Goal: Transaction & Acquisition: Purchase product/service

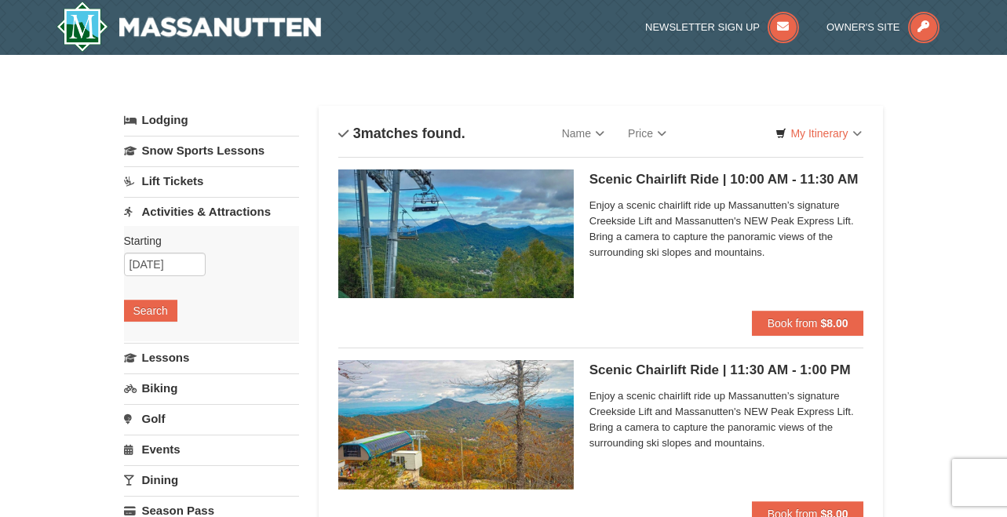
scroll to position [78, 0]
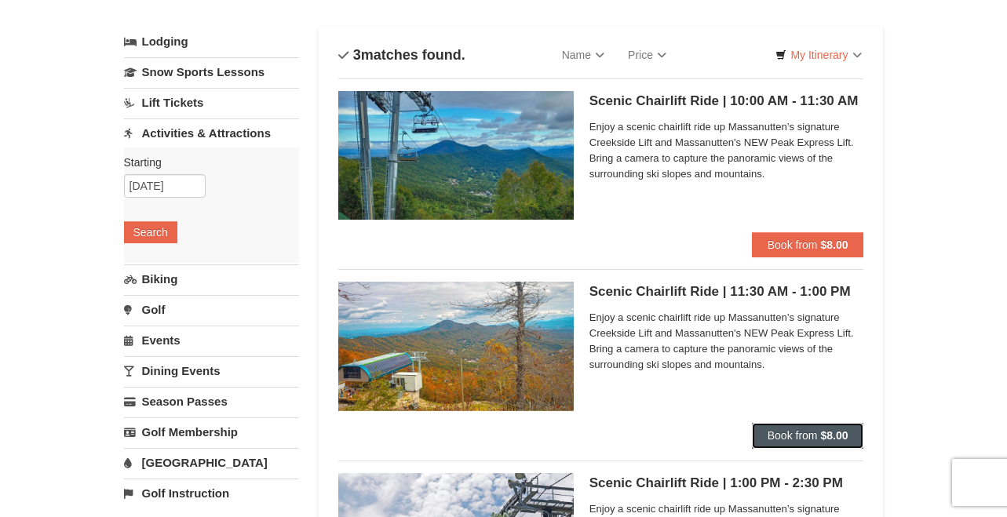
click at [800, 436] on span "Book from" at bounding box center [792, 435] width 50 height 13
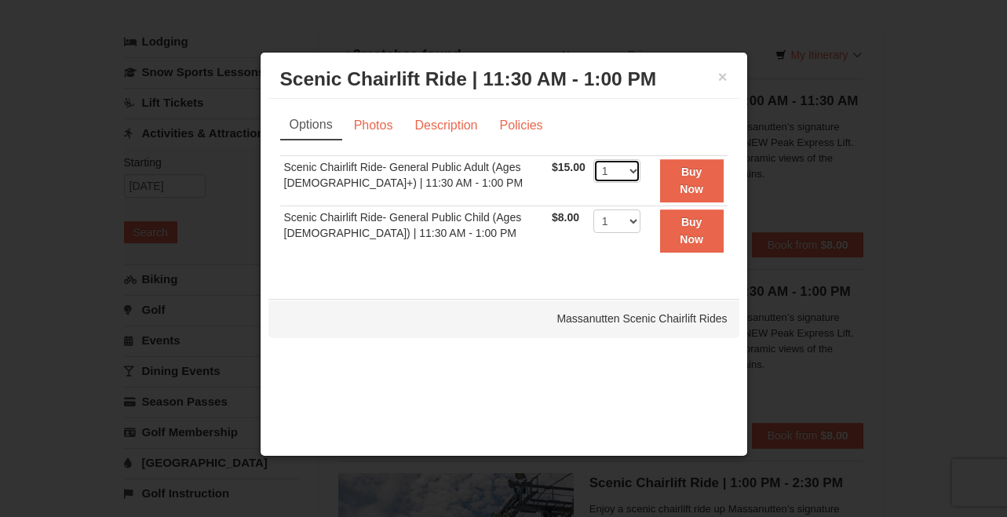
click at [629, 172] on select "1 2 3 4 5 6 7 8 9 10 11 12 13 14 15 16 17 18 19 20 21 22" at bounding box center [616, 171] width 47 height 24
select select "2"
click at [593, 159] on select "1 2 3 4 5 6 7 8 9 10 11 12 13 14 15 16 17 18 19 20 21 22" at bounding box center [616, 171] width 47 height 24
click at [626, 224] on select "1 2 3 4 5 6 7 8 9 10 11 12 13 14 15 16 17 18 19 20 21 22" at bounding box center [616, 222] width 47 height 24
select select "3"
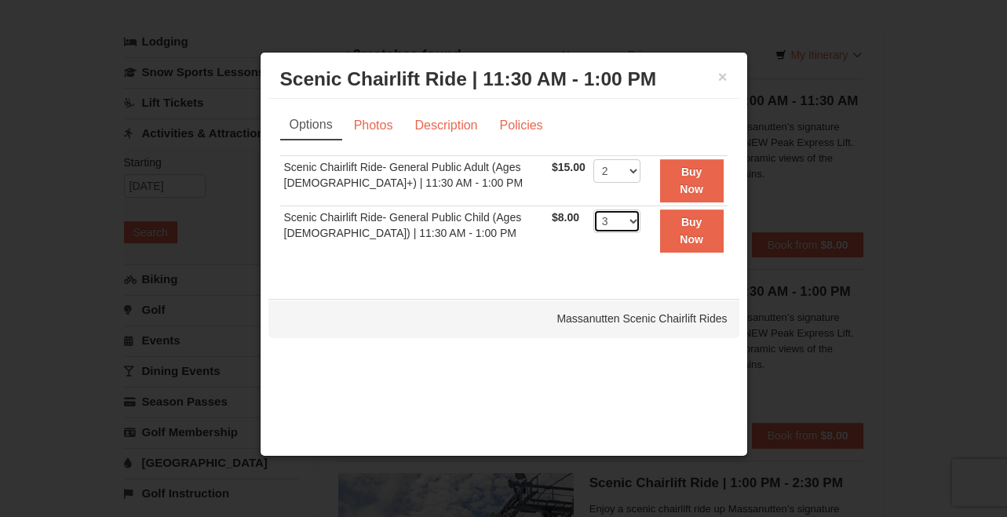
click at [593, 210] on select "1 2 3 4 5 6 7 8 9 10 11 12 13 14 15 16 17 18 19 20 21 22" at bounding box center [616, 222] width 47 height 24
click at [693, 175] on strong "Buy Now" at bounding box center [692, 181] width 24 height 30
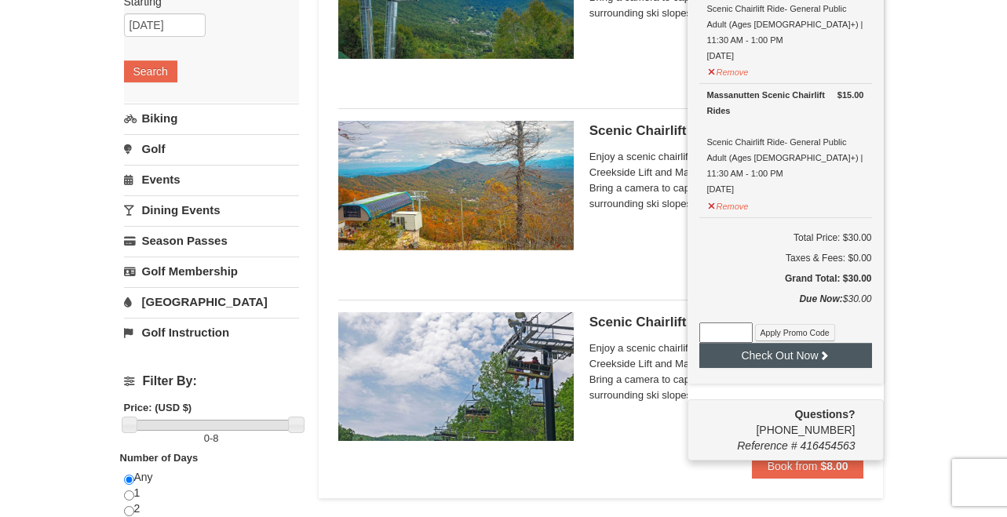
scroll to position [240, 0]
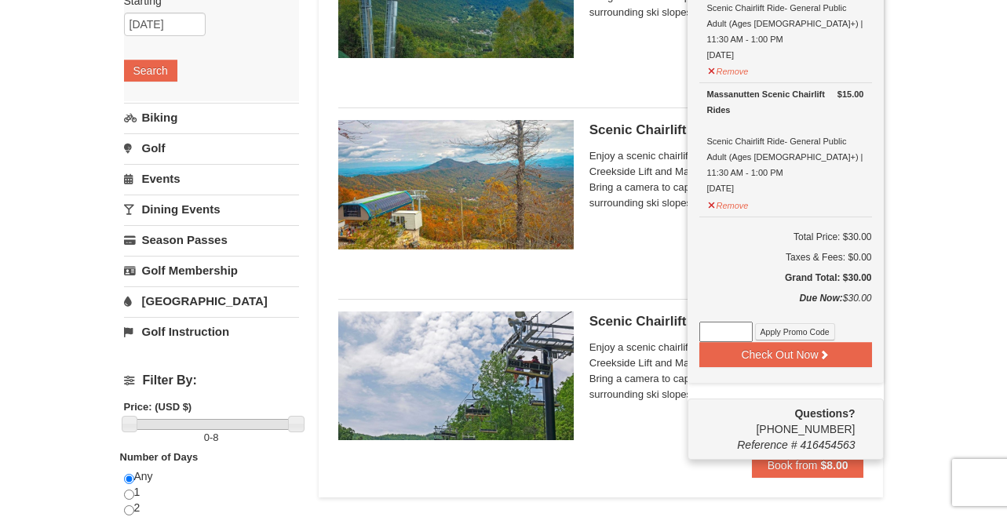
click at [624, 234] on div "Scenic Chairlift Ride | 11:30 AM - 1:00 PM Massanutten Scenic Chairlift Rides E…" at bounding box center [726, 190] width 275 height 141
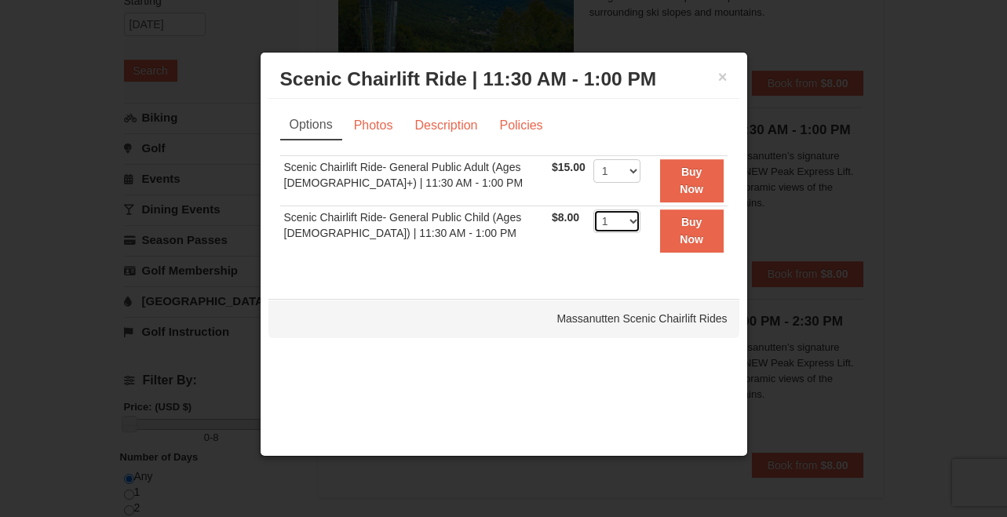
click at [629, 220] on select "1 2 3 4 5 6 7 8 9 10 11 12 13 14 15 16 17 18 19 20 21 22" at bounding box center [616, 222] width 47 height 24
select select "3"
click at [593, 210] on select "1 2 3 4 5 6 7 8 9 10 11 12 13 14 15 16 17 18 19 20 21 22" at bounding box center [616, 222] width 47 height 24
click at [693, 240] on strong "Buy Now" at bounding box center [692, 231] width 24 height 30
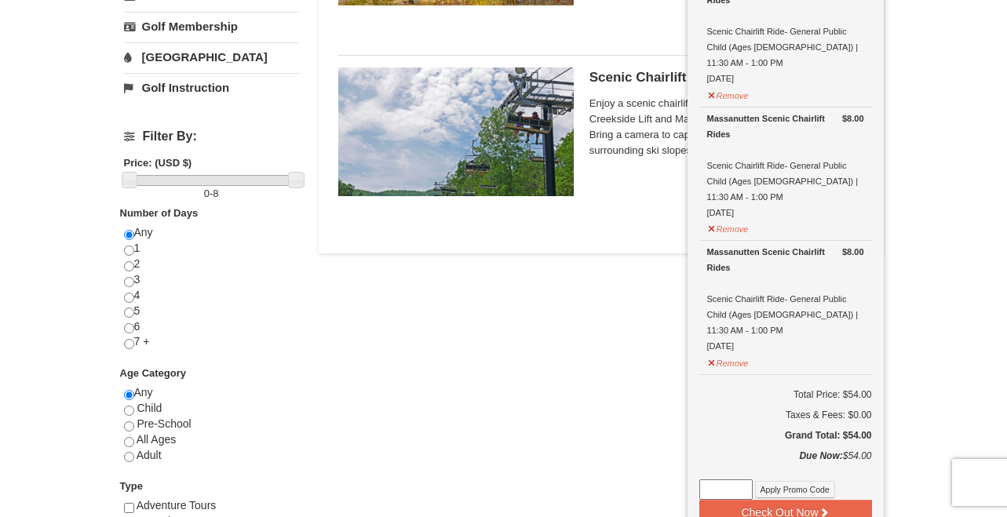
scroll to position [554, 0]
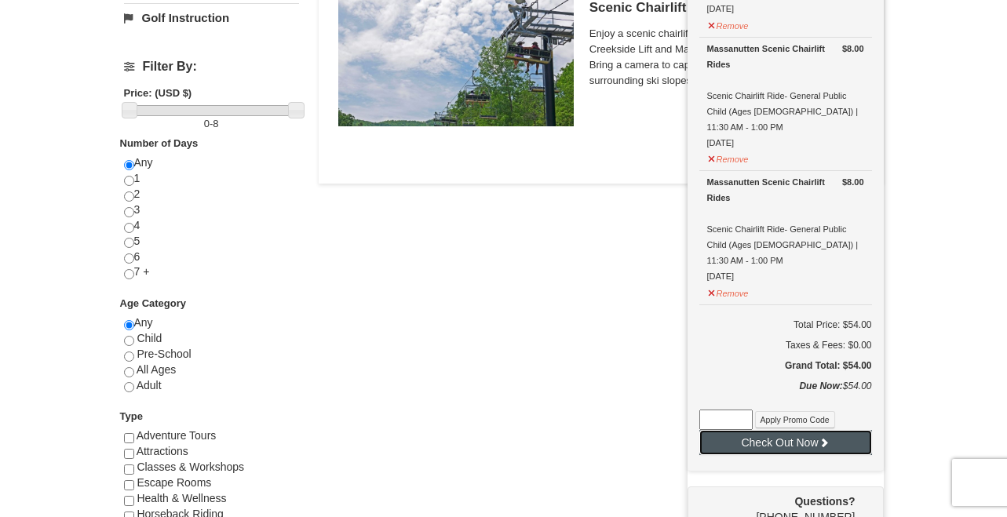
click at [845, 430] on button "Check Out Now" at bounding box center [785, 442] width 173 height 25
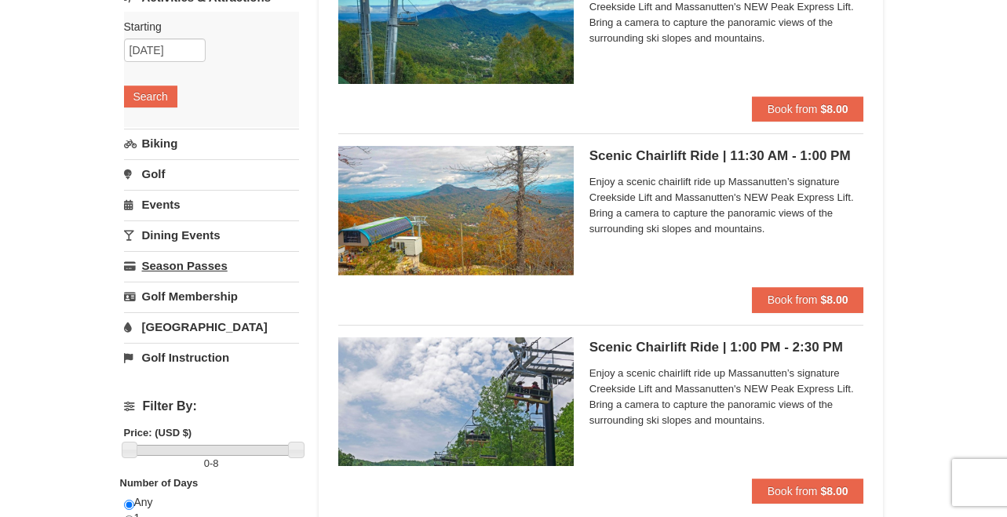
scroll to position [235, 0]
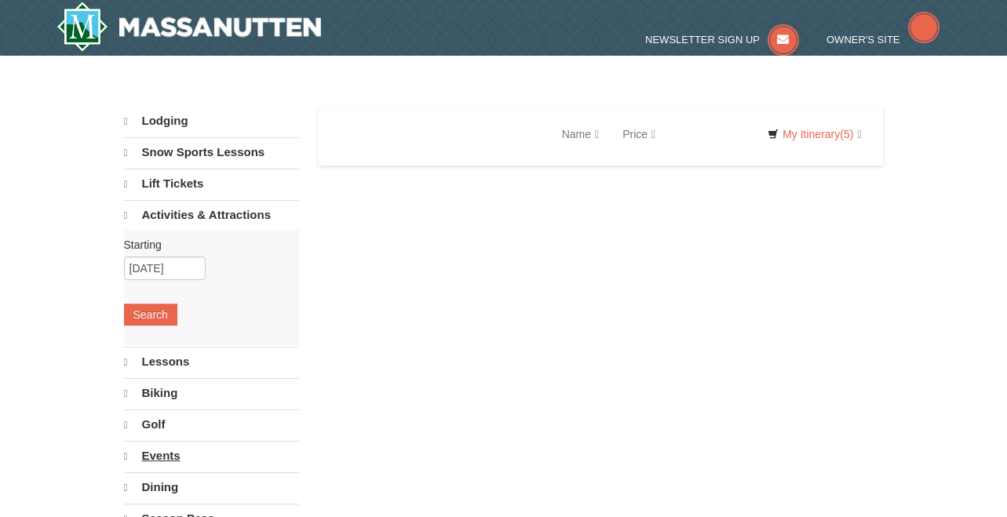
select select "10"
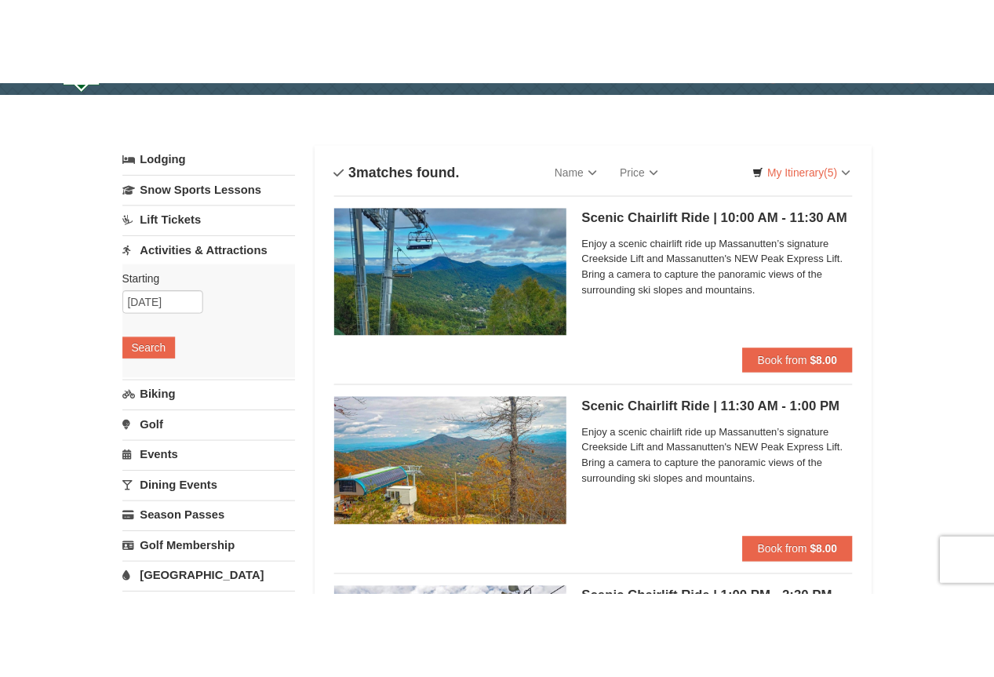
scroll to position [78, 0]
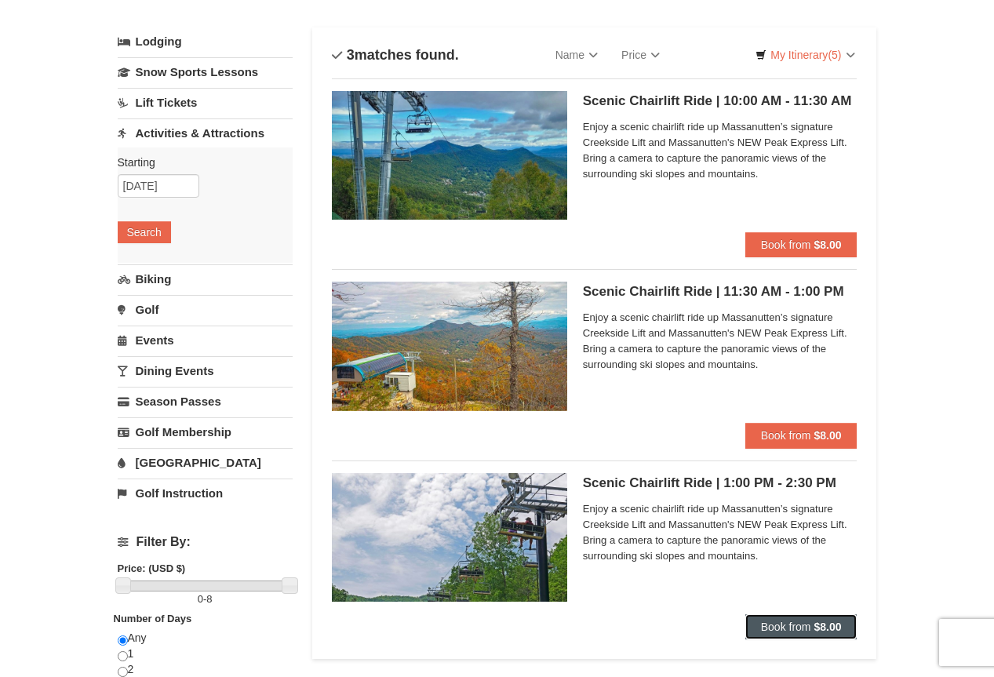
click at [789, 516] on span "Book from" at bounding box center [786, 627] width 50 height 13
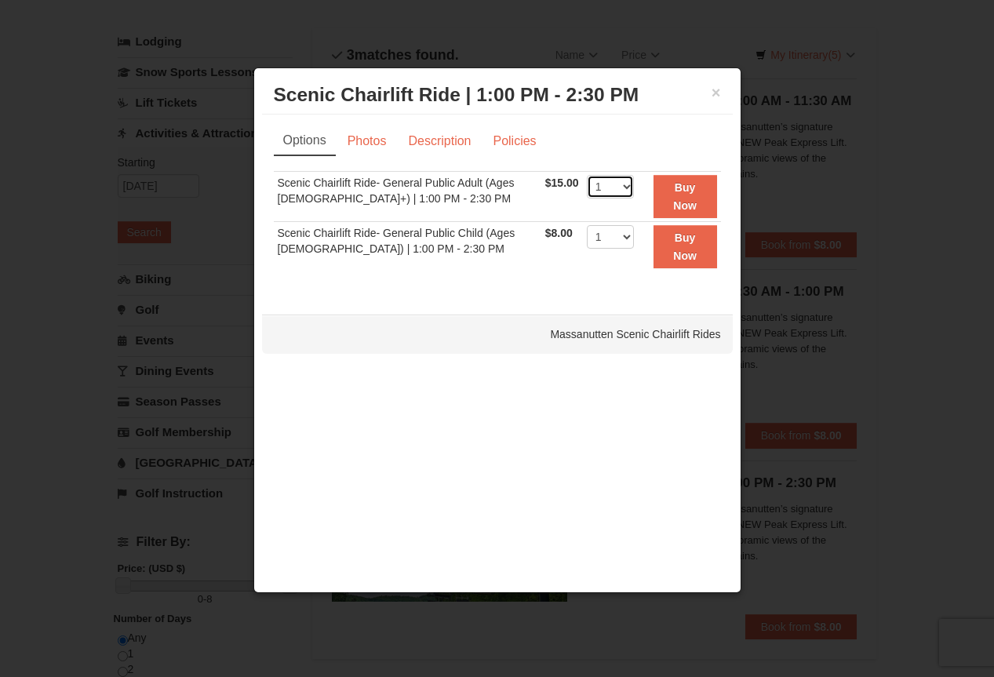
click at [619, 185] on select "1 2 3 4 5 6 7 8 9 10 11 12 13 14 15 16 17 18 19 20 21 22" at bounding box center [610, 187] width 47 height 24
select select "2"
click at [587, 175] on select "1 2 3 4 5 6 7 8 9 10 11 12 13 14 15 16 17 18 19 20 21 22" at bounding box center [610, 187] width 47 height 24
click at [614, 232] on select "1 2 3 4 5 6 7 8 9 10 11 12 13 14 15 16 17 18 19 20 21 22" at bounding box center [610, 237] width 47 height 24
select select "3"
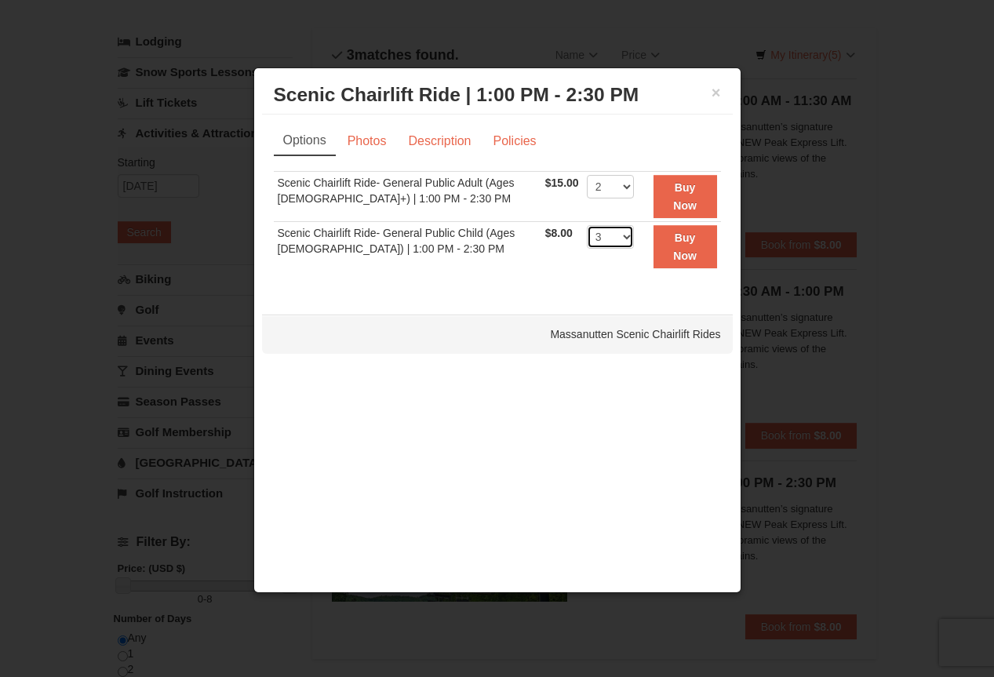
click at [587, 225] on select "1 2 3 4 5 6 7 8 9 10 11 12 13 14 15 16 17 18 19 20 21 22" at bounding box center [610, 237] width 47 height 24
click at [683, 191] on strong "Buy Now" at bounding box center [685, 196] width 24 height 30
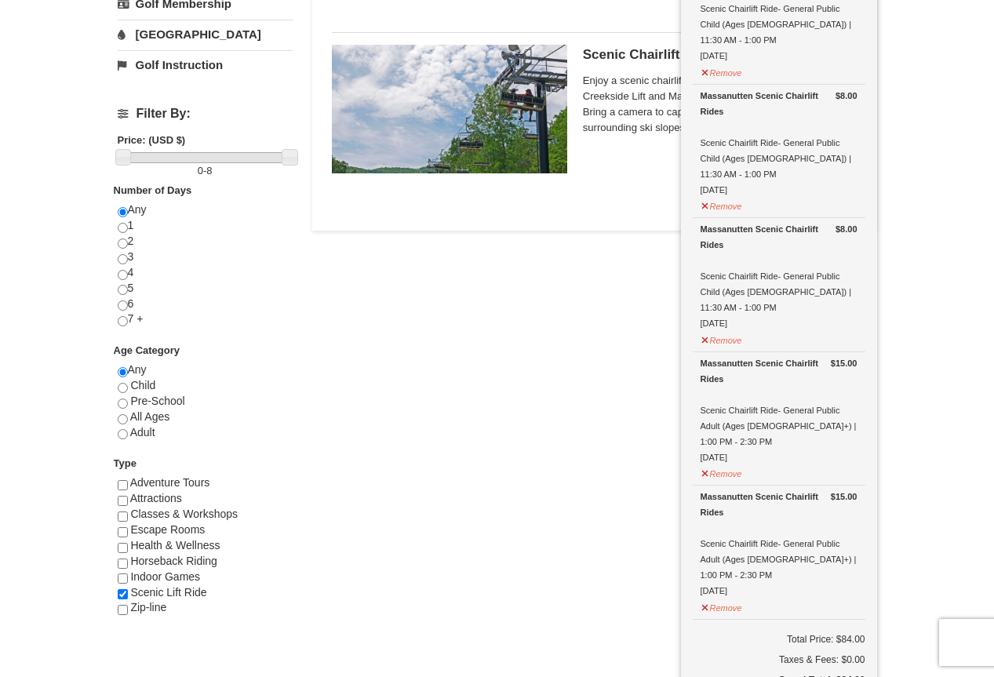
scroll to position [476, 0]
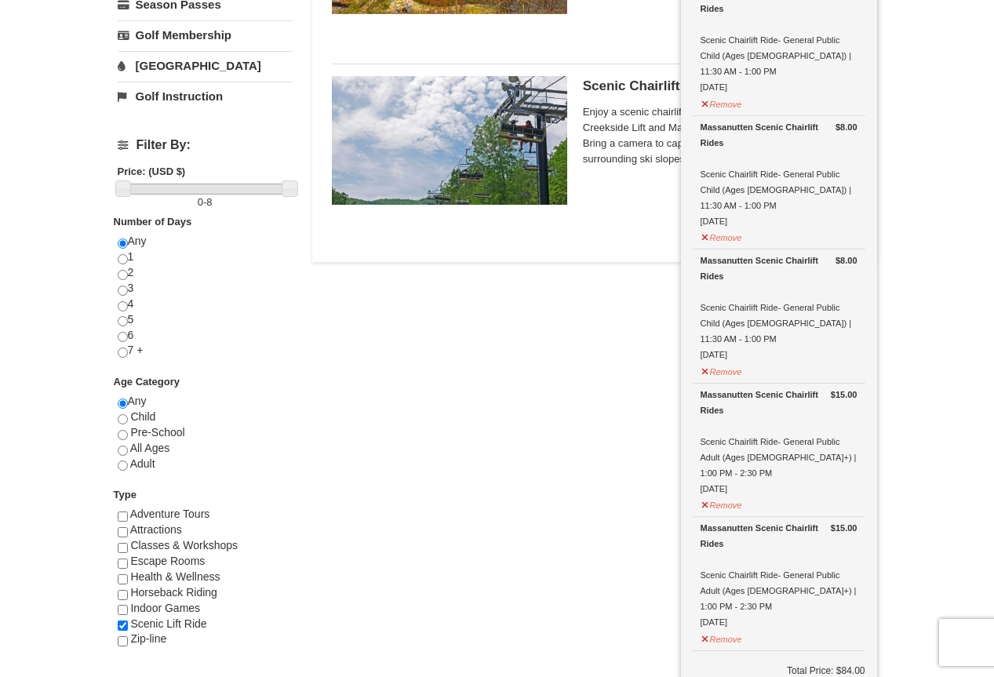
click at [621, 197] on div "Scenic Chairlift Ride | 1:00 PM - 2:30 PM Massanutten Scenic Chairlift Rides En…" at bounding box center [720, 146] width 275 height 141
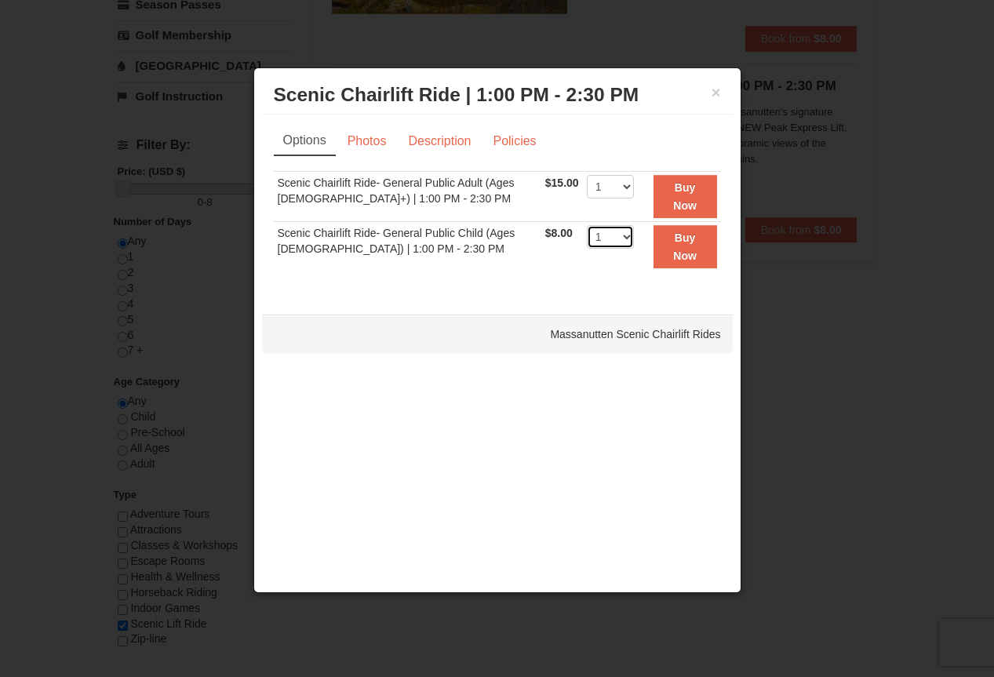
click at [619, 232] on select "1 2 3 4 5 6 7 8 9 10 11 12 13 14 15 16 17 18 19 20 21 22" at bounding box center [610, 237] width 47 height 24
select select "3"
click at [587, 225] on select "1 2 3 4 5 6 7 8 9 10 11 12 13 14 15 16 17 18 19 20 21 22" at bounding box center [610, 237] width 47 height 24
click at [689, 246] on button "Buy Now" at bounding box center [686, 246] width 64 height 43
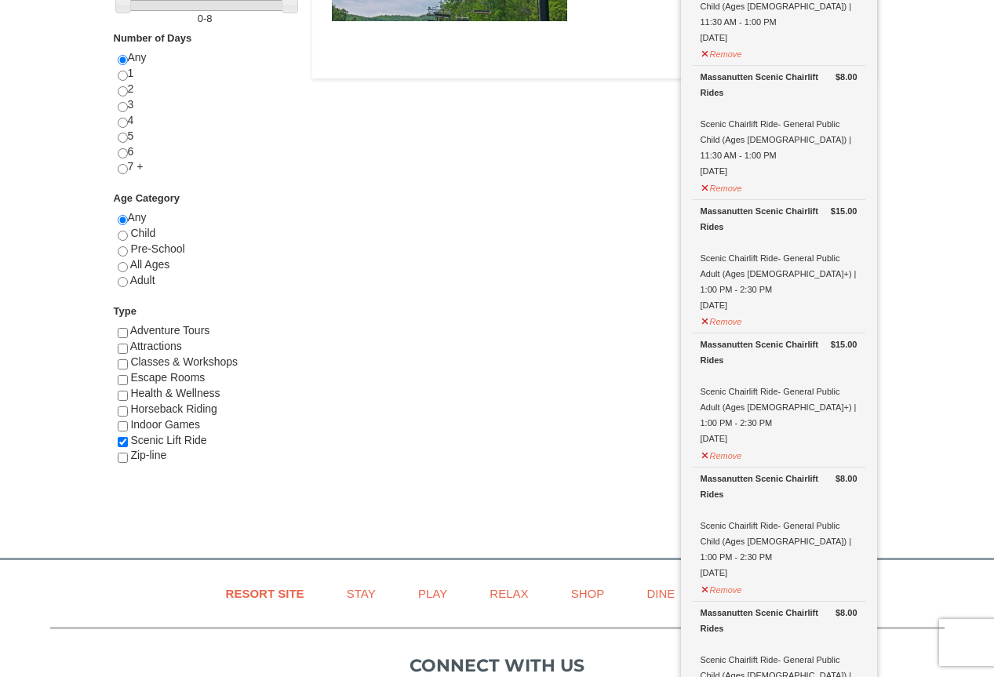
scroll to position [625, 0]
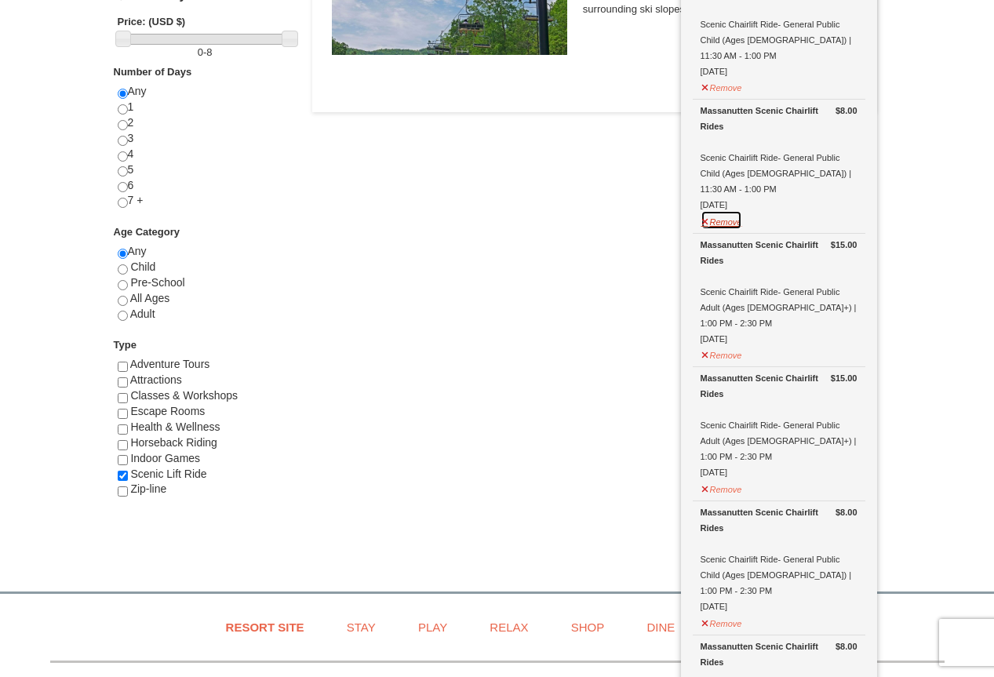
click at [722, 210] on button "Remove" at bounding box center [722, 220] width 42 height 20
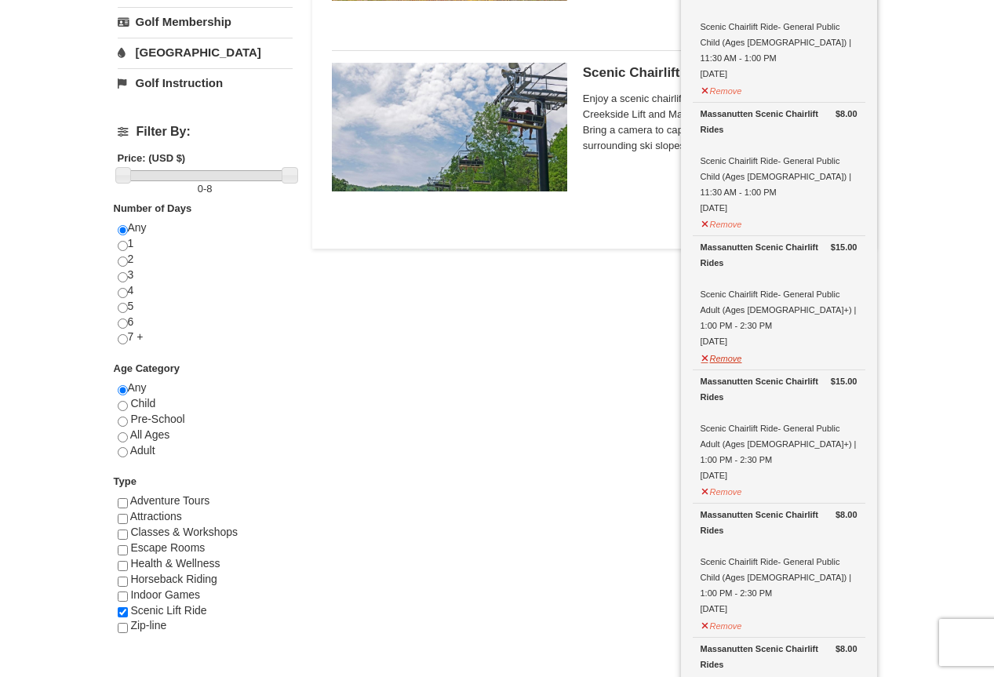
scroll to position [468, 0]
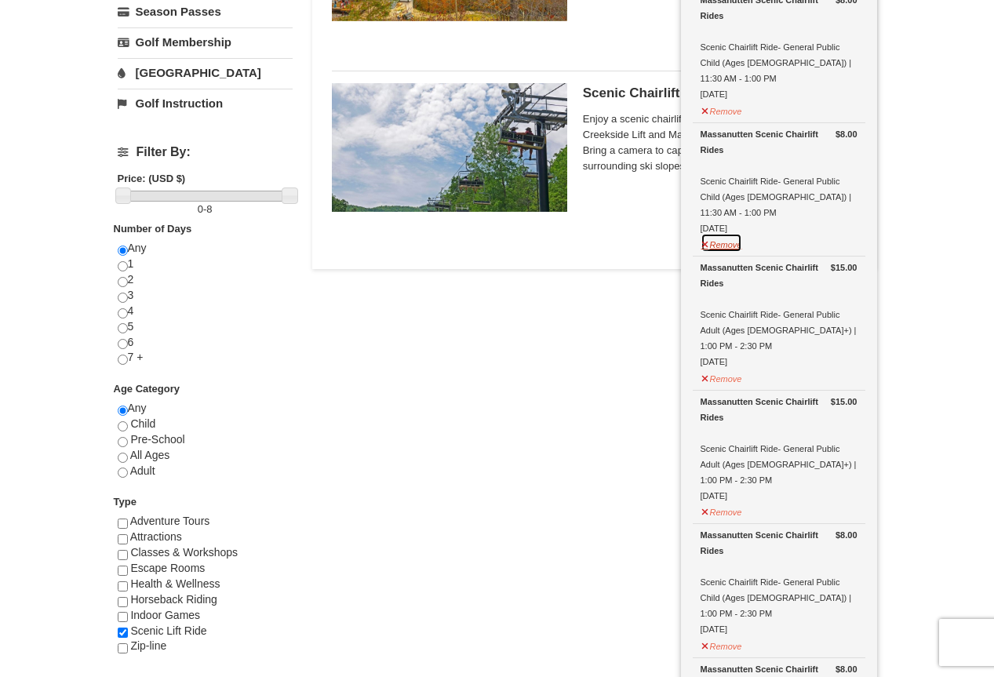
click at [727, 233] on button "Remove" at bounding box center [722, 243] width 42 height 20
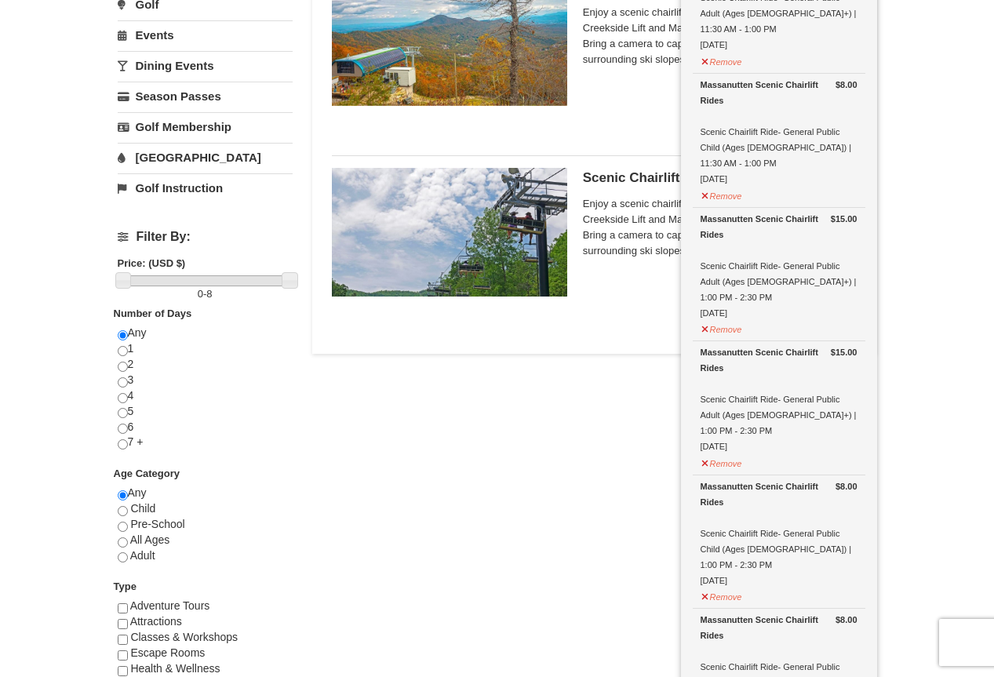
scroll to position [312, 0]
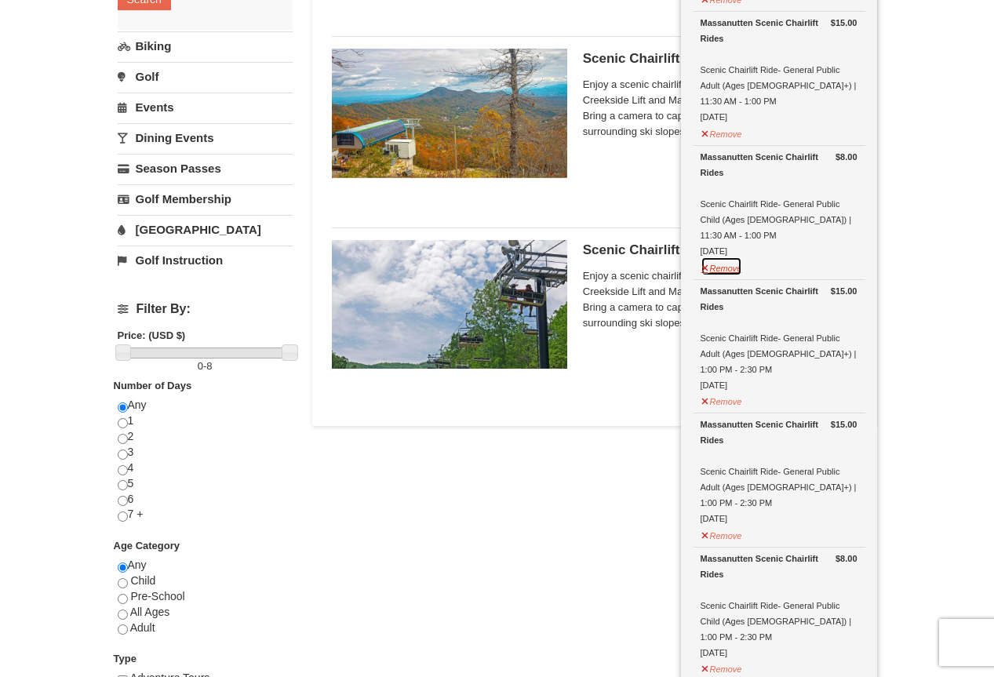
click at [723, 257] on button "Remove" at bounding box center [722, 267] width 42 height 20
click at [735, 122] on button "Remove" at bounding box center [722, 132] width 42 height 20
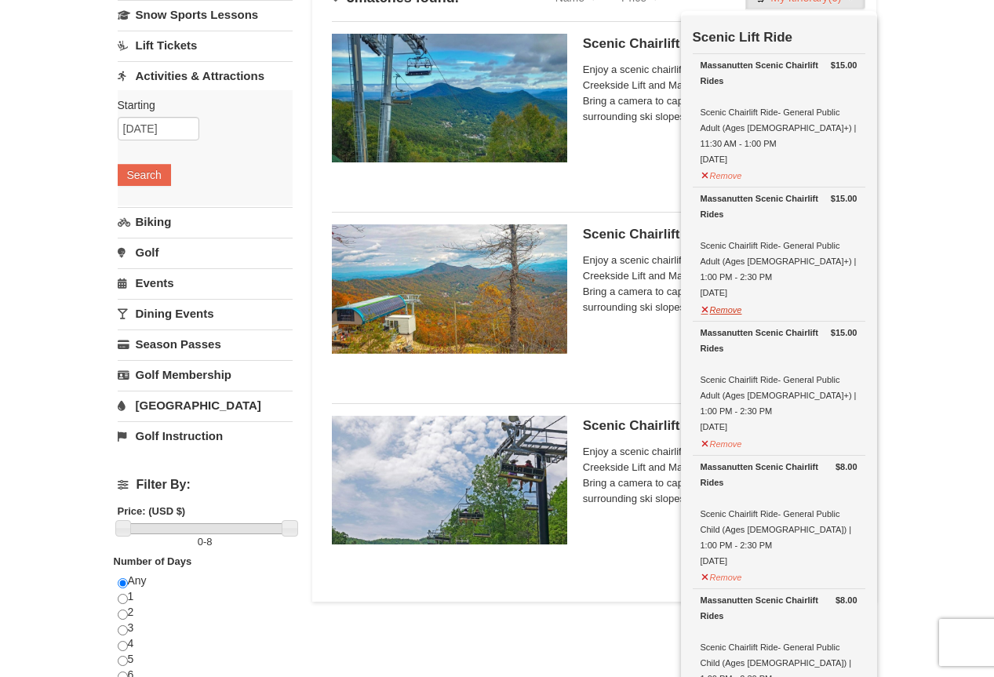
scroll to position [76, 0]
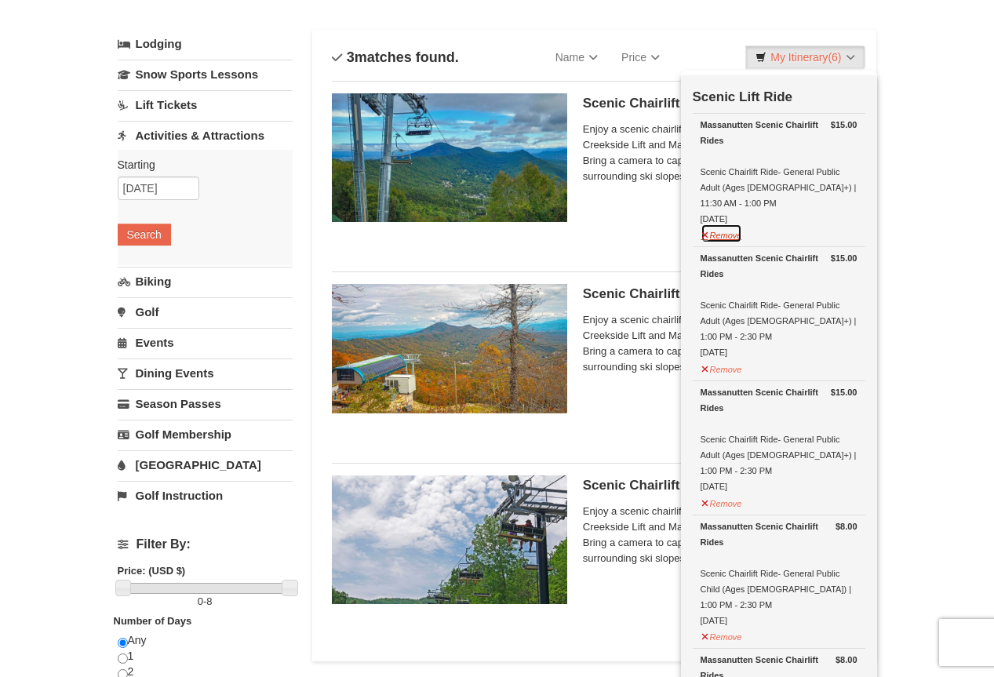
click at [732, 224] on button "Remove" at bounding box center [722, 234] width 42 height 20
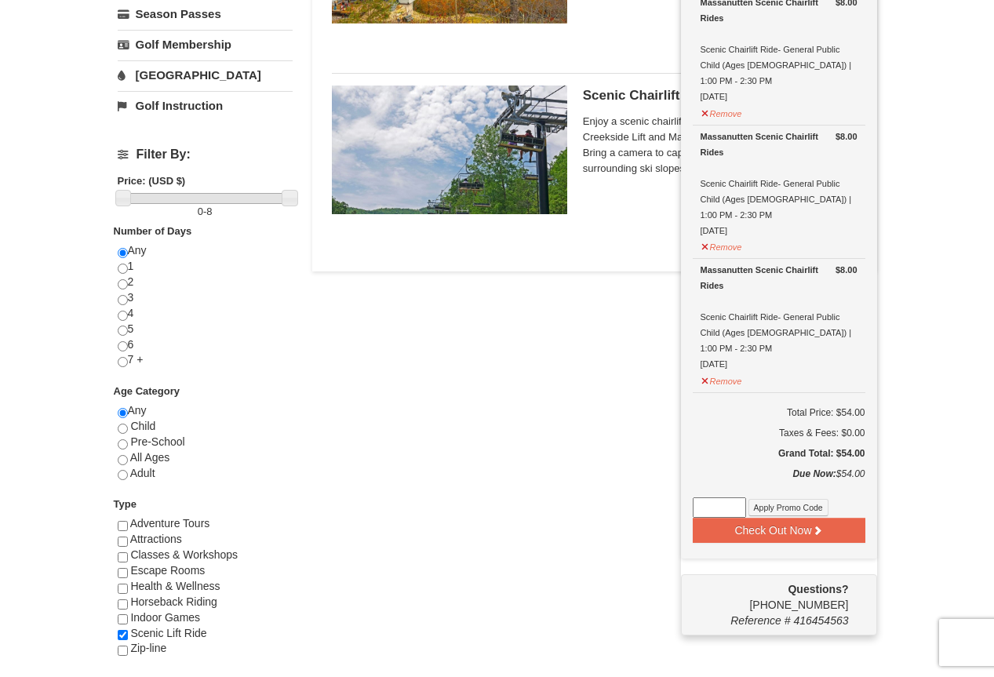
scroll to position [468, 0]
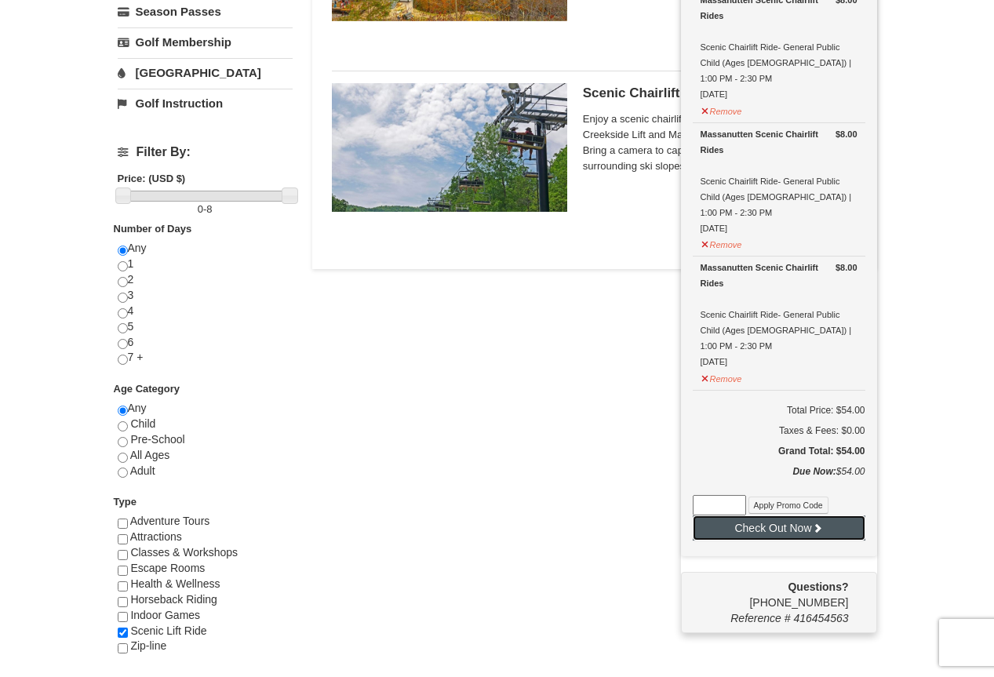
click at [767, 516] on button "Check Out Now" at bounding box center [779, 528] width 173 height 25
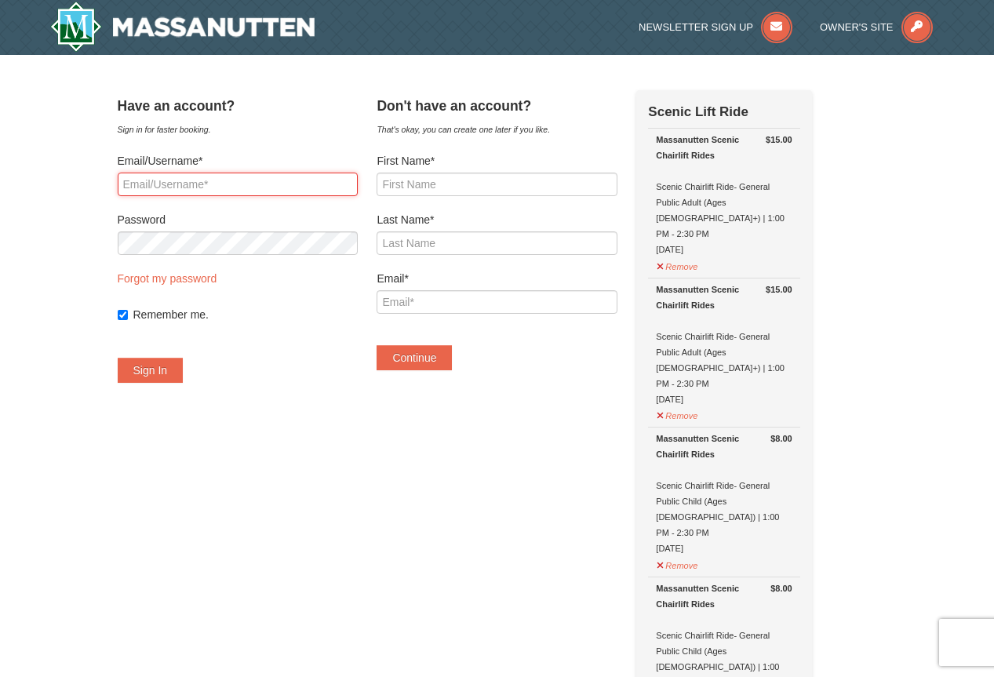
click at [237, 188] on input "Email/Username*" at bounding box center [238, 185] width 240 height 24
type input "[EMAIL_ADDRESS][DOMAIN_NAME]"
drag, startPoint x: 264, startPoint y: 181, endPoint x: 59, endPoint y: 187, distance: 204.9
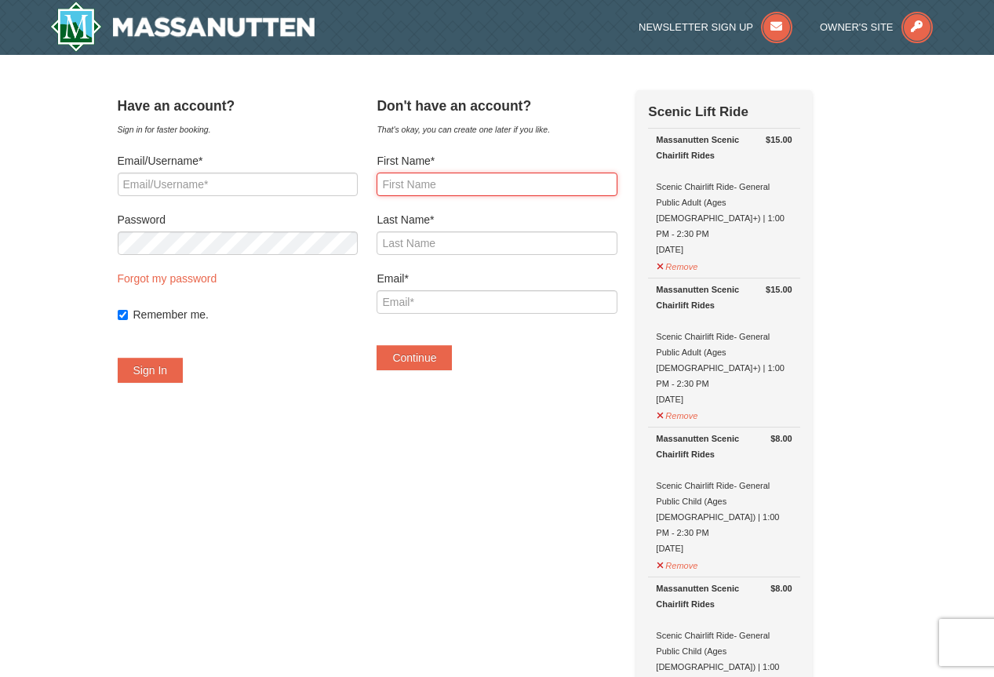
click at [458, 189] on input "First Name*" at bounding box center [497, 185] width 240 height 24
type input "Pamela"
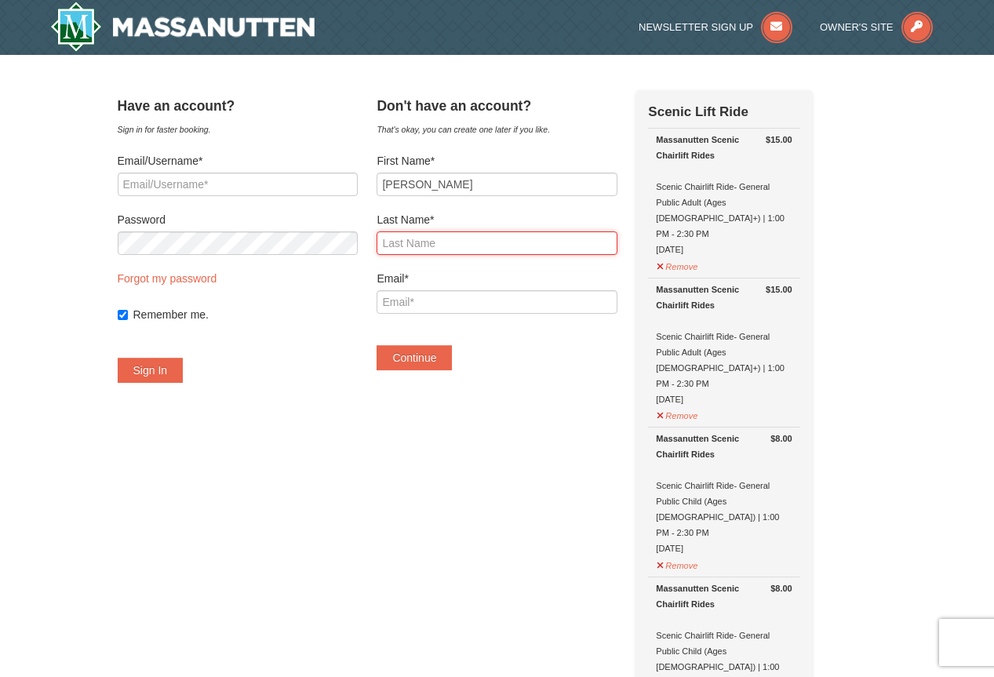
click at [567, 243] on input "Last Name*" at bounding box center [497, 243] width 240 height 24
type input "Groua"
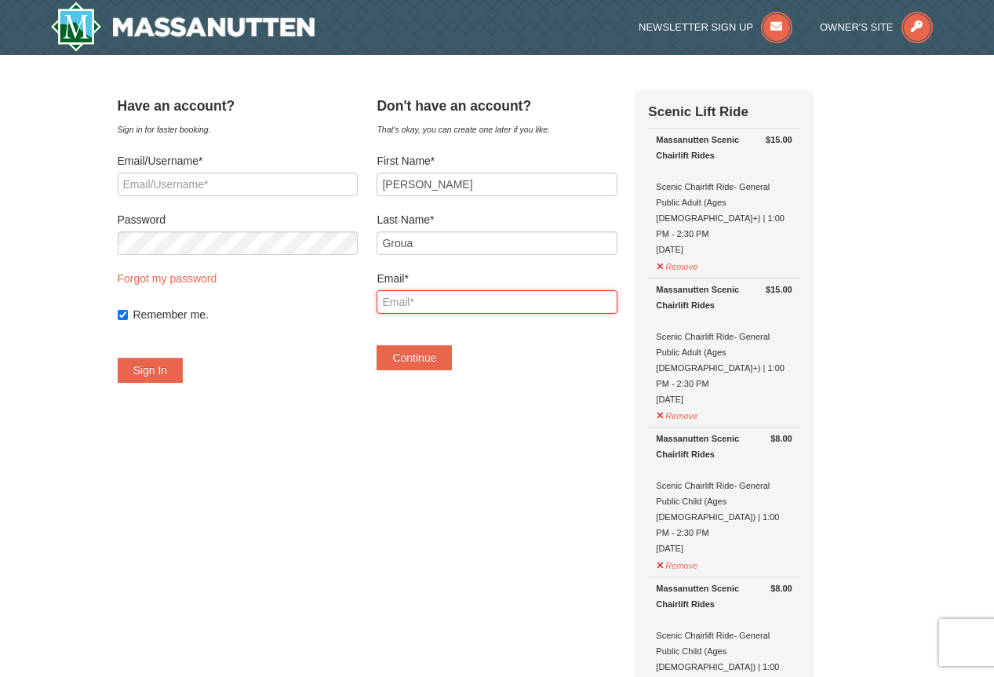
click at [519, 305] on input "Email*" at bounding box center [497, 302] width 240 height 24
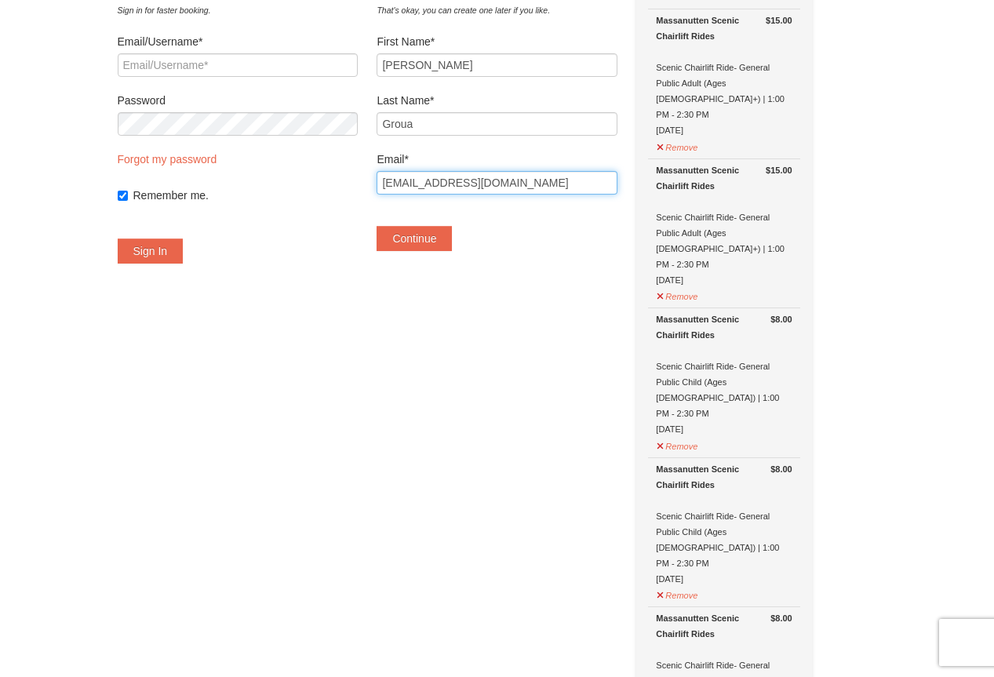
scroll to position [157, 0]
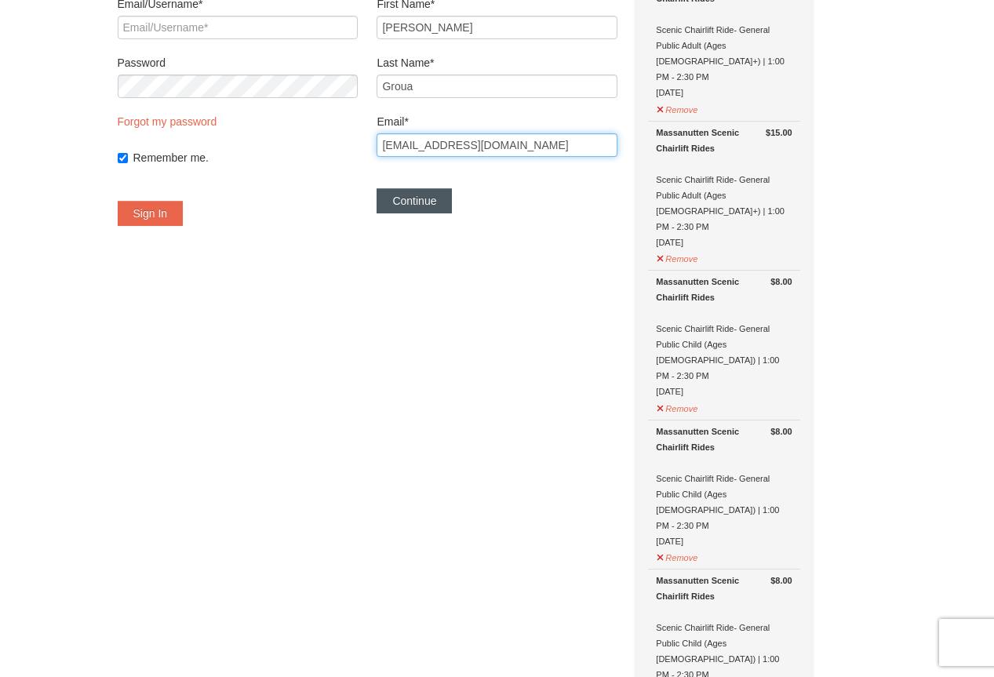
type input "cestmoipg@gmail.com"
click at [452, 206] on button "Continue" at bounding box center [414, 200] width 75 height 25
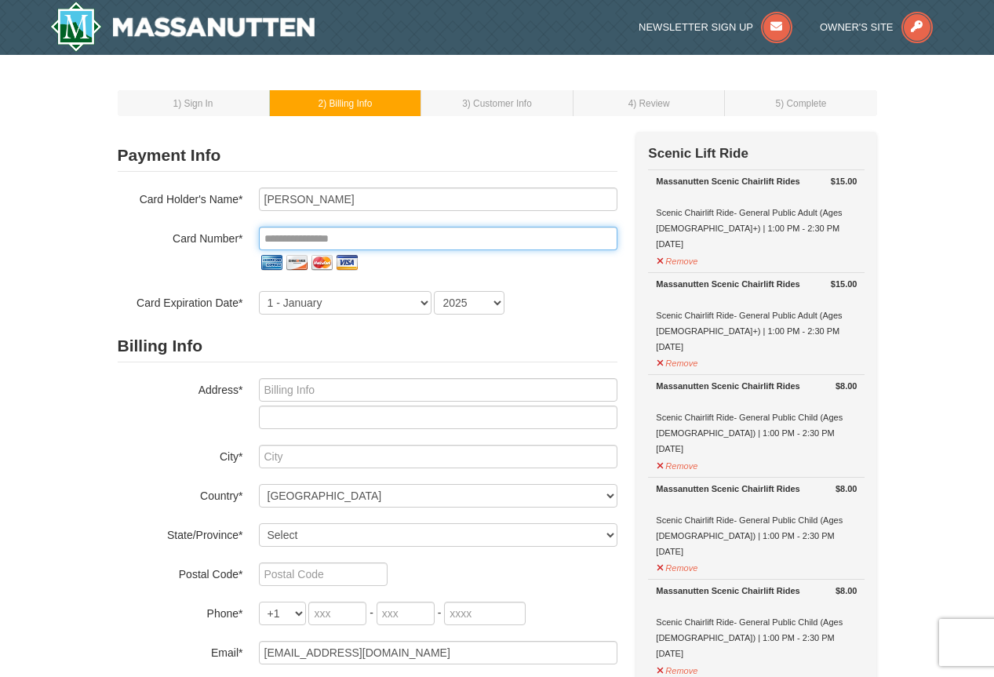
click at [429, 238] on input "tel" at bounding box center [438, 239] width 359 height 24
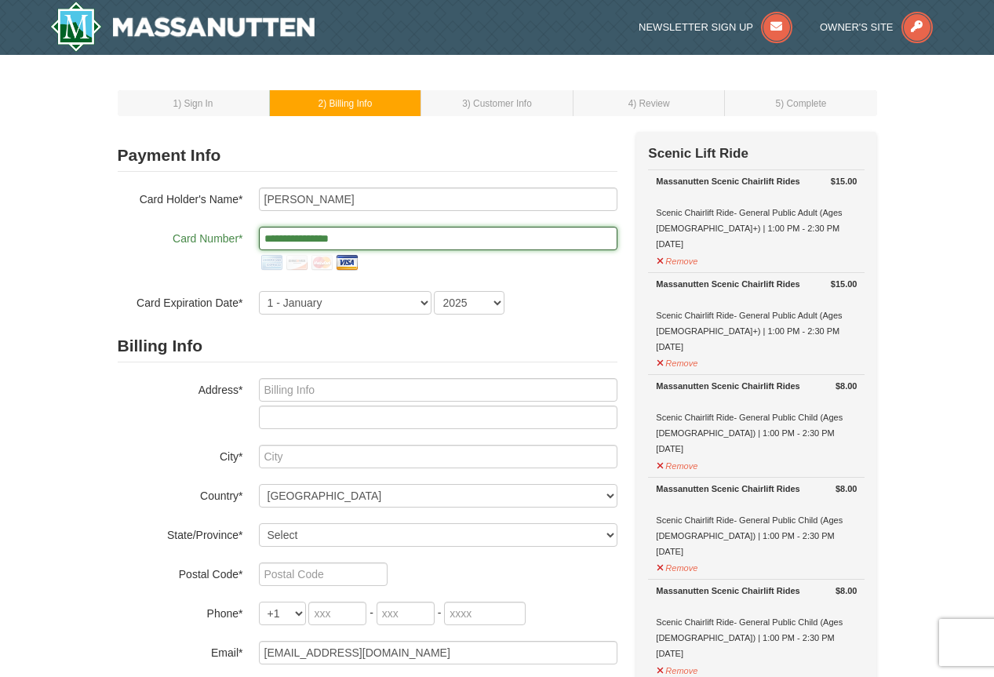
type input "**********"
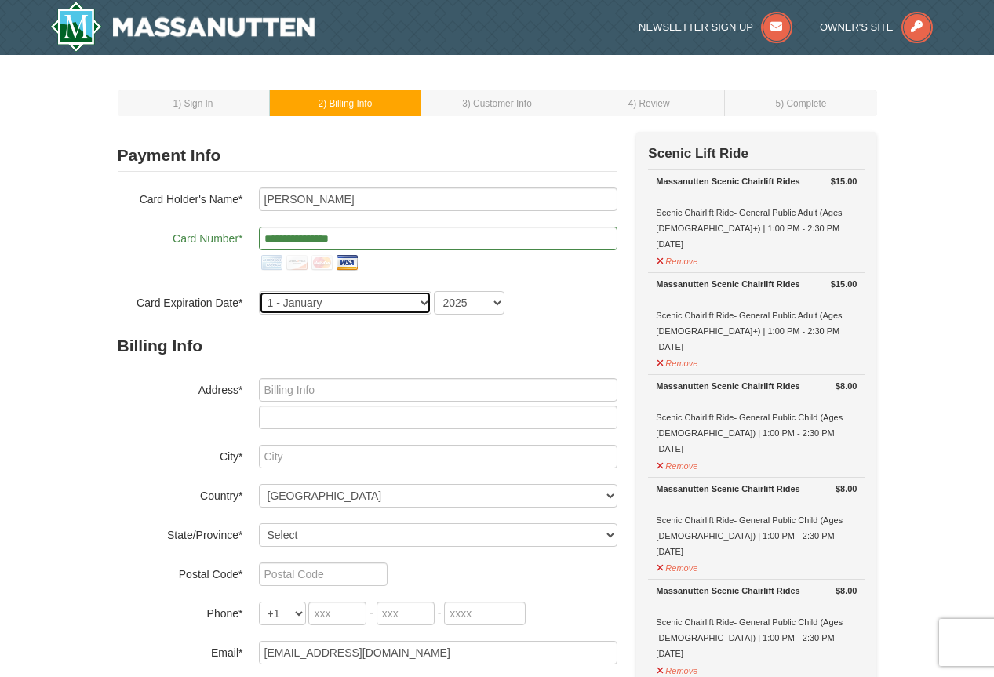
click at [336, 308] on select "1 - January 2 - February 3 - March 4 - April 5 - May 6 - June 7 - July 8 - Augu…" at bounding box center [345, 303] width 173 height 24
select select "11"
click at [259, 291] on select "1 - January 2 - February 3 - March 4 - April 5 - May 6 - June 7 - July 8 - Augu…" at bounding box center [345, 303] width 173 height 24
click at [475, 306] on select "2025 2026 2027 2028 2029 2030 2031 2032 2033 2034" at bounding box center [469, 303] width 71 height 24
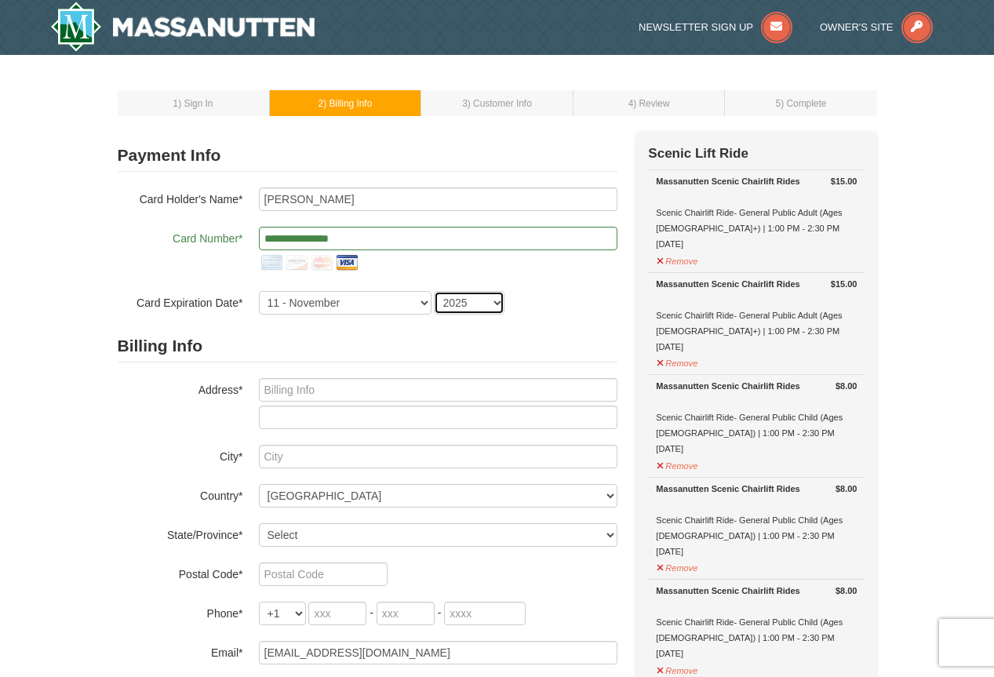
click at [494, 299] on select "2025 2026 2027 2028 2029 2030 2031 2032 2033 2034" at bounding box center [469, 303] width 71 height 24
select select "2028"
click at [434, 291] on select "2025 2026 2027 2028 2029 2030 2031 2032 2033 2034" at bounding box center [469, 303] width 71 height 24
click at [374, 402] on div at bounding box center [438, 403] width 359 height 51
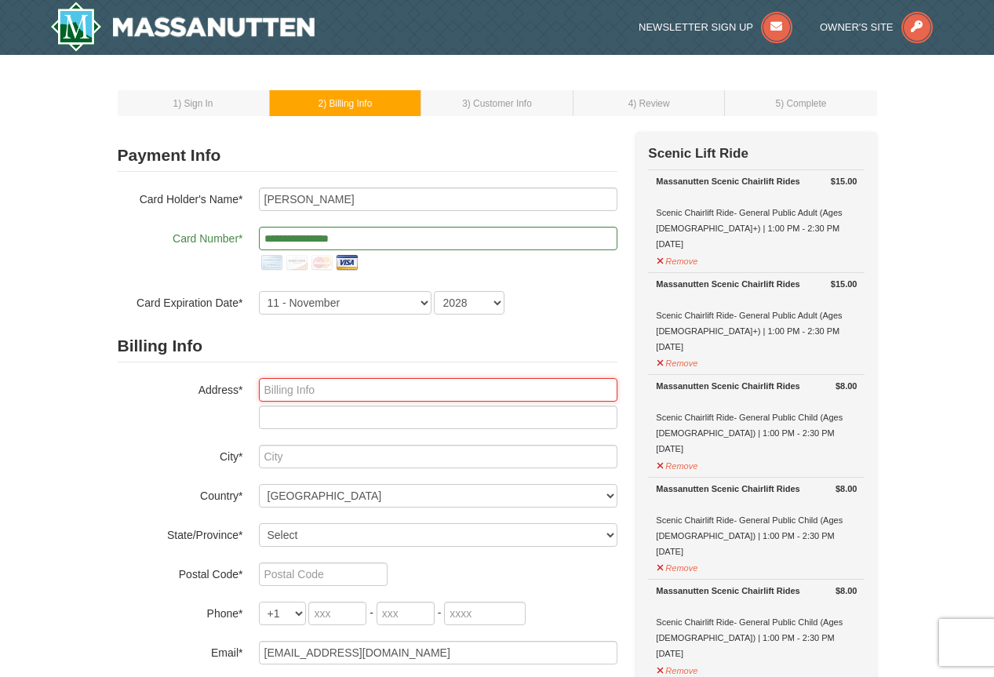
click at [374, 392] on input "text" at bounding box center [438, 390] width 359 height 24
type input "13325 Fairfield Ridge Ave"
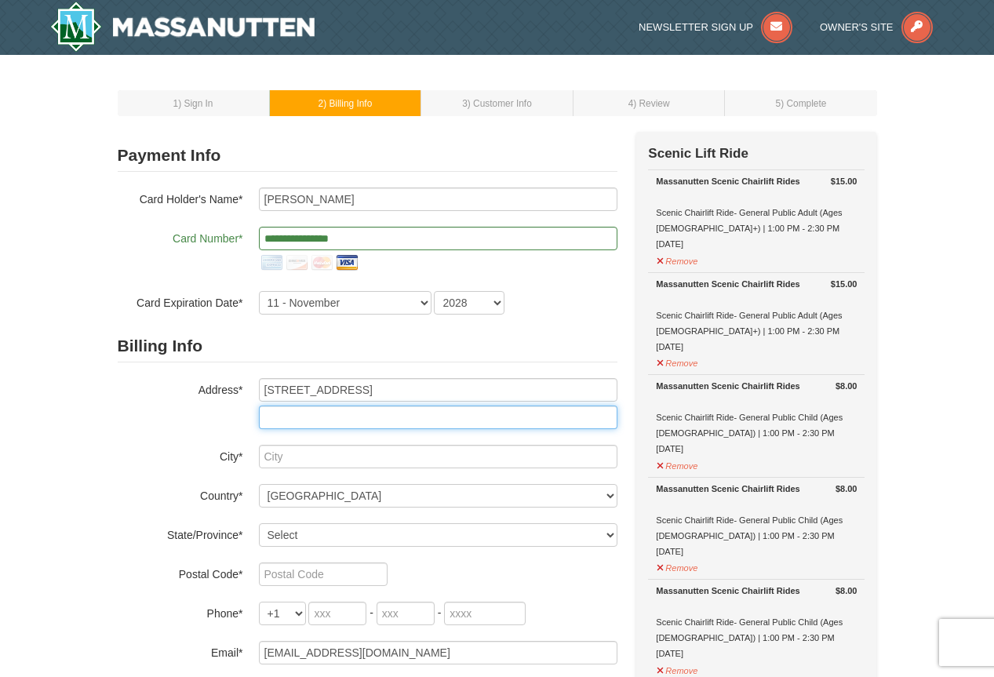
click at [416, 419] on input "text" at bounding box center [438, 418] width 359 height 24
type input "#337"
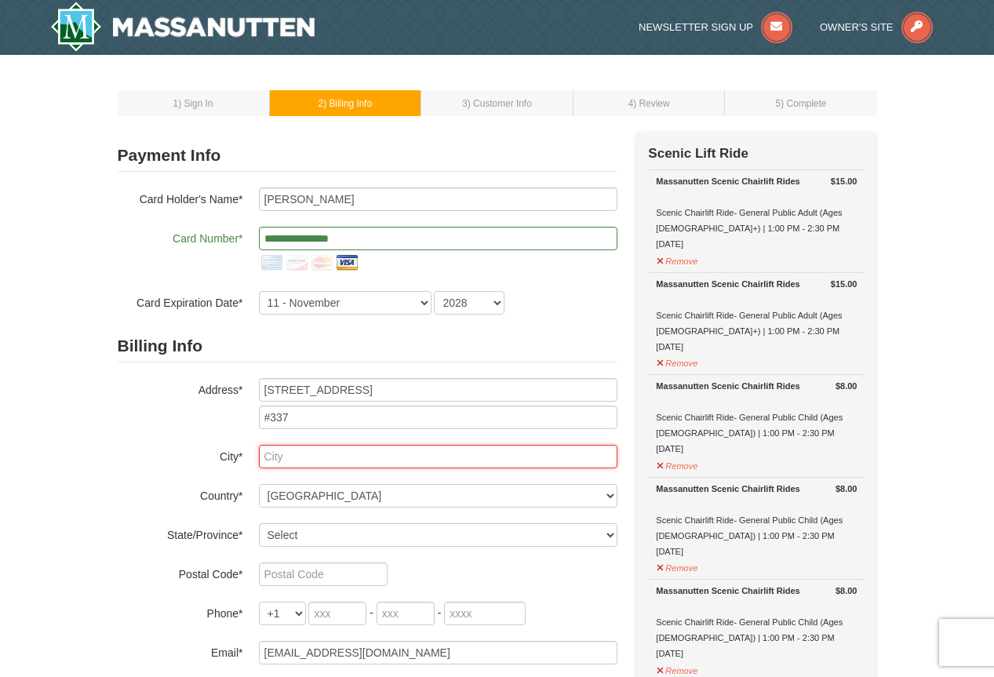
click at [387, 459] on input "text" at bounding box center [438, 457] width 359 height 24
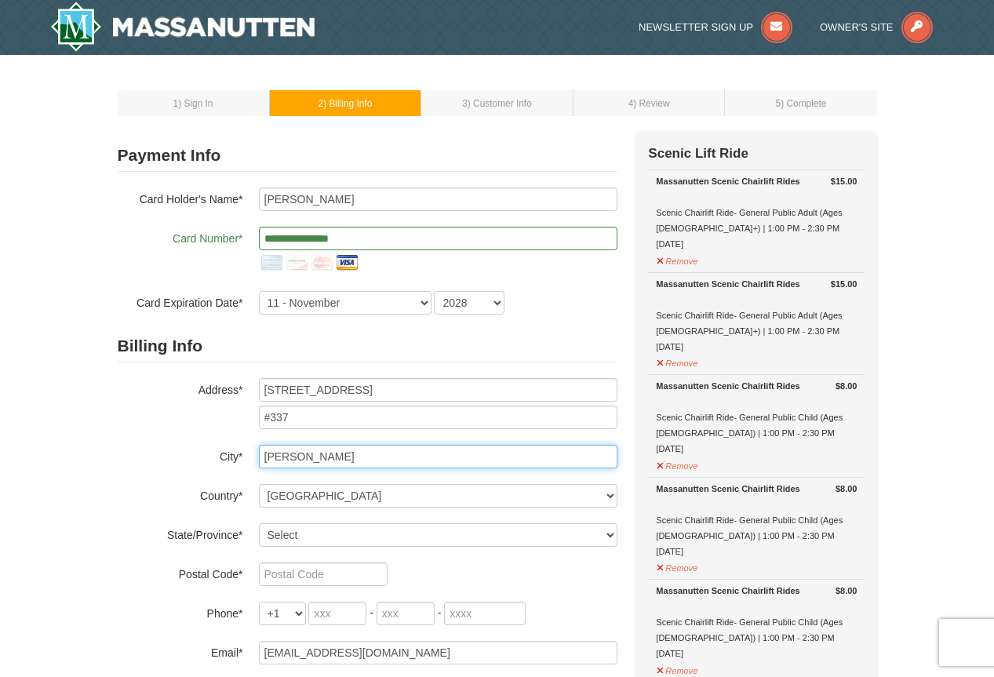
type input "Herndon"
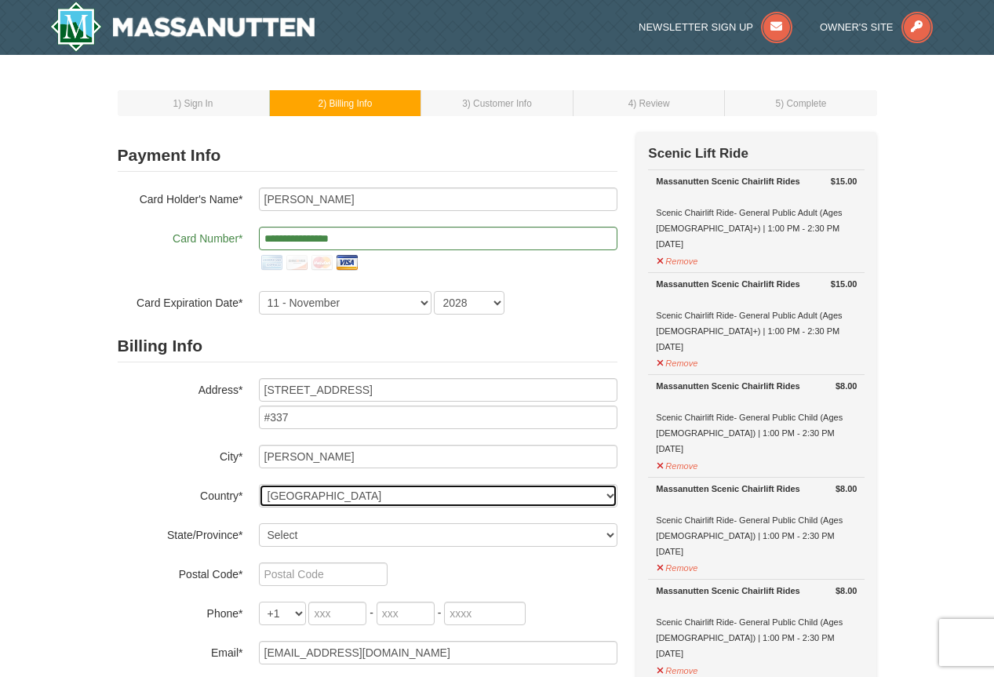
click at [324, 491] on select "----- Select ------ Afghanistan Åland Islands Albania Algeria American Samoa An…" at bounding box center [438, 496] width 359 height 24
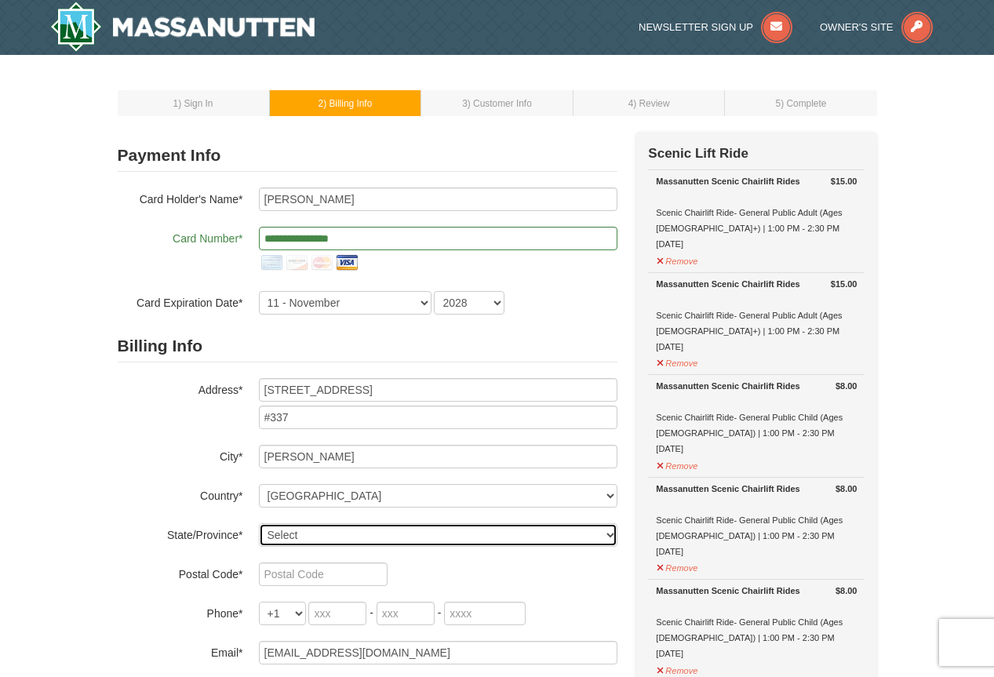
click at [324, 538] on select "Select Alabama Alaska American Samoa Arizona Arkansas California Colorado Conne…" at bounding box center [438, 535] width 359 height 24
select select "VA"
click at [259, 523] on select "Select Alabama Alaska American Samoa Arizona Arkansas California Colorado Conne…" at bounding box center [438, 535] width 359 height 24
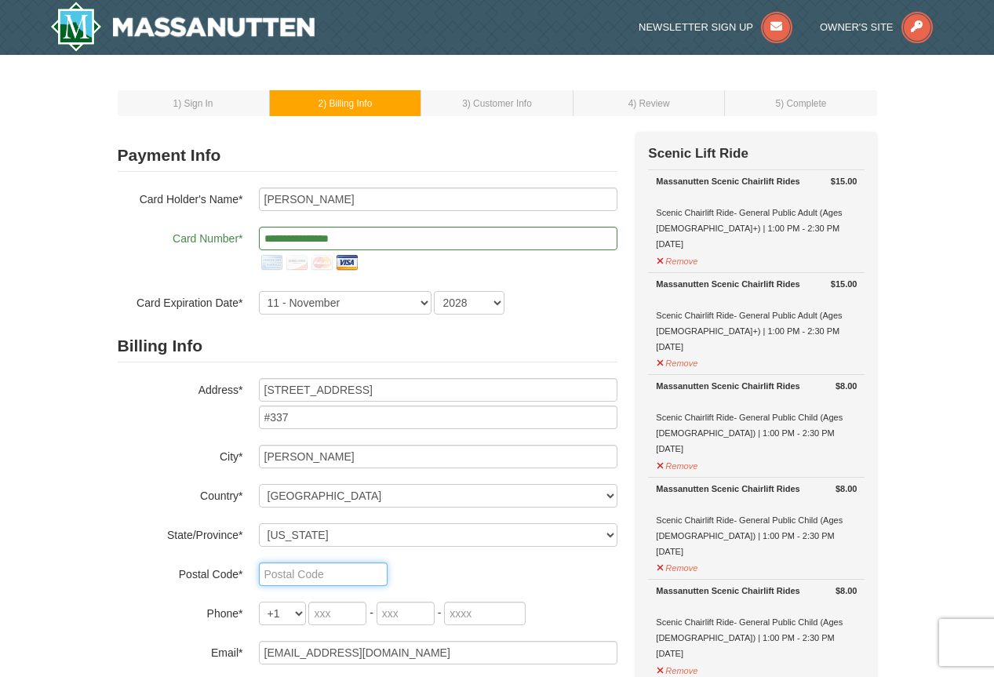
click at [341, 581] on input "text" at bounding box center [323, 575] width 129 height 24
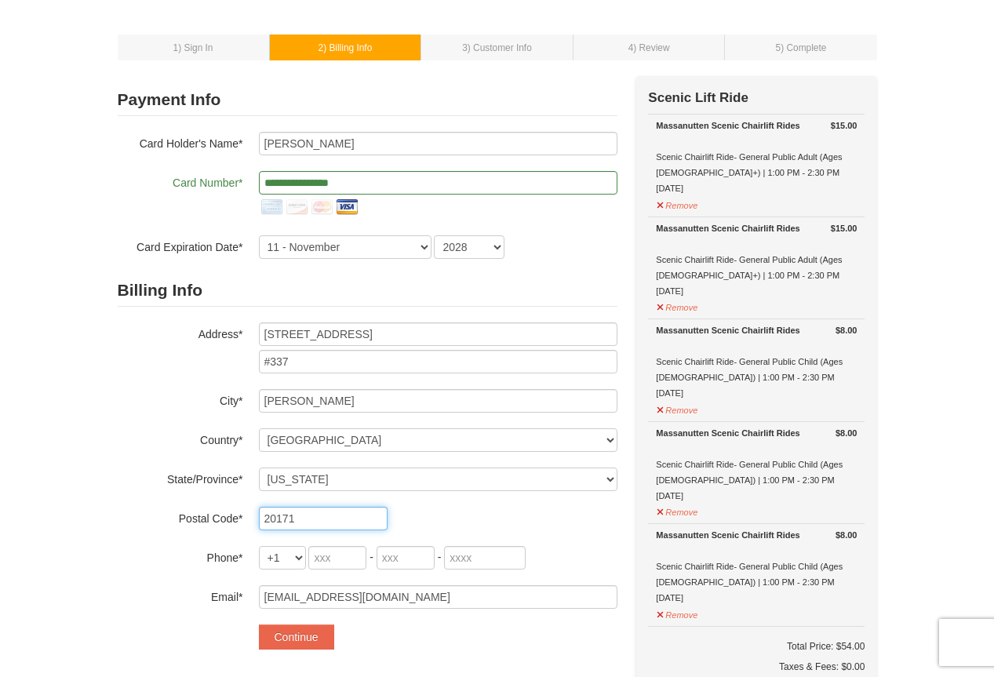
scroll to position [157, 0]
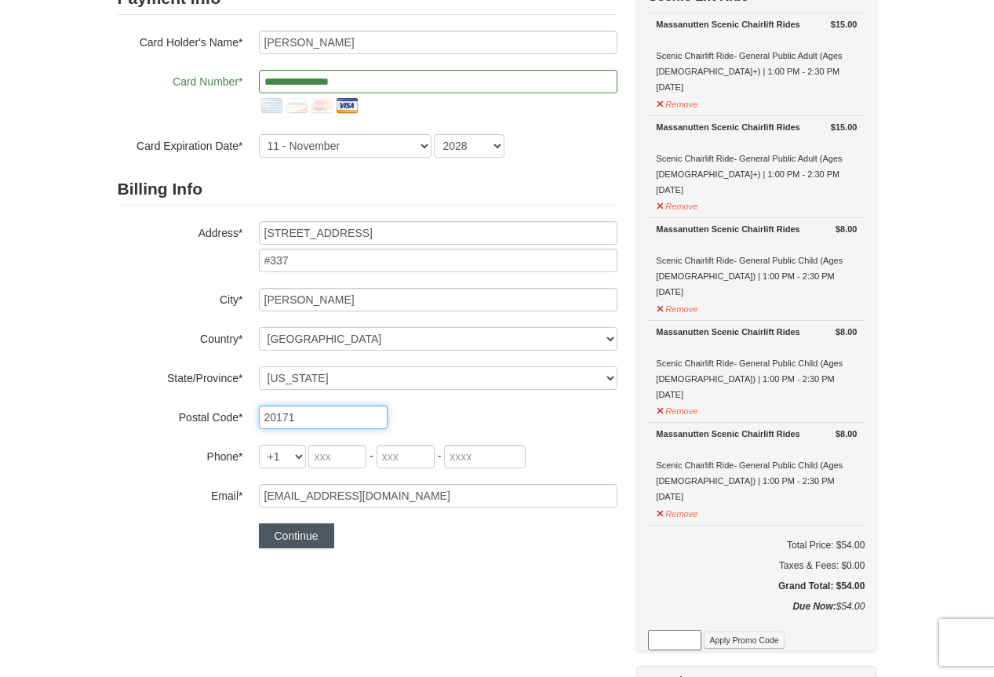
type input "20171"
click at [319, 536] on button "Continue" at bounding box center [296, 535] width 75 height 25
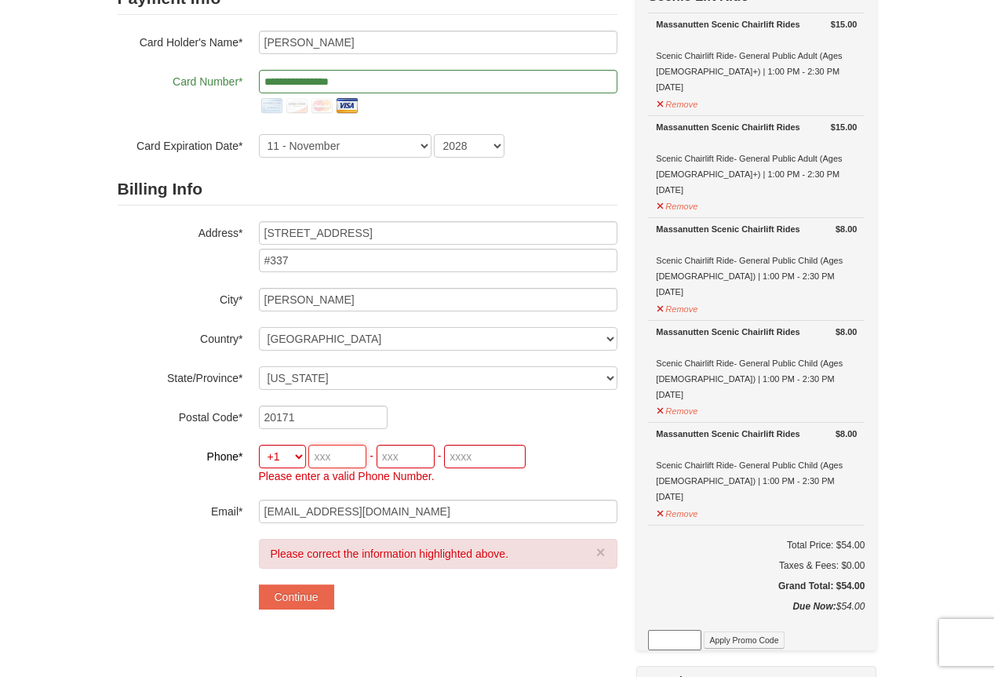
click at [335, 462] on input "tel" at bounding box center [337, 457] width 58 height 24
type input "571"
click at [414, 456] on input "tel" at bounding box center [406, 457] width 58 height 24
type input "276"
click at [465, 465] on input "tel" at bounding box center [485, 457] width 82 height 24
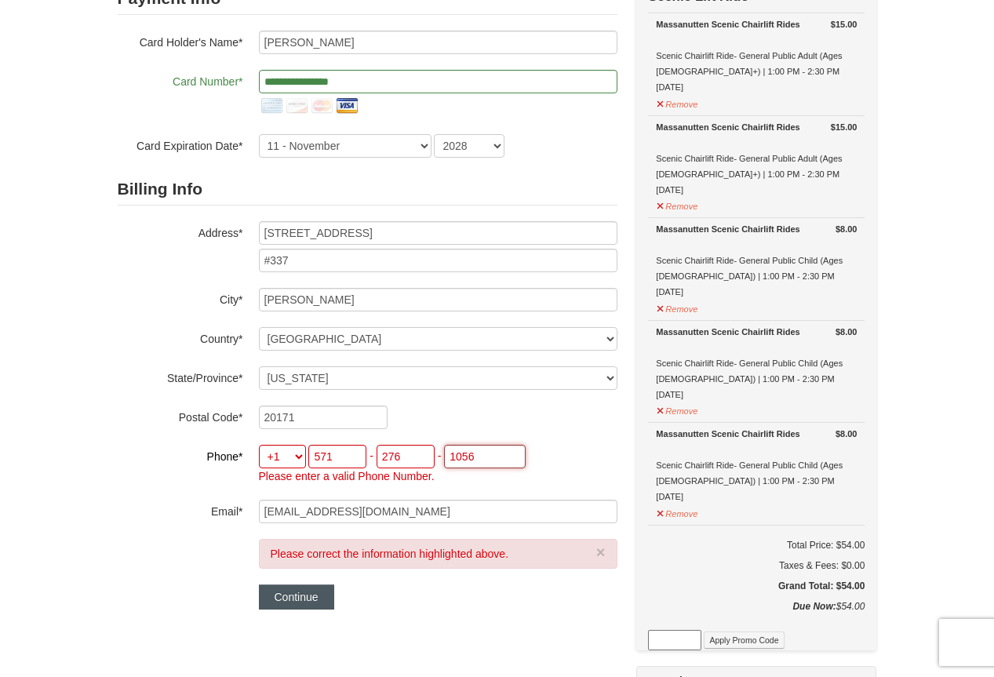
type input "1056"
click at [298, 600] on button "Continue" at bounding box center [296, 597] width 75 height 25
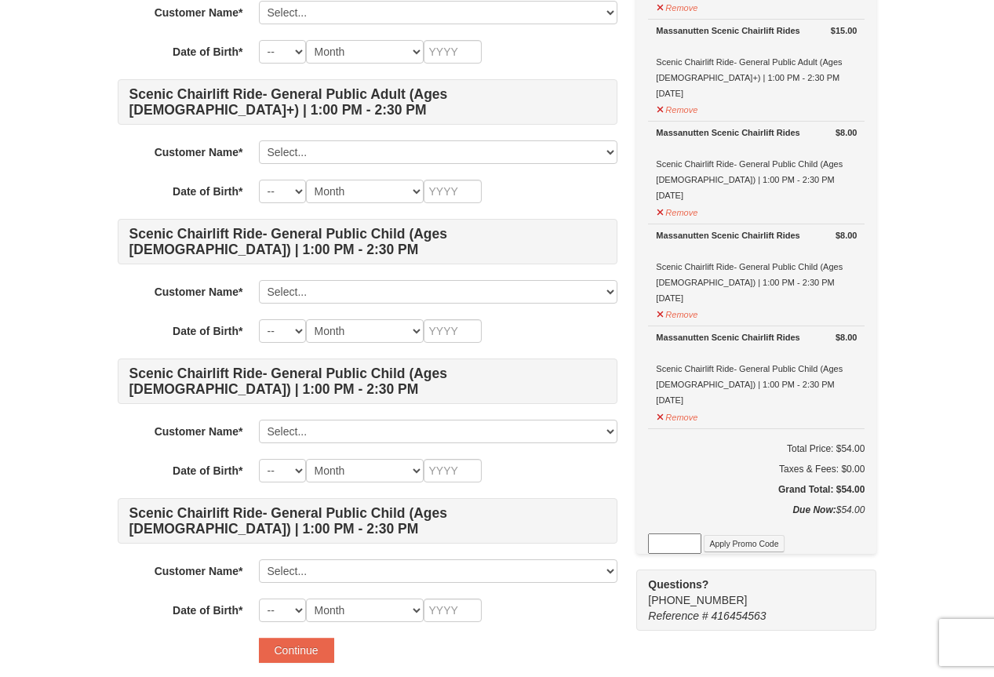
scroll to position [235, 0]
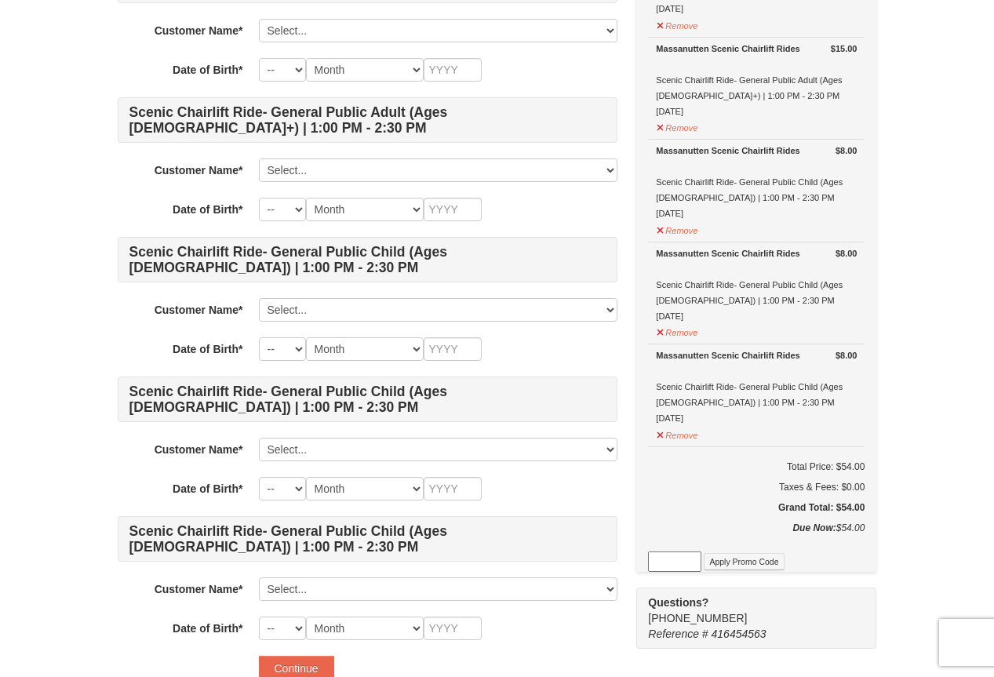
click at [535, 643] on form "Scenic Chairlift Ride- General Public Adult (Ages [DEMOGRAPHIC_DATA]+) | 1:00 P…" at bounding box center [368, 319] width 500 height 723
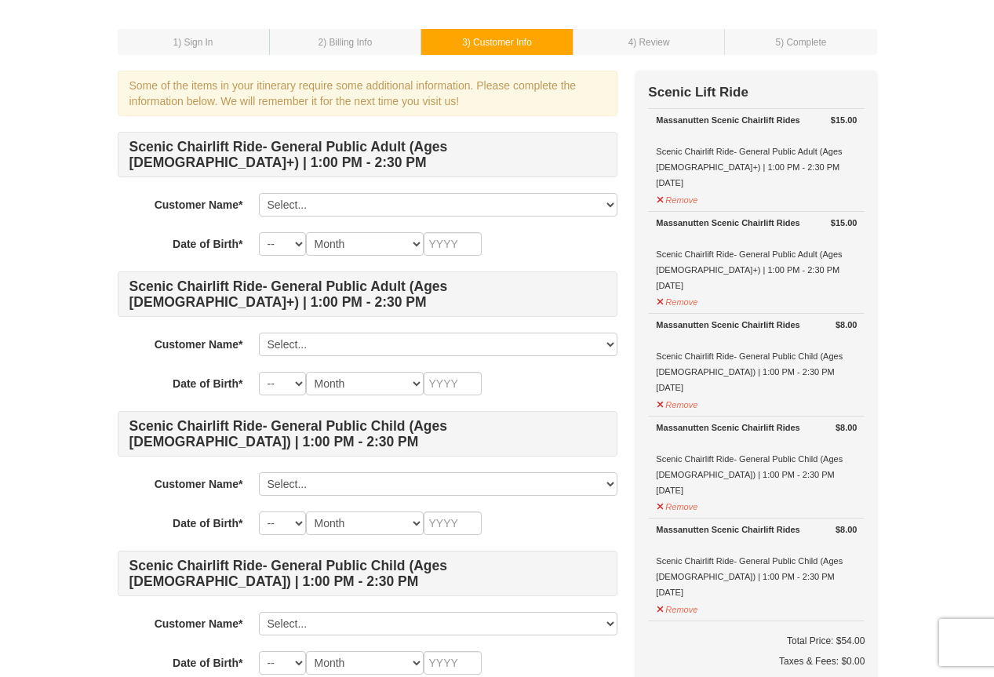
scroll to position [0, 0]
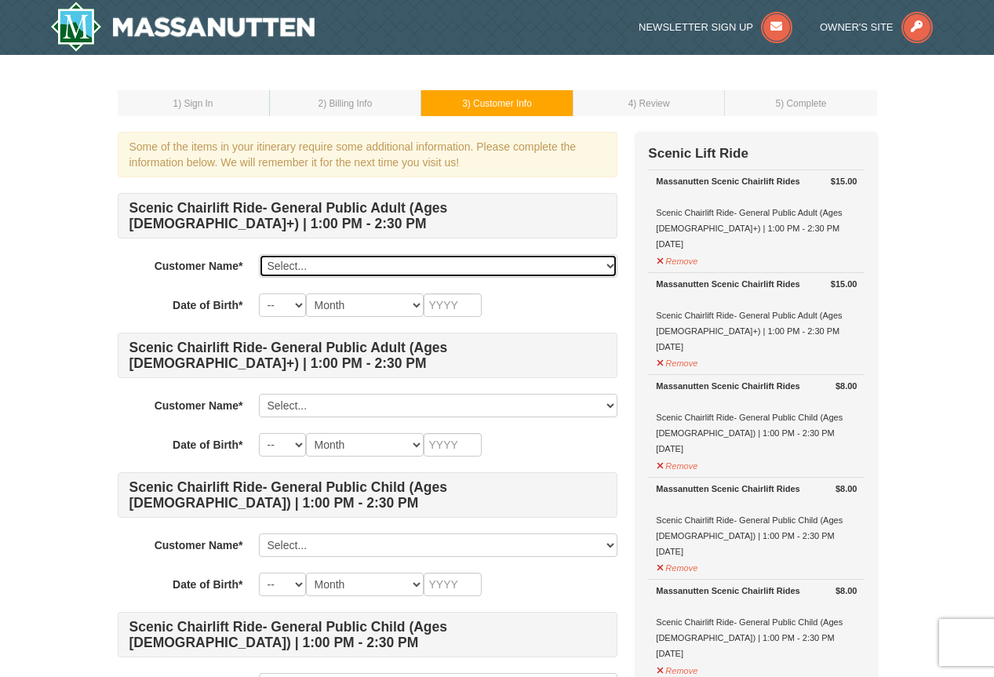
click at [355, 263] on select "Select... [PERSON_NAME] Add New..." at bounding box center [438, 266] width 359 height 24
select select "28329945"
click at [259, 254] on select "Select... [PERSON_NAME] Add New..." at bounding box center [438, 266] width 359 height 24
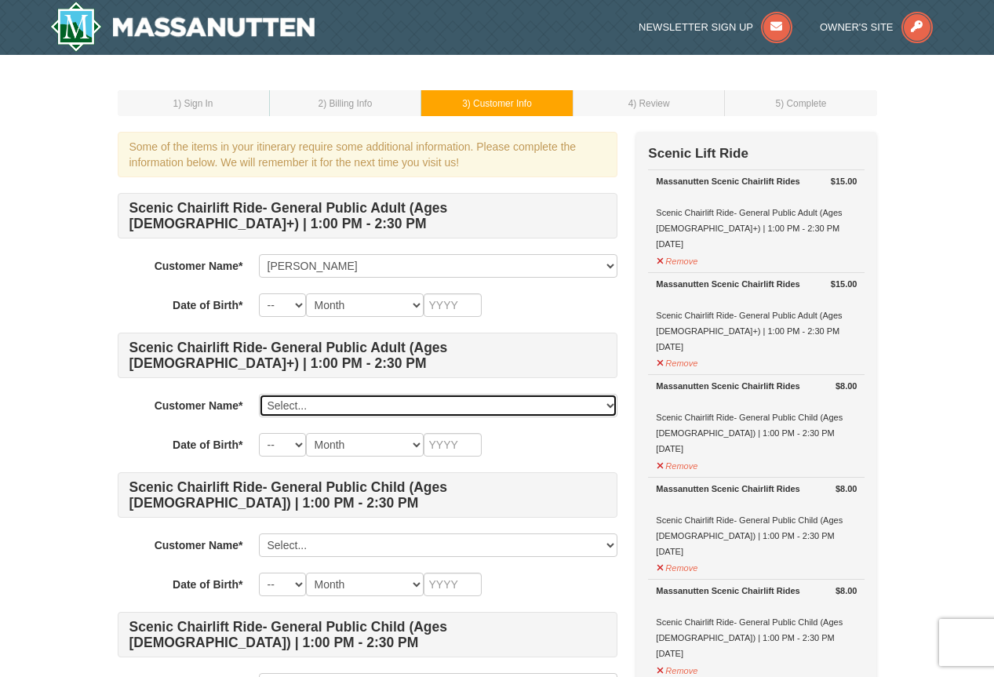
click at [341, 409] on select "Select... [PERSON_NAME] Add New..." at bounding box center [438, 406] width 359 height 24
click at [341, 402] on select "Select... [PERSON_NAME] Add New..." at bounding box center [438, 406] width 359 height 24
click at [474, 402] on select "Select... [PERSON_NAME] Add New..." at bounding box center [438, 406] width 359 height 24
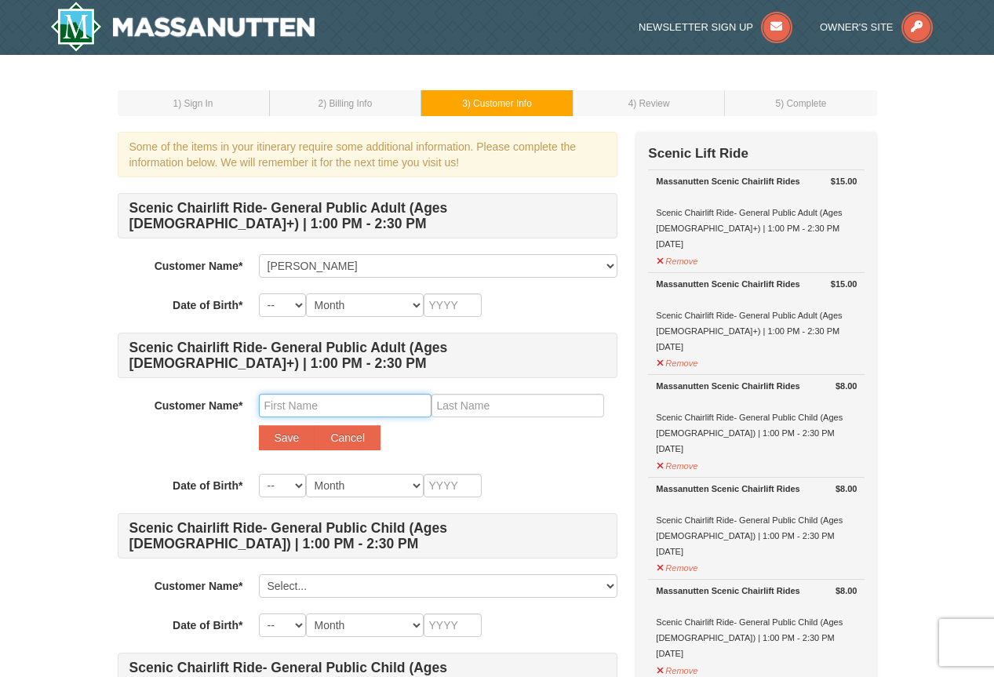
click at [357, 405] on input "text" at bounding box center [345, 406] width 173 height 24
type input "[PERSON_NAME]"
click at [494, 409] on input "text" at bounding box center [518, 406] width 173 height 24
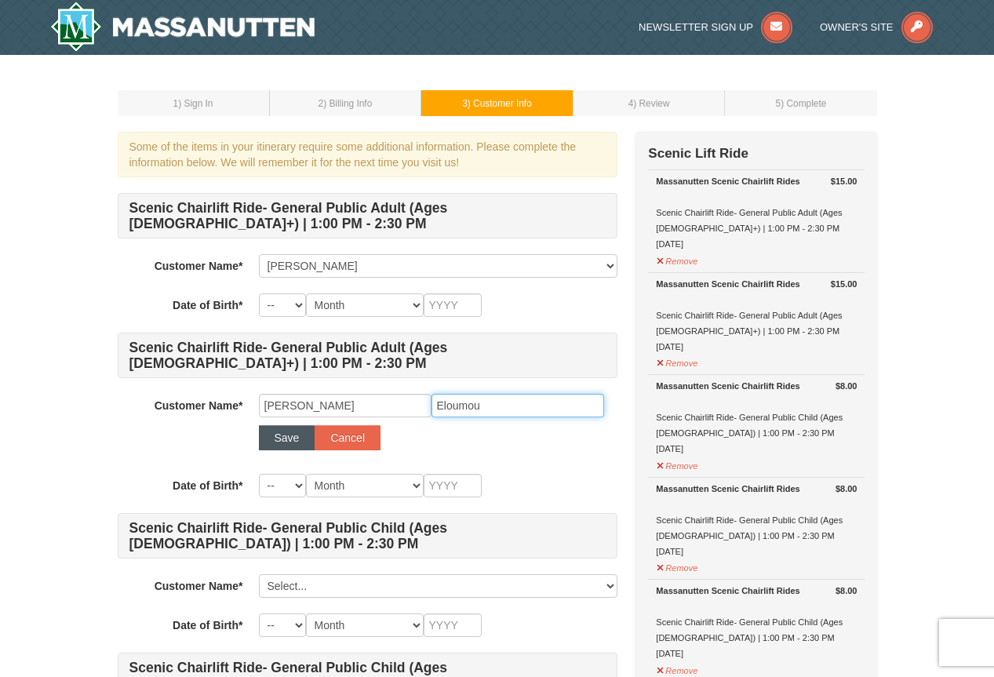
type input "Eloumou"
click at [288, 443] on button "Save" at bounding box center [287, 437] width 56 height 25
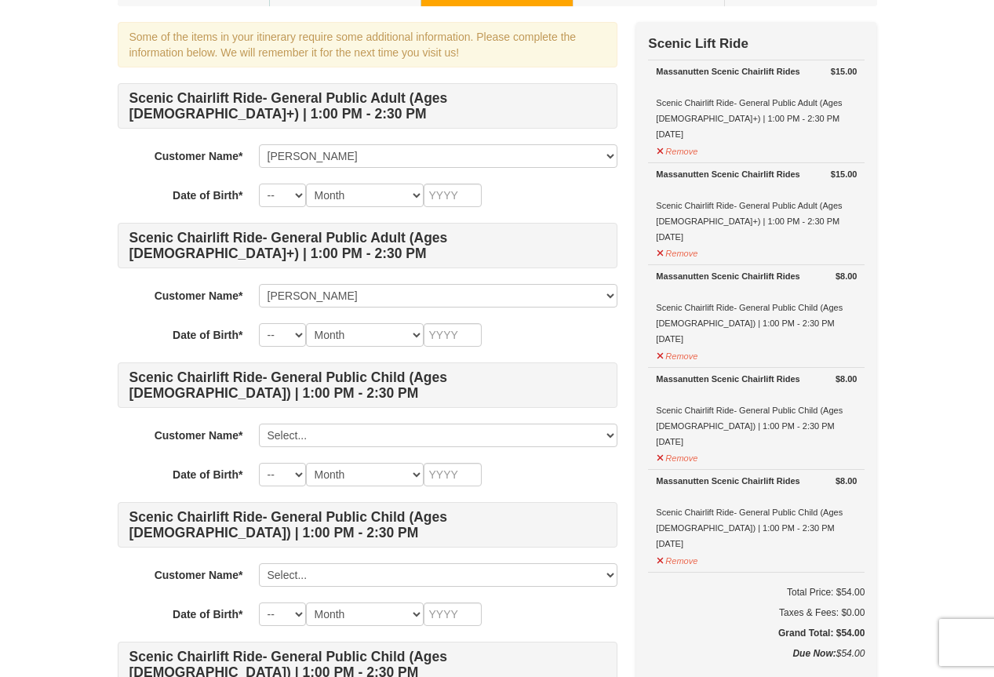
scroll to position [157, 0]
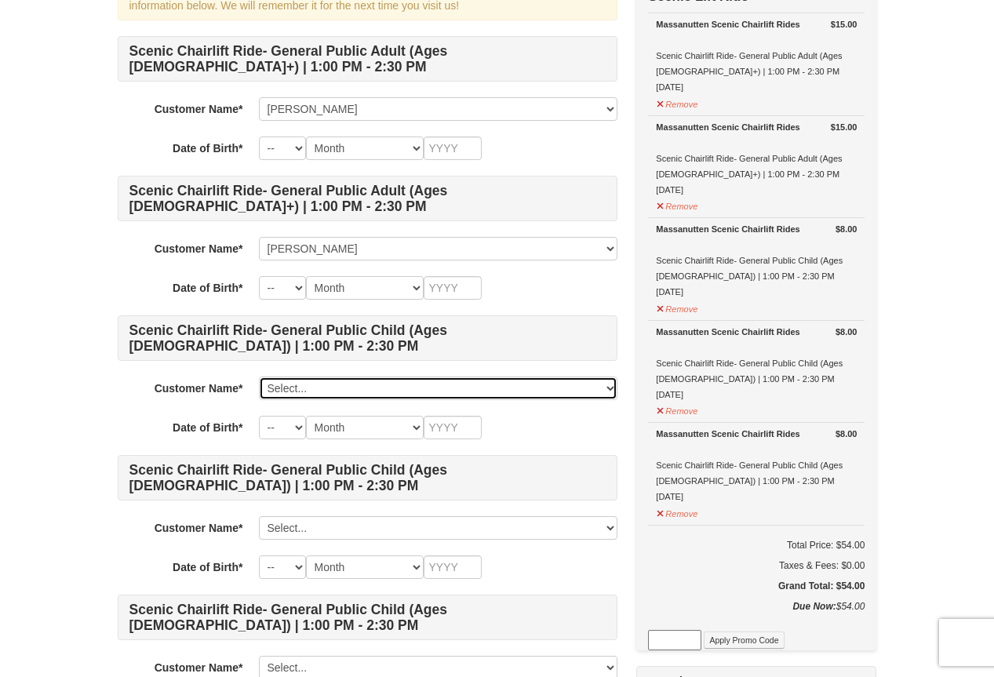
click at [326, 381] on select "Select... Pamela Groua Christelle Eloumou Add New..." at bounding box center [438, 389] width 359 height 24
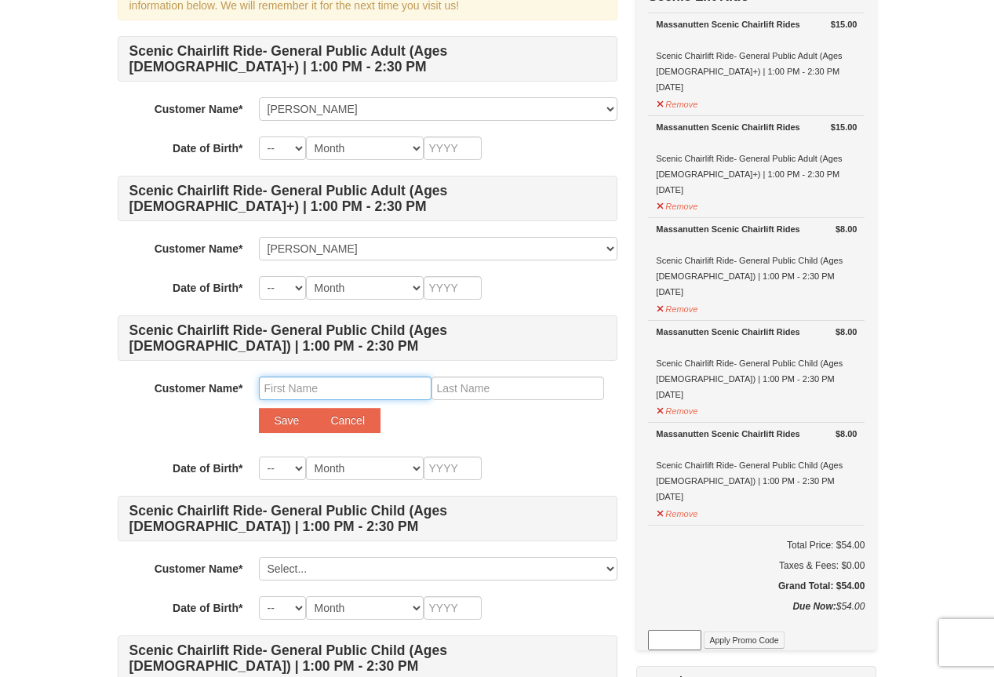
click at [336, 385] on input "text" at bounding box center [345, 389] width 173 height 24
type input "L"
type input "Kloes"
click at [492, 391] on input "text" at bounding box center [518, 389] width 173 height 24
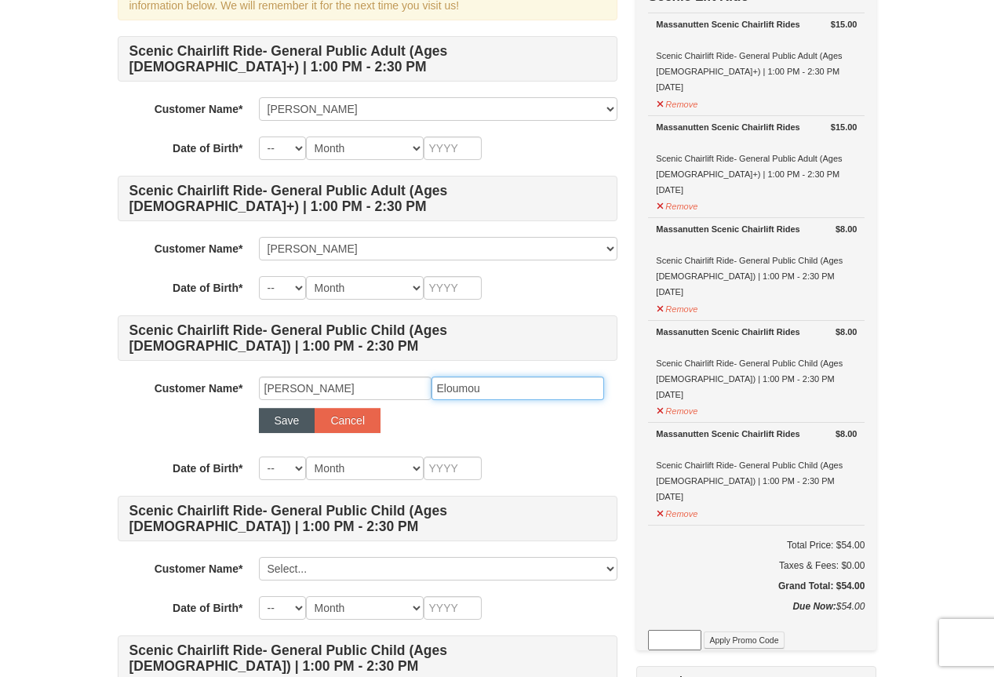
type input "Eloumou"
click at [286, 422] on button "Save" at bounding box center [287, 420] width 56 height 25
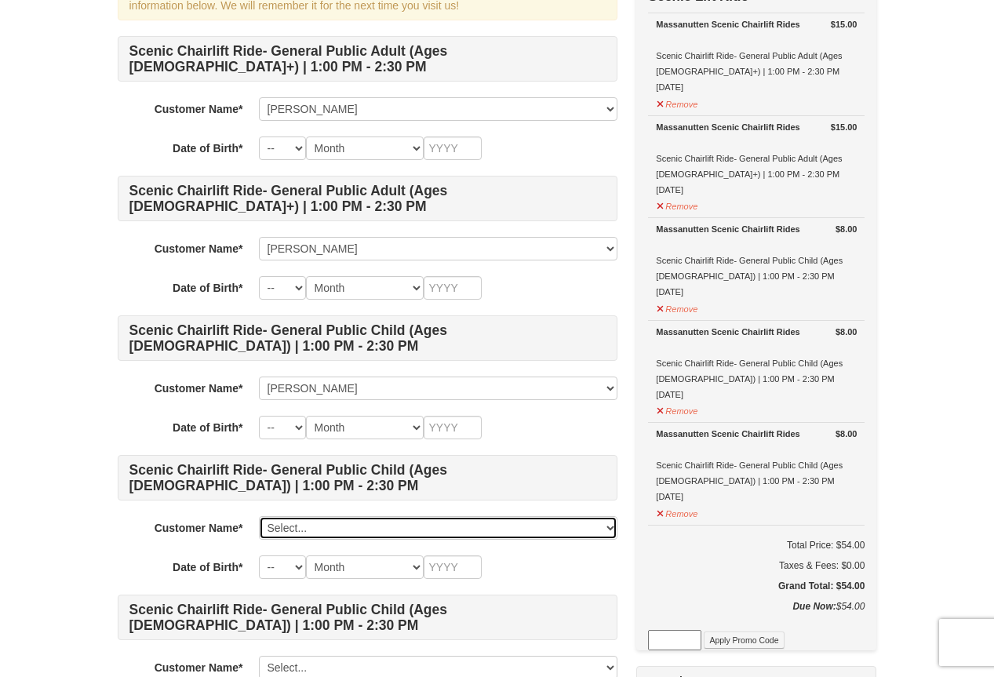
click at [294, 527] on select "Select... Pamela Groua Christelle Eloumou Kloes Eloumou Add New..." at bounding box center [438, 528] width 359 height 24
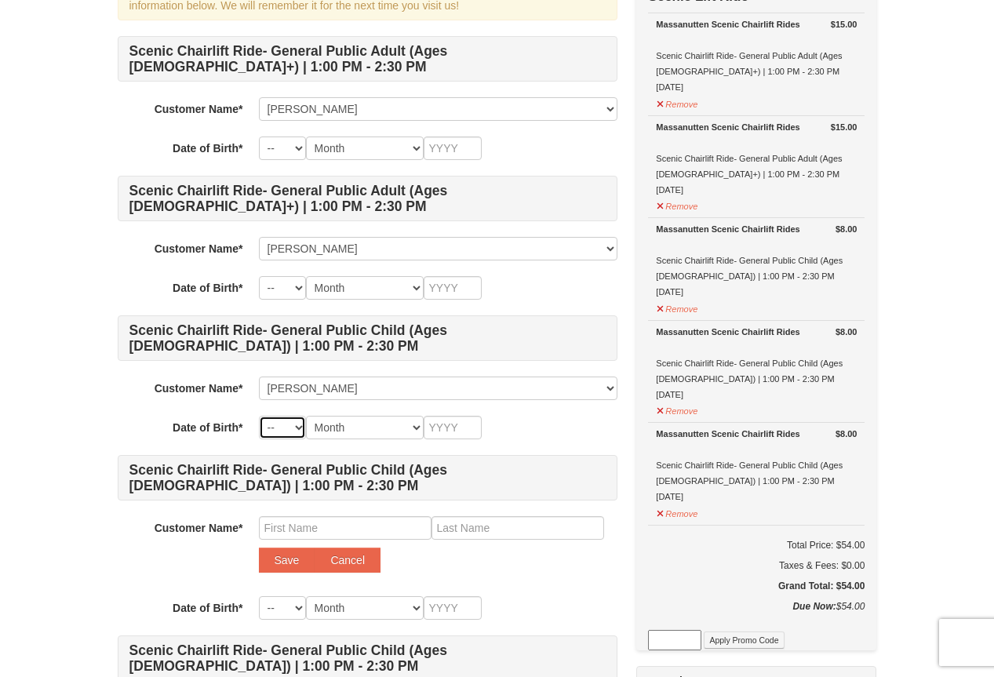
click at [297, 428] on select "-- 01 02 03 04 05 06 07 08 09 10 11 12 13 14 15 16 17 18 19 20 21 22 23 24 25 2…" at bounding box center [282, 428] width 47 height 24
click at [309, 528] on input "text" at bounding box center [345, 528] width 173 height 24
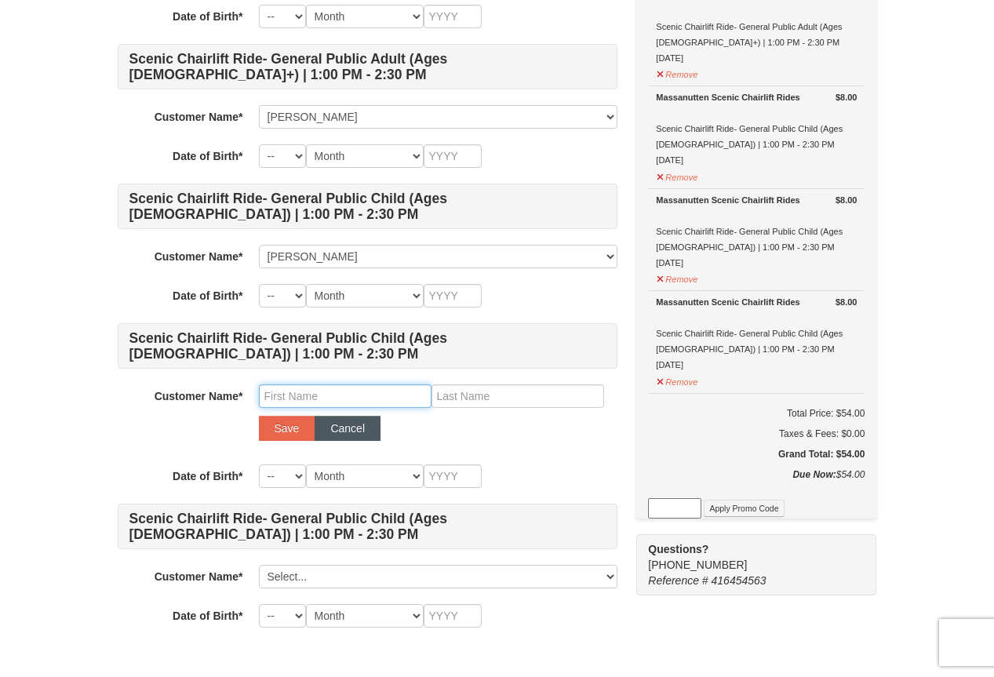
scroll to position [314, 0]
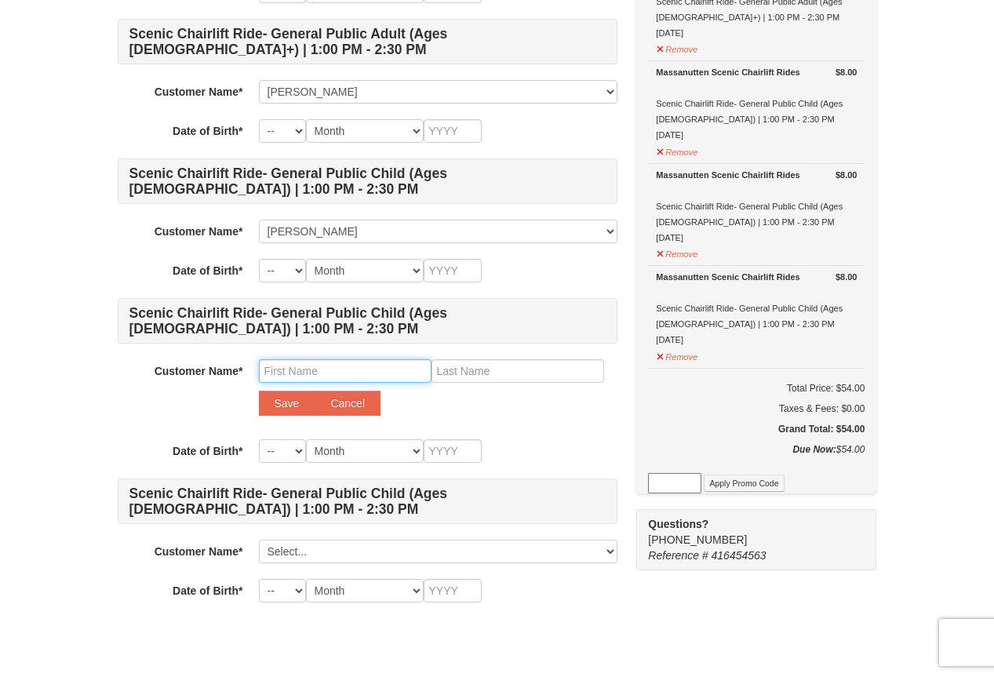
click at [317, 376] on input "text" at bounding box center [345, 371] width 173 height 24
type input "Alexis"
click at [485, 359] on div "Scenic Chairlift Ride- General Public Adult (Ages 13+) | 1:00 PM - 2:30 PM Cust…" at bounding box center [368, 240] width 500 height 723
click at [484, 376] on input "text" at bounding box center [518, 371] width 173 height 24
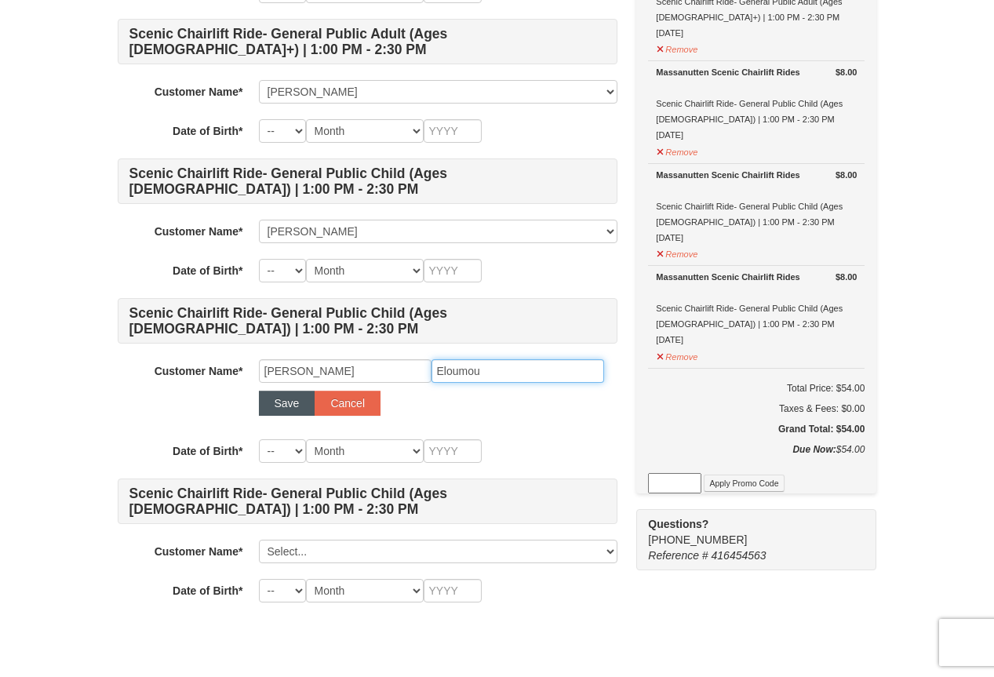
type input "Eloumou"
click at [289, 403] on button "Save" at bounding box center [287, 403] width 56 height 25
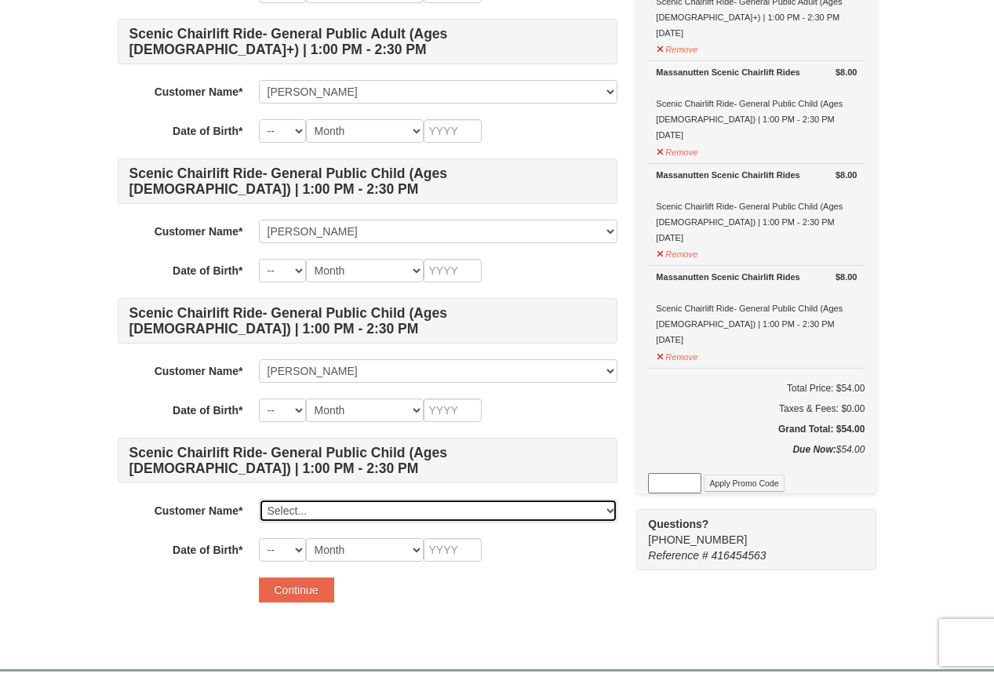
click at [309, 510] on select "Select... Pamela Groua Christelle Eloumou Kloes Eloumou Alexis Eloumou Add New.…" at bounding box center [438, 511] width 359 height 24
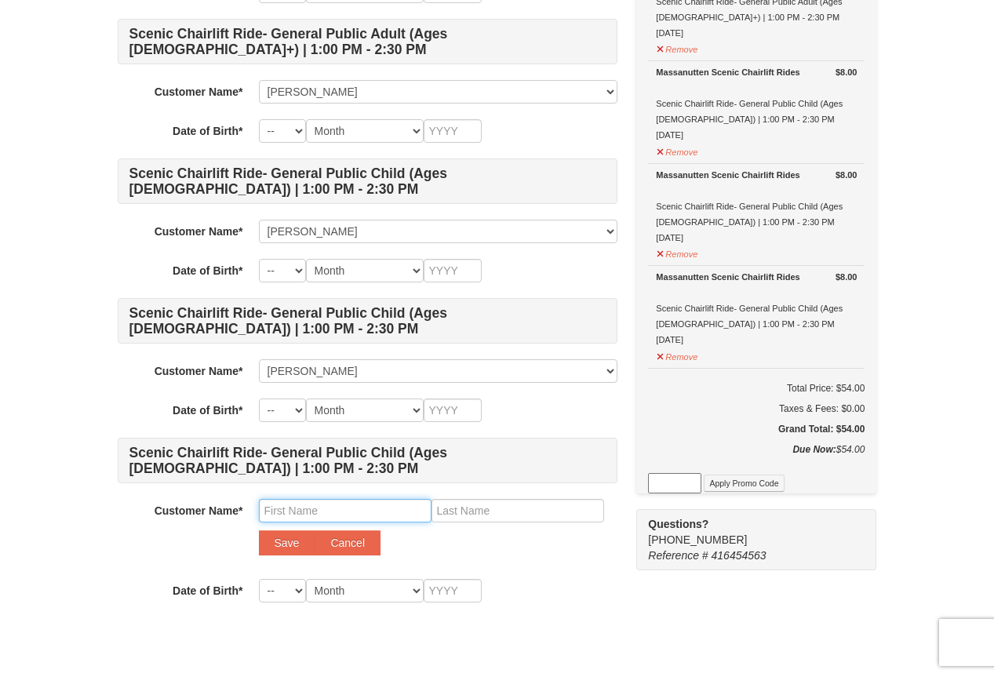
click at [399, 512] on input "text" at bounding box center [345, 511] width 173 height 24
type input "Nathan"
click at [481, 513] on input "text" at bounding box center [518, 511] width 173 height 24
click at [567, 615] on form "Scenic Chairlift Ride- General Public Adult (Ages 13+) | 1:00 PM - 2:30 PM Cust…" at bounding box center [368, 261] width 500 height 765
click at [461, 515] on input "text" at bounding box center [518, 511] width 173 height 24
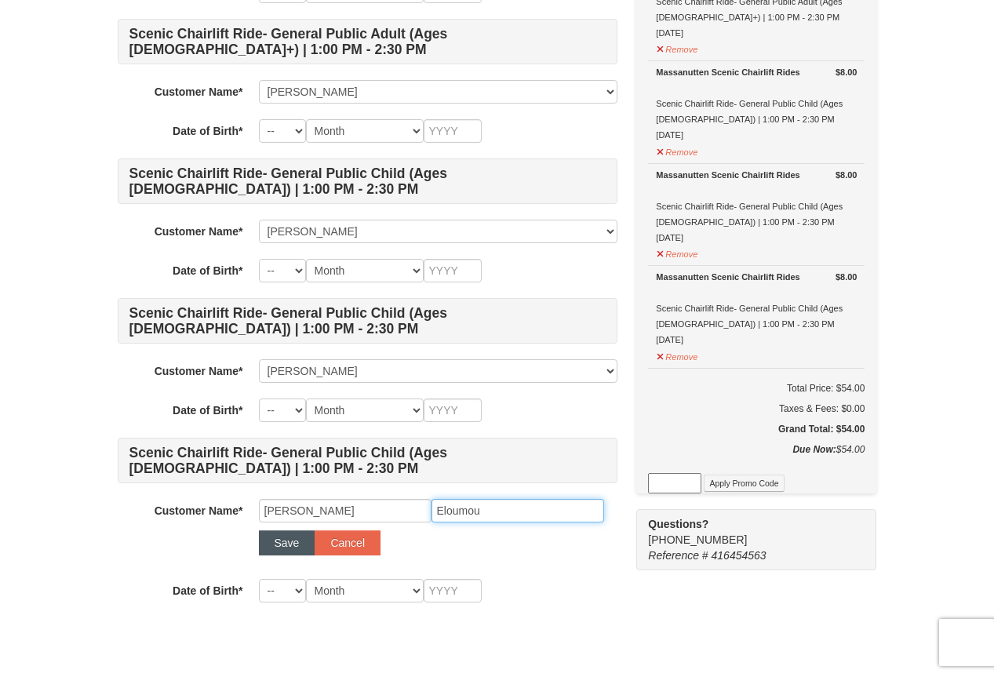
type input "Eloumou"
click at [285, 549] on button "Save" at bounding box center [287, 542] width 56 height 25
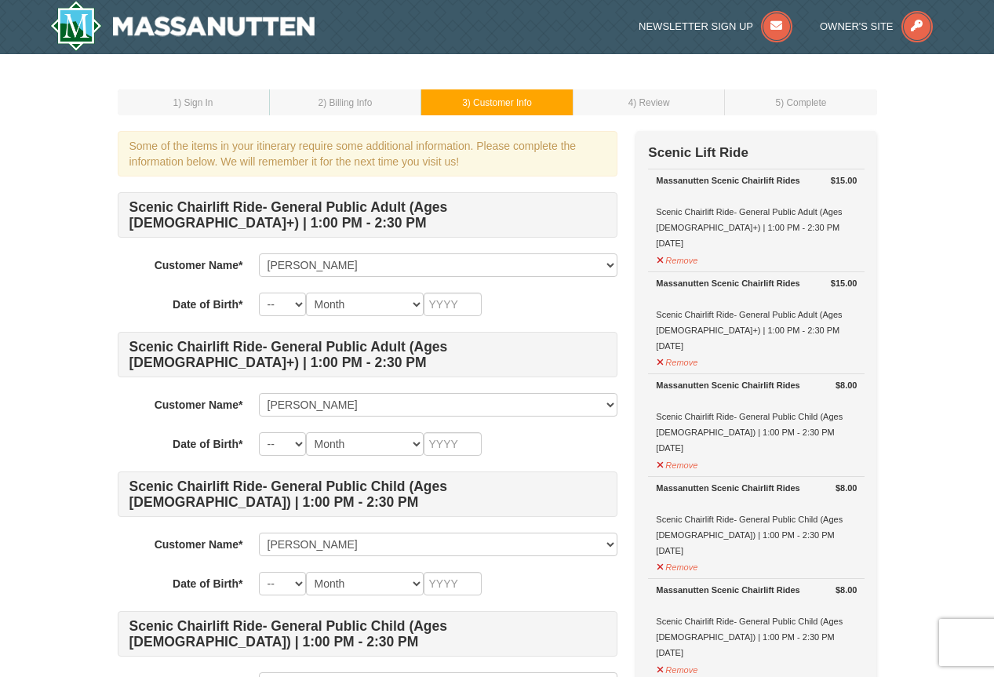
scroll to position [0, 0]
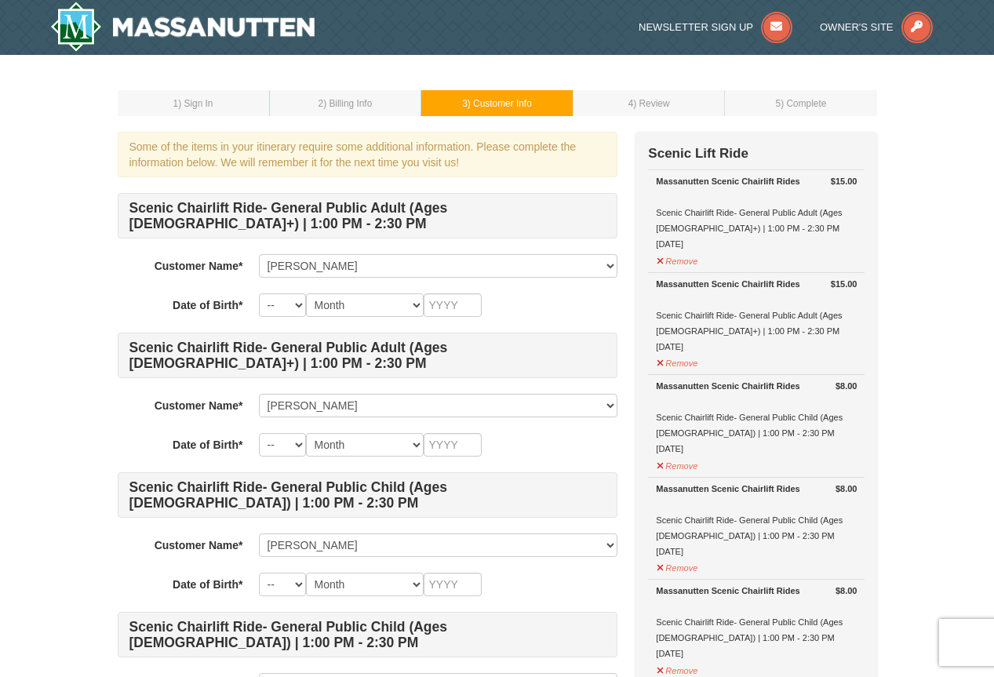
click at [242, 301] on strong "Date of Birth*" at bounding box center [208, 305] width 70 height 13
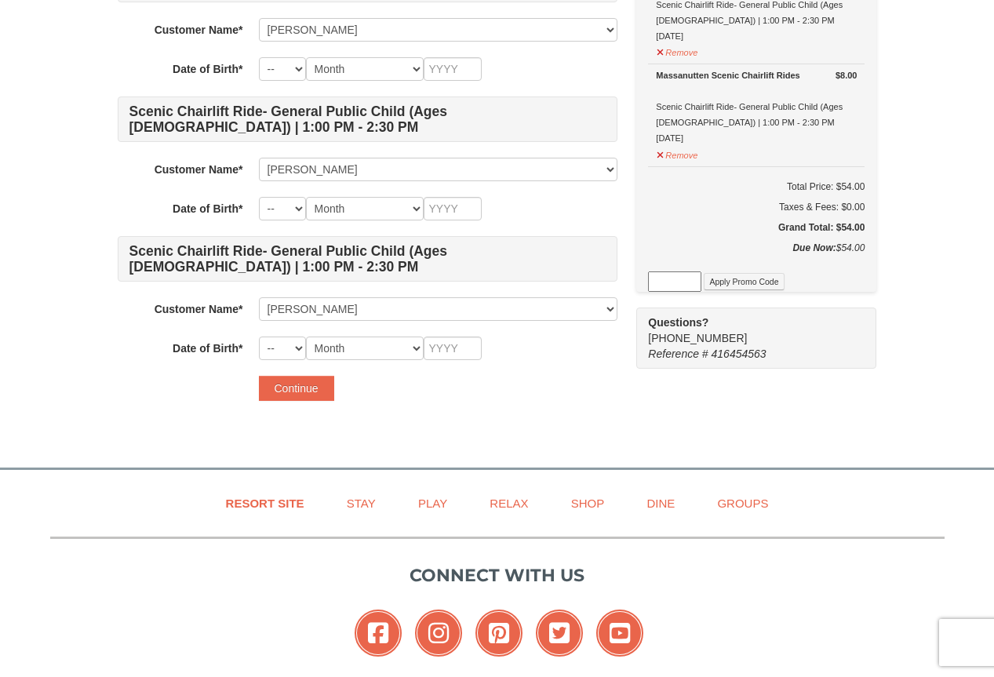
scroll to position [549, 0]
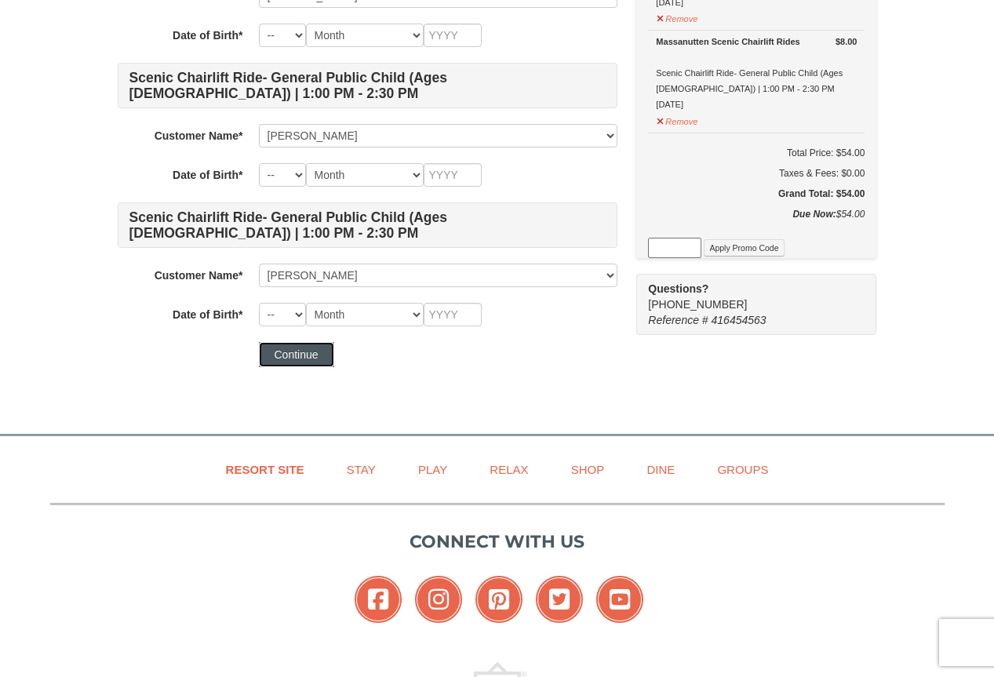
click at [298, 355] on button "Continue" at bounding box center [296, 354] width 75 height 25
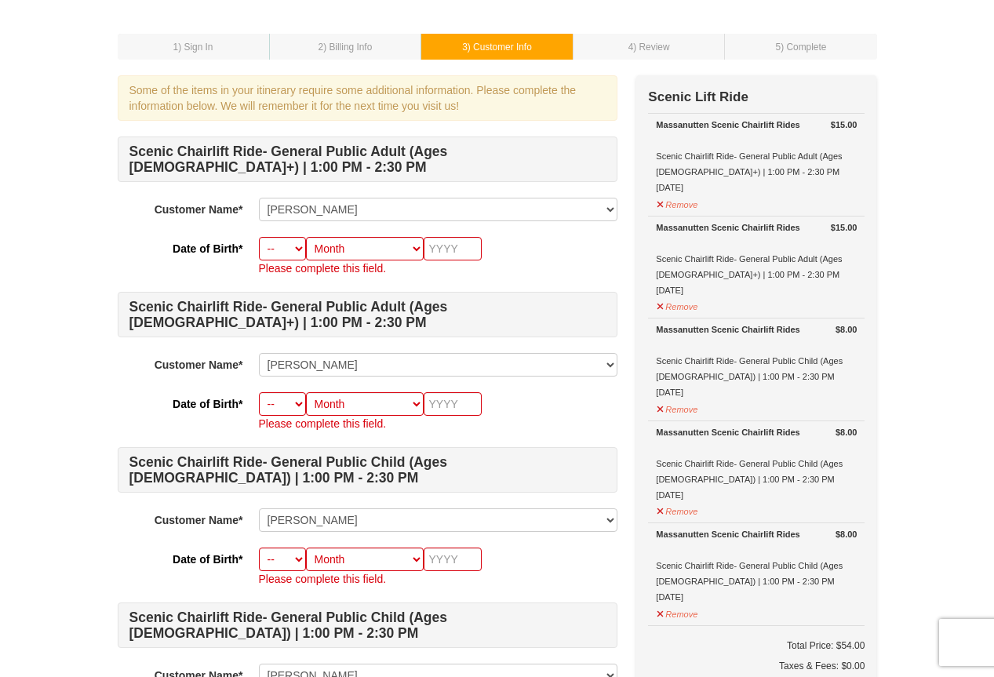
scroll to position [31, 0]
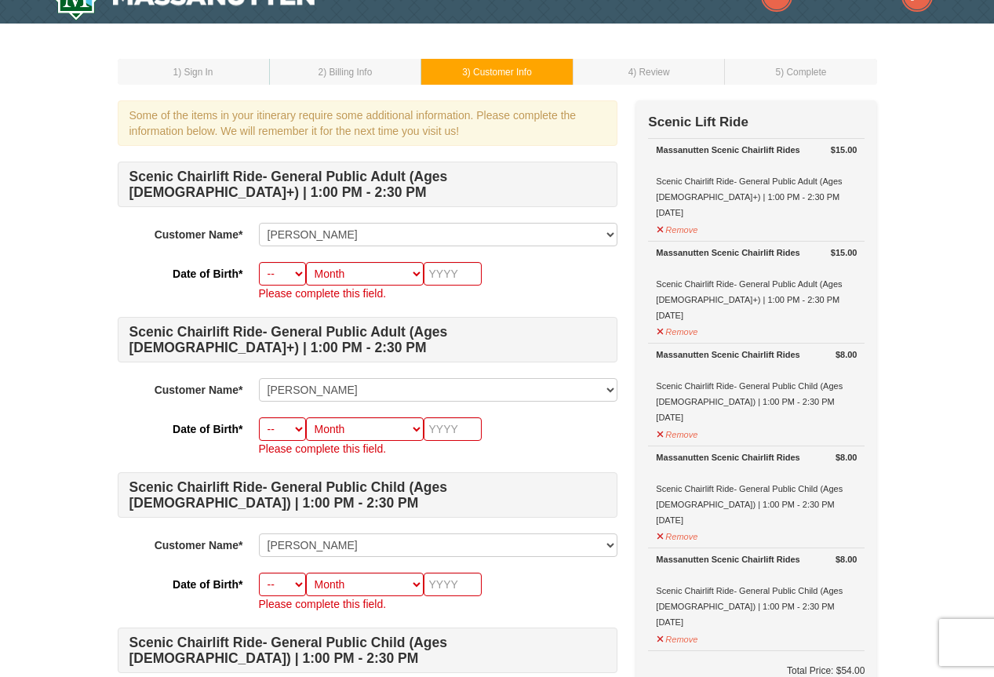
click at [71, 621] on div "1 ) Sign In 2 ) Billing Info 3 ) Customer Info ) Review ×" at bounding box center [497, 542] width 994 height 1037
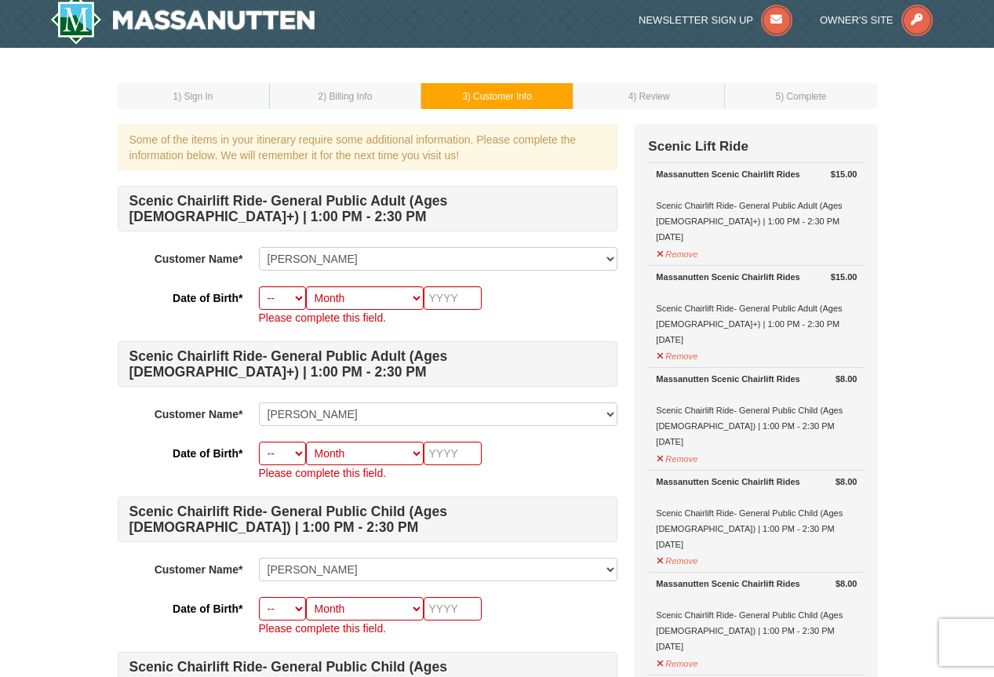
scroll to position [0, 0]
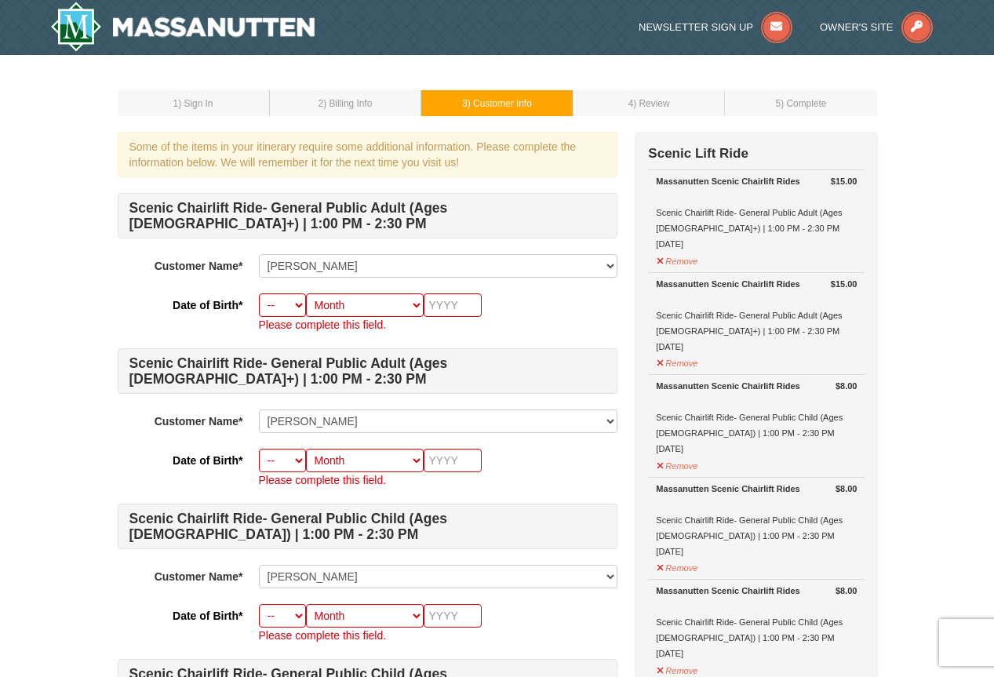
click at [569, 615] on div "-- 01 02 03 04 05 06 07 08 09 10 11 12 13 14 15 16 17 18 19 20 21 22 23 24 25 2…" at bounding box center [438, 623] width 359 height 39
click at [45, 603] on div "1 ) Sign In 2 ) Billing Info 3 ) Customer Info ) Review ×" at bounding box center [497, 573] width 994 height 1037
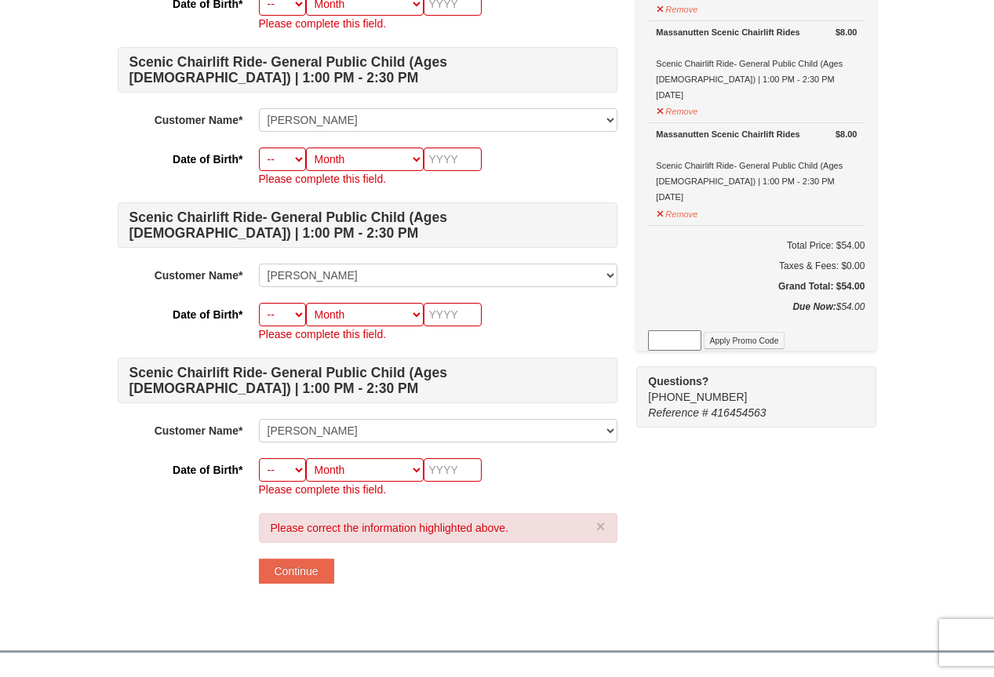
scroll to position [471, 0]
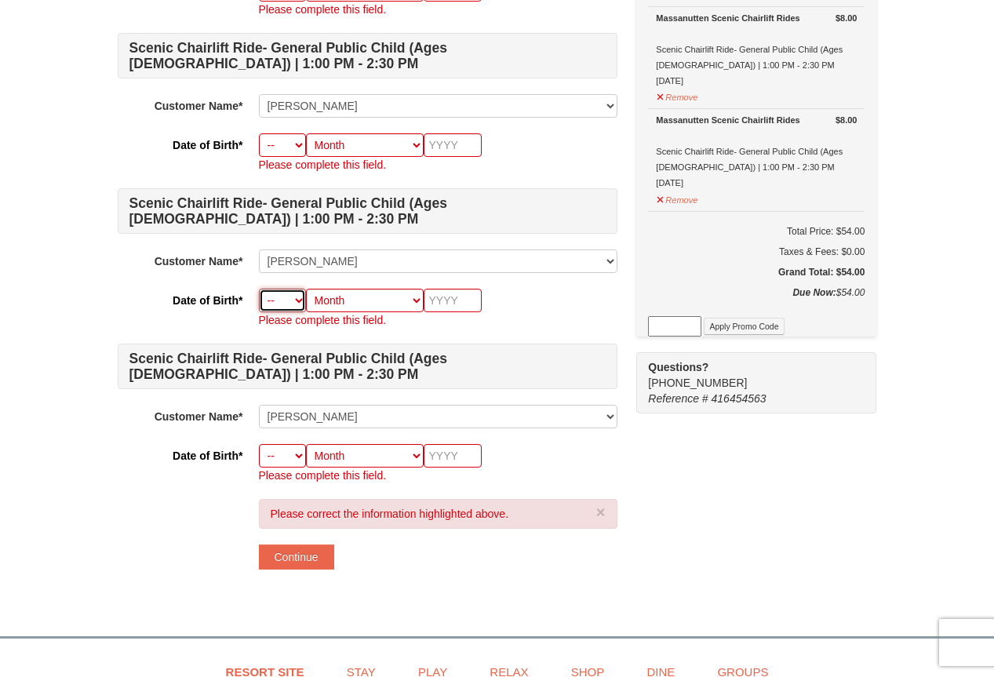
click at [298, 301] on select "-- 01 02 03 04 05 06 07 08 09 10 11 12 13 14 15 16 17 18 19 20 21 22 23 24 25 2…" at bounding box center [282, 301] width 47 height 24
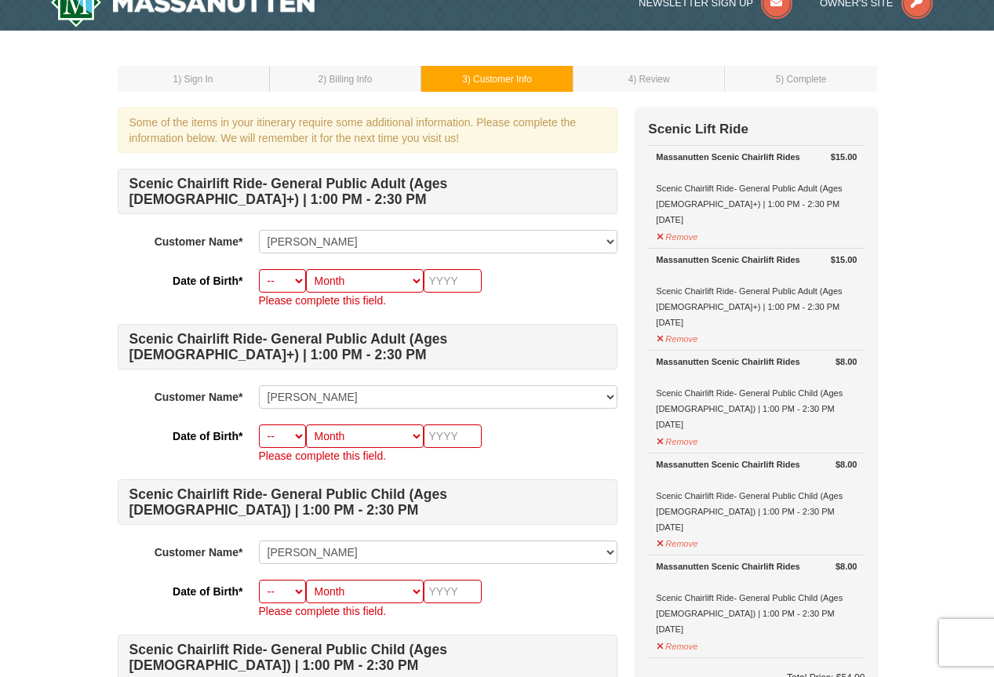
scroll to position [0, 0]
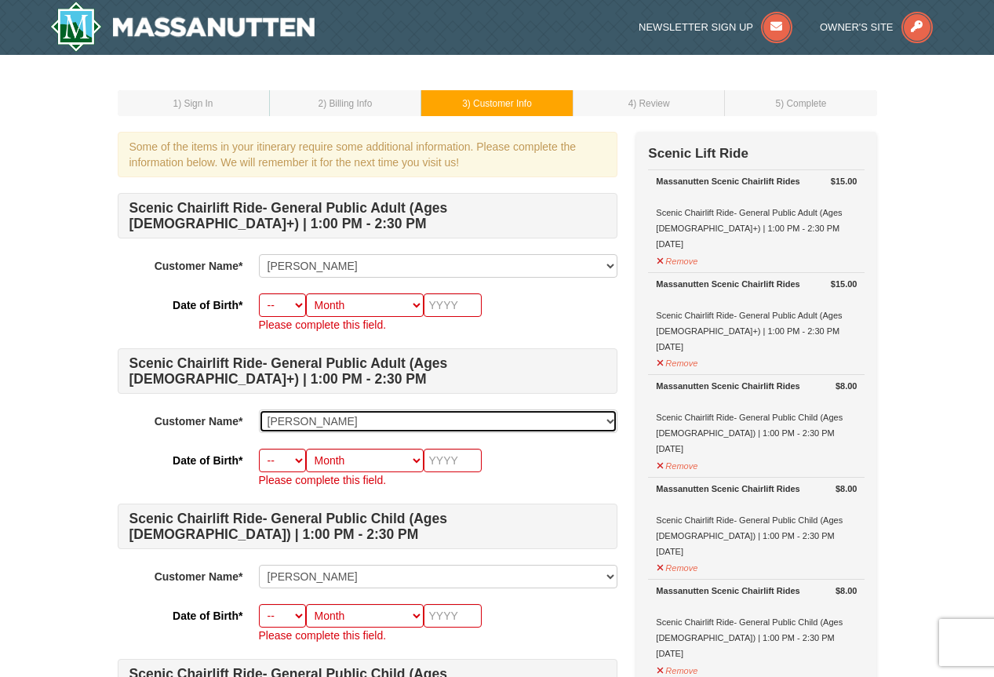
click at [355, 416] on select "Select... Pamela Groua Christelle Eloumou Kloes Eloumou Alexis Eloumou Nathan E…" at bounding box center [438, 422] width 359 height 24
select select "28329985"
click at [259, 410] on select "Select... Pamela Groua Christelle Eloumou Kloes Eloumou Alexis Eloumou Nathan E…" at bounding box center [438, 422] width 359 height 24
click at [345, 421] on select "Select... Pamela Groua Christelle Eloumou Kloes Eloumou Alexis Eloumou Nathan E…" at bounding box center [438, 422] width 359 height 24
click at [345, 420] on select "Select... Pamela Groua Christelle Eloumou Kloes Eloumou Alexis Eloumou Nathan E…" at bounding box center [438, 422] width 359 height 24
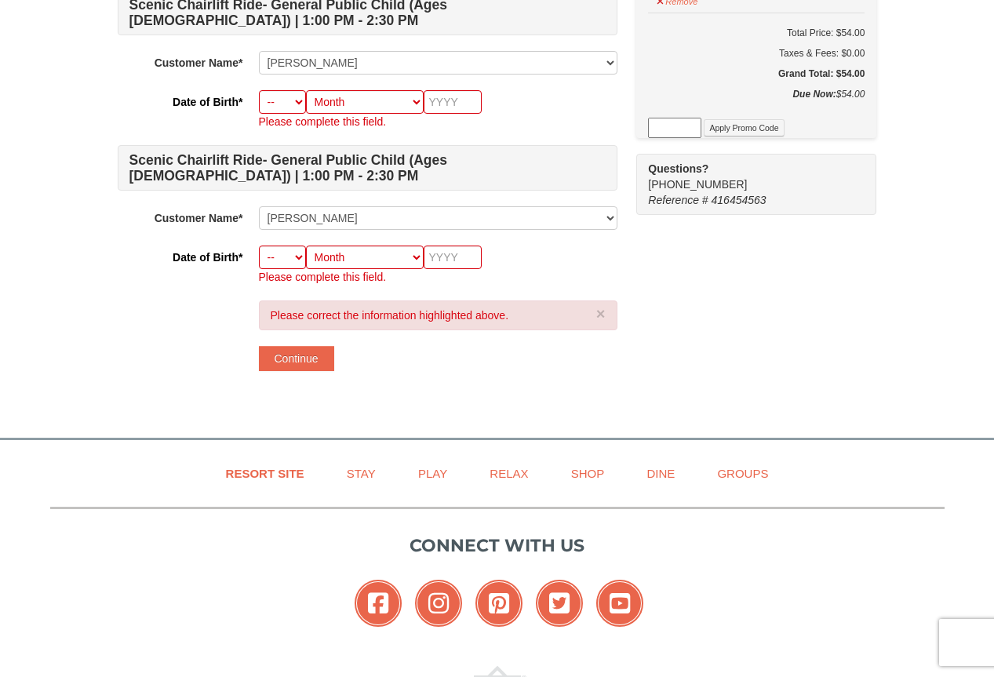
scroll to position [706, 0]
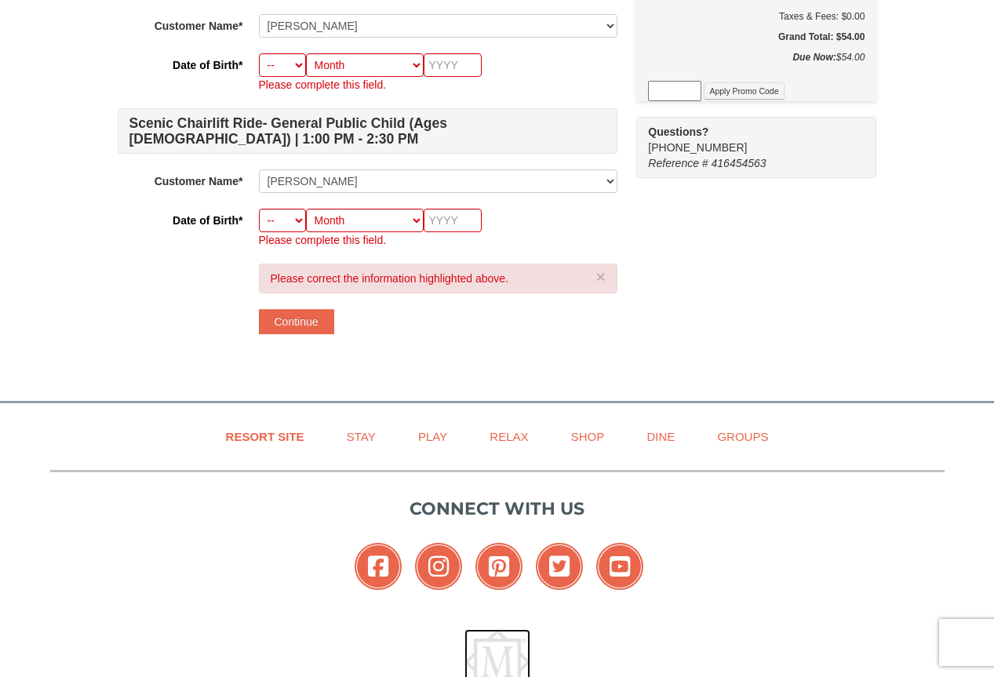
click at [252, 636] on link at bounding box center [497, 662] width 895 height 66
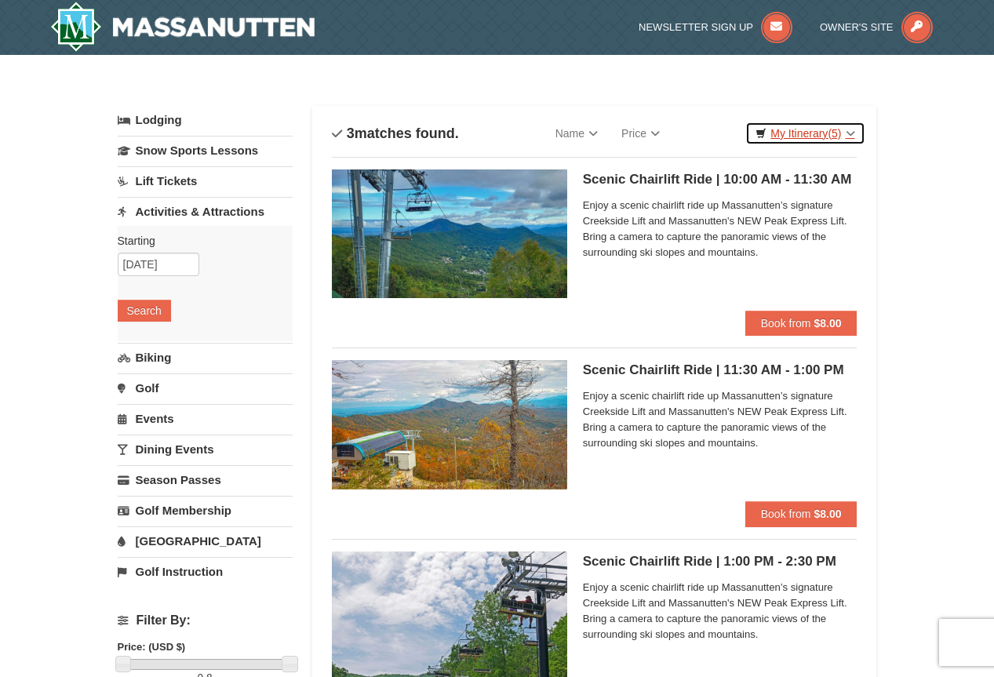
click at [786, 131] on link "My Itinerary (5)" at bounding box center [804, 134] width 119 height 24
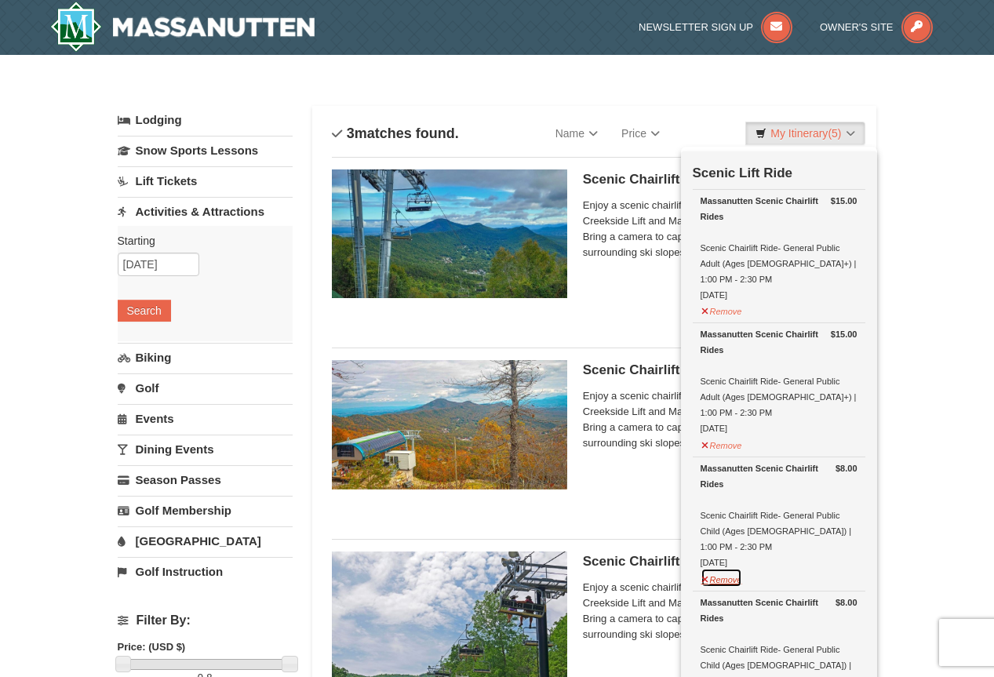
click at [738, 568] on button "Remove" at bounding box center [722, 578] width 42 height 20
click at [162, 312] on button "Search" at bounding box center [144, 311] width 53 height 22
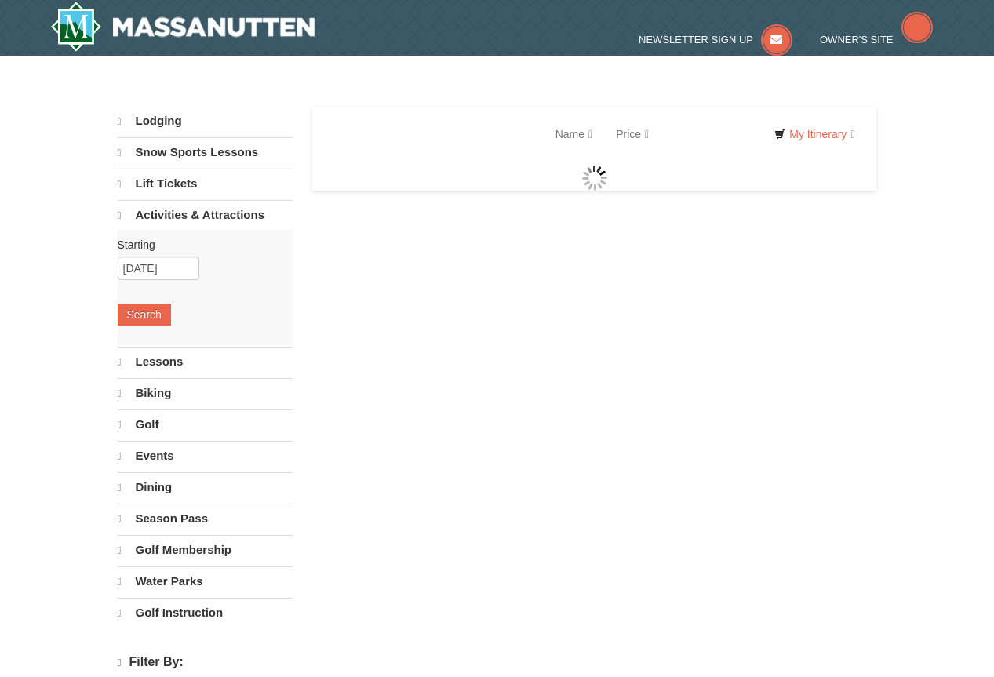
select select "10"
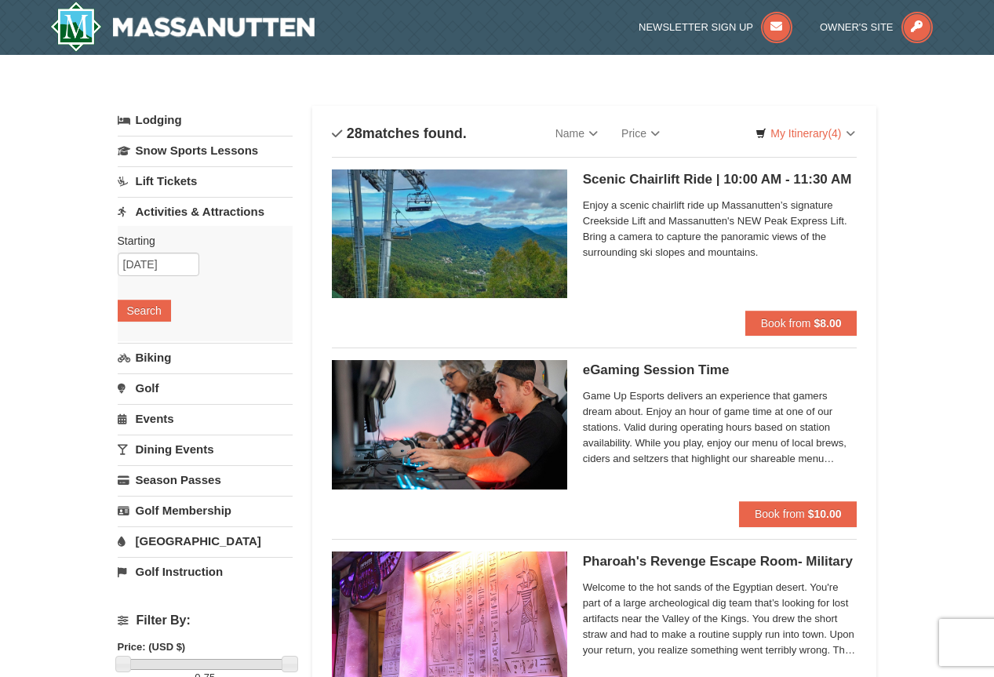
click at [133, 180] on link "Lift Tickets" at bounding box center [205, 180] width 175 height 29
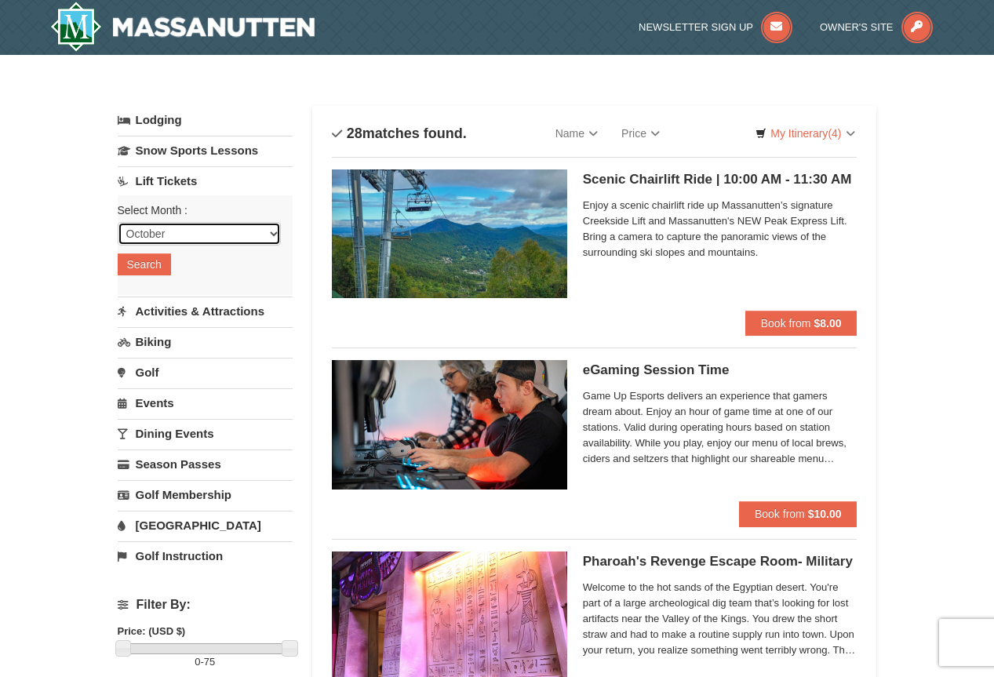
click at [264, 230] on select "October November December January February March April May June July August Sep…" at bounding box center [199, 234] width 163 height 24
click at [242, 238] on select "October November December January February March April May June July August Sep…" at bounding box center [199, 234] width 163 height 24
click at [154, 262] on button "Search" at bounding box center [144, 264] width 53 height 22
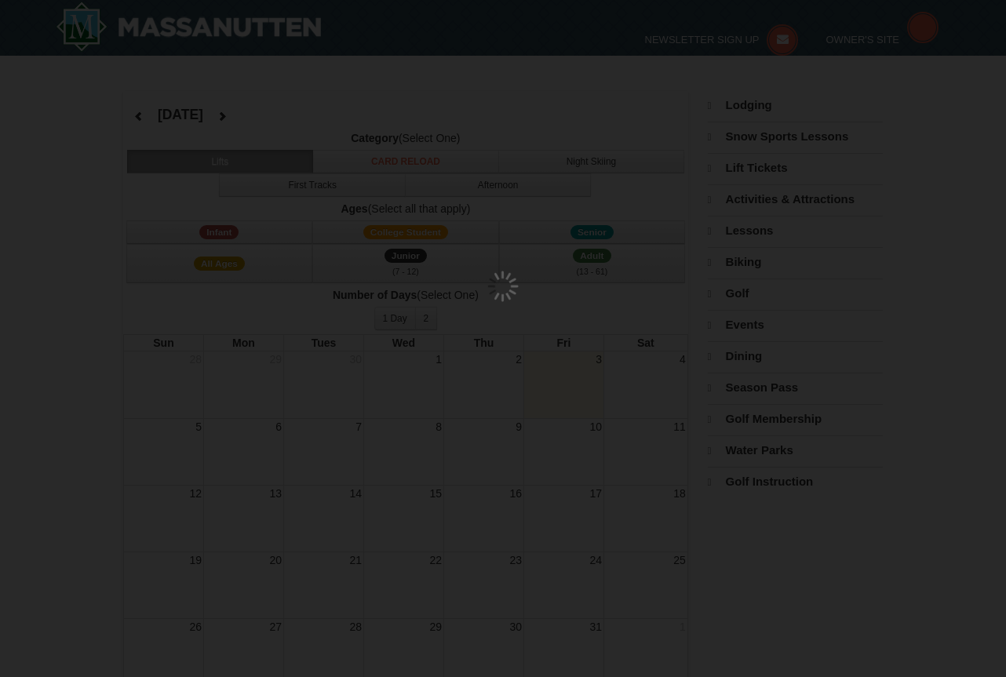
select select "10"
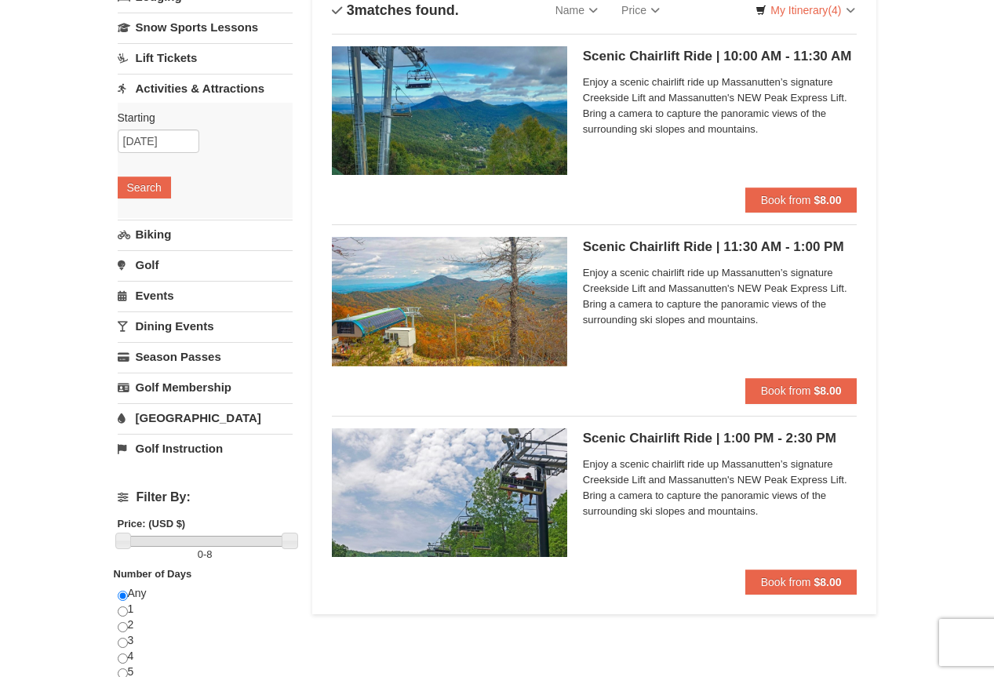
scroll to position [157, 0]
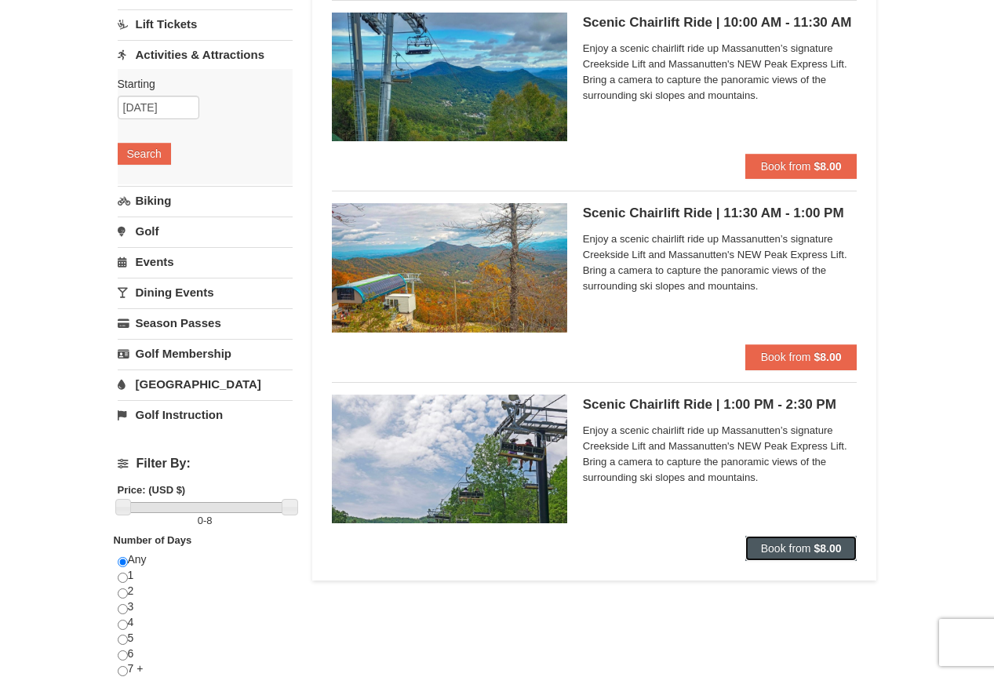
click at [781, 547] on span "Book from" at bounding box center [786, 548] width 50 height 13
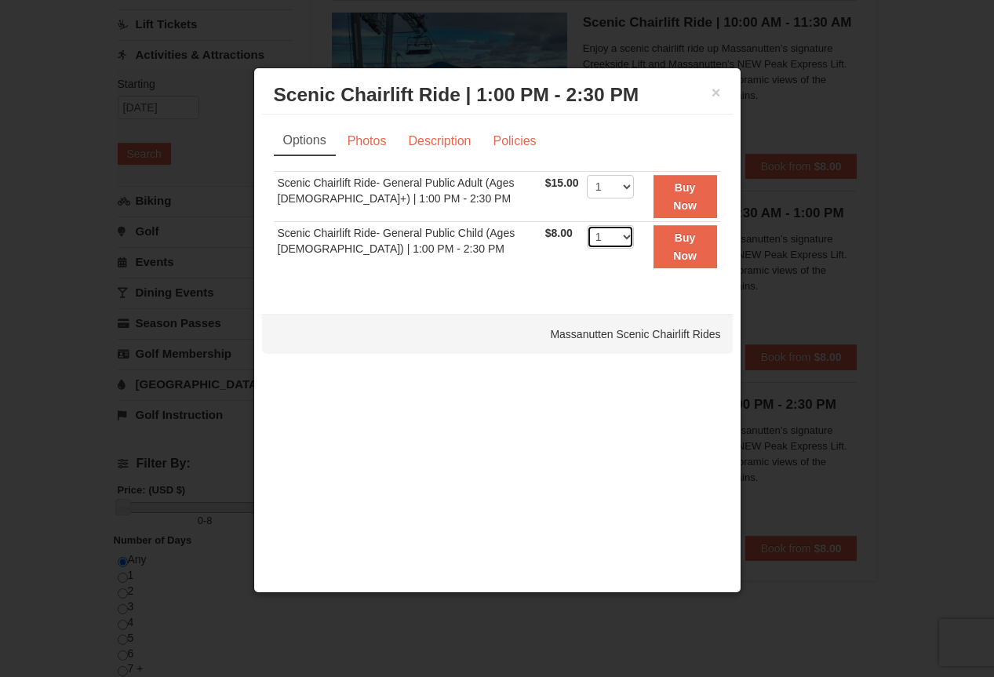
click at [617, 234] on select "1 2 3 4 5 6 7 8 9 10 11 12 13 14 15 16 17 18 19 20 21 22" at bounding box center [610, 237] width 47 height 24
click at [618, 180] on select "1 2 3 4 5 6 7 8 9 10 11 12 13 14 15 16 17 18 19 20 21 22" at bounding box center [610, 187] width 47 height 24
click at [587, 175] on select "1 2 3 4 5 6 7 8 9 10 11 12 13 14 15 16 17 18 19 20 21 22" at bounding box center [610, 187] width 47 height 24
click at [697, 200] on button "Buy Now" at bounding box center [686, 196] width 64 height 43
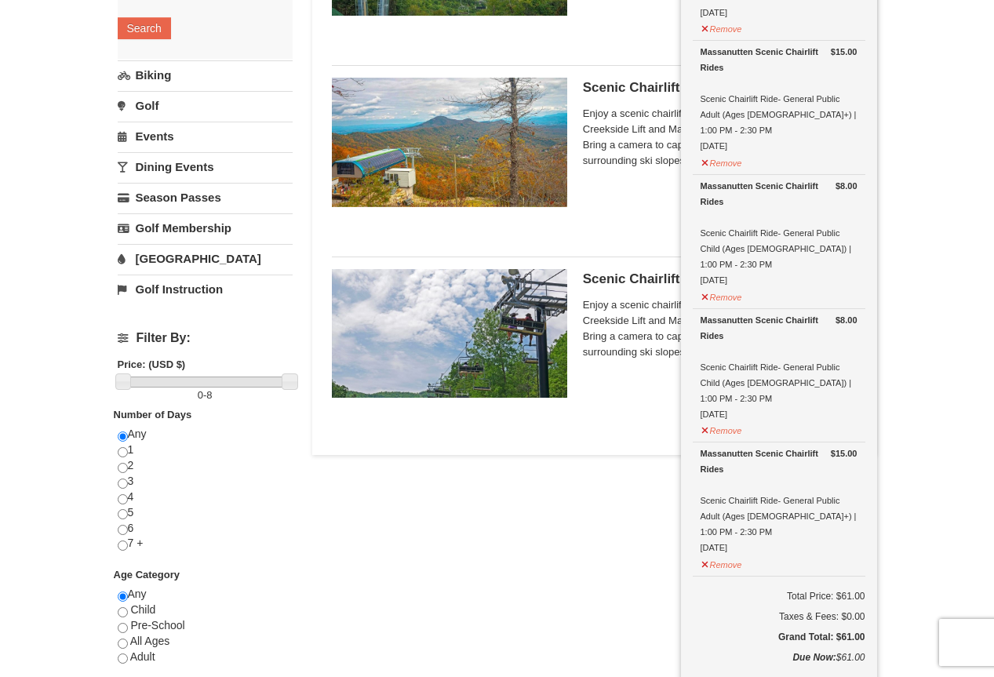
scroll to position [319, 0]
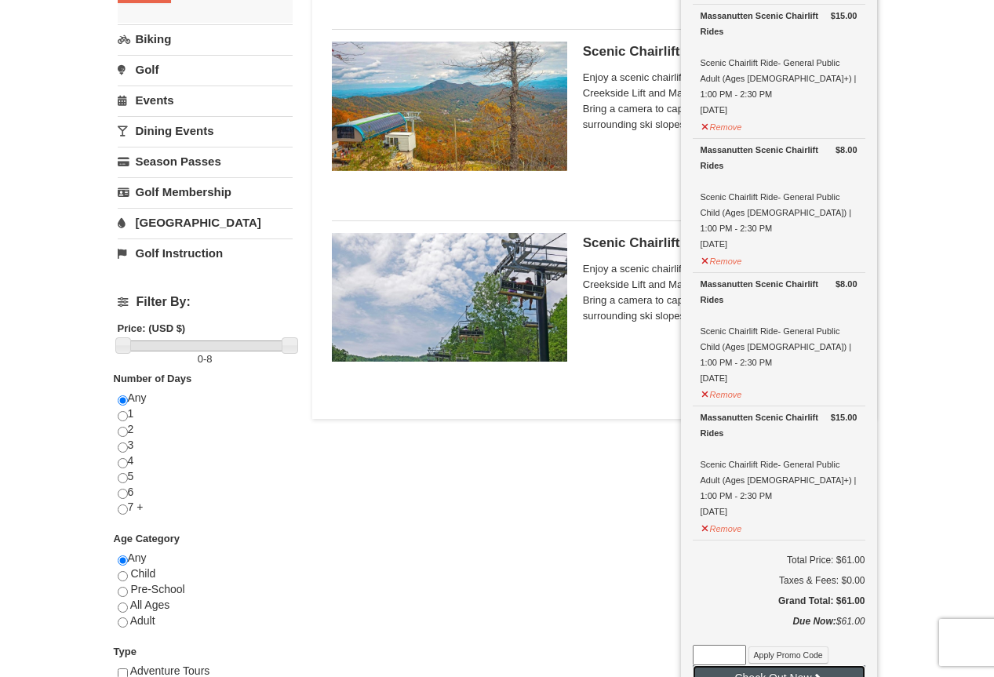
click at [782, 665] on button "Check Out Now" at bounding box center [779, 677] width 173 height 25
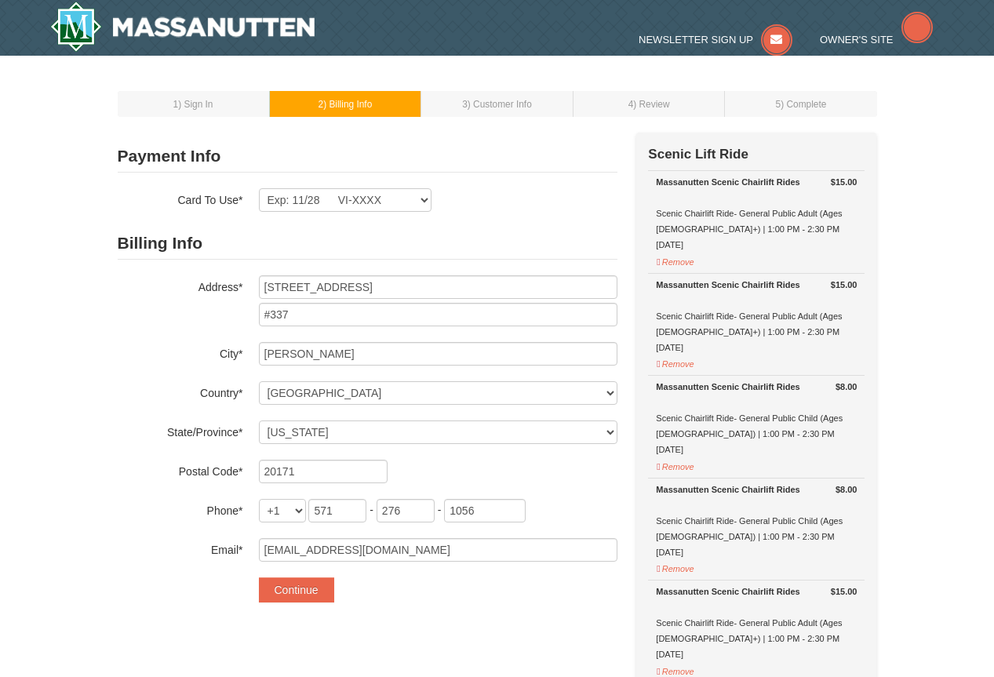
select select "VA"
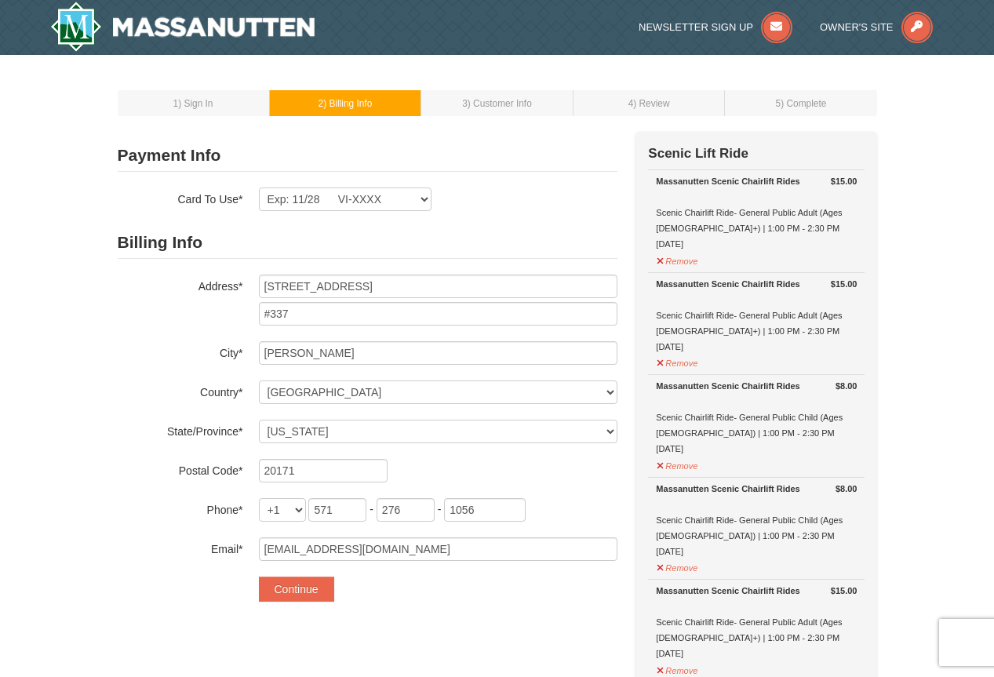
click at [339, 286] on input "13325 Fairfield Ridge Ave" at bounding box center [438, 287] width 359 height 24
click at [292, 600] on button "Continue" at bounding box center [296, 589] width 75 height 25
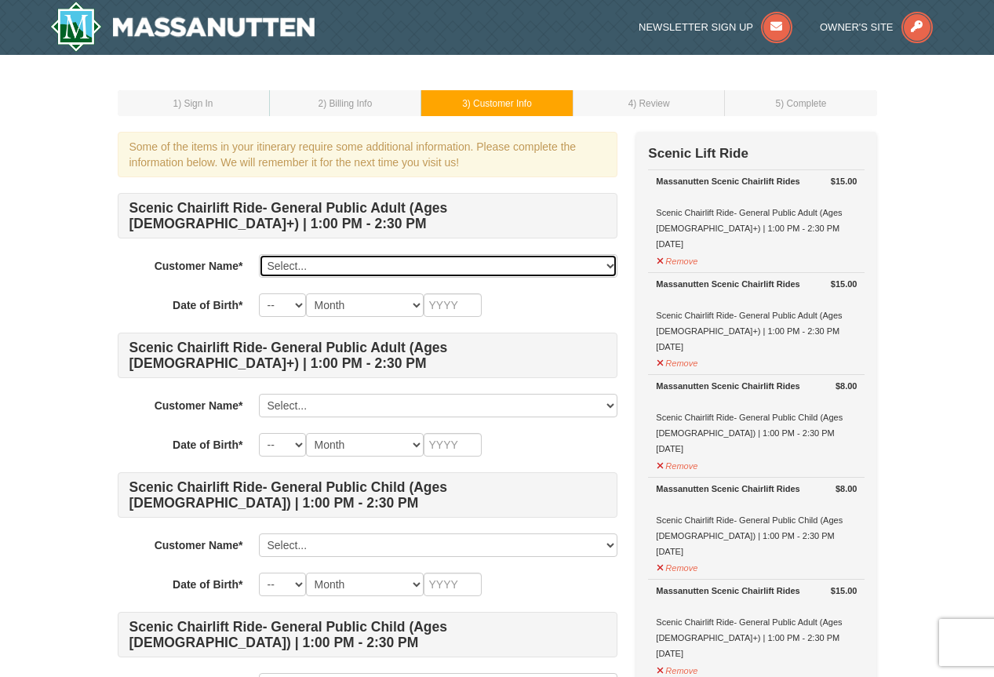
click at [603, 264] on select "Select... [PERSON_NAME] Groua Christelle Eloumou [PERSON_NAME] Eloumou [PERSON_…" at bounding box center [438, 266] width 359 height 24
select select "28329945"
click at [259, 254] on select "Select... [PERSON_NAME] Groua Christelle Eloumou [PERSON_NAME] Eloumou [PERSON_…" at bounding box center [438, 266] width 359 height 24
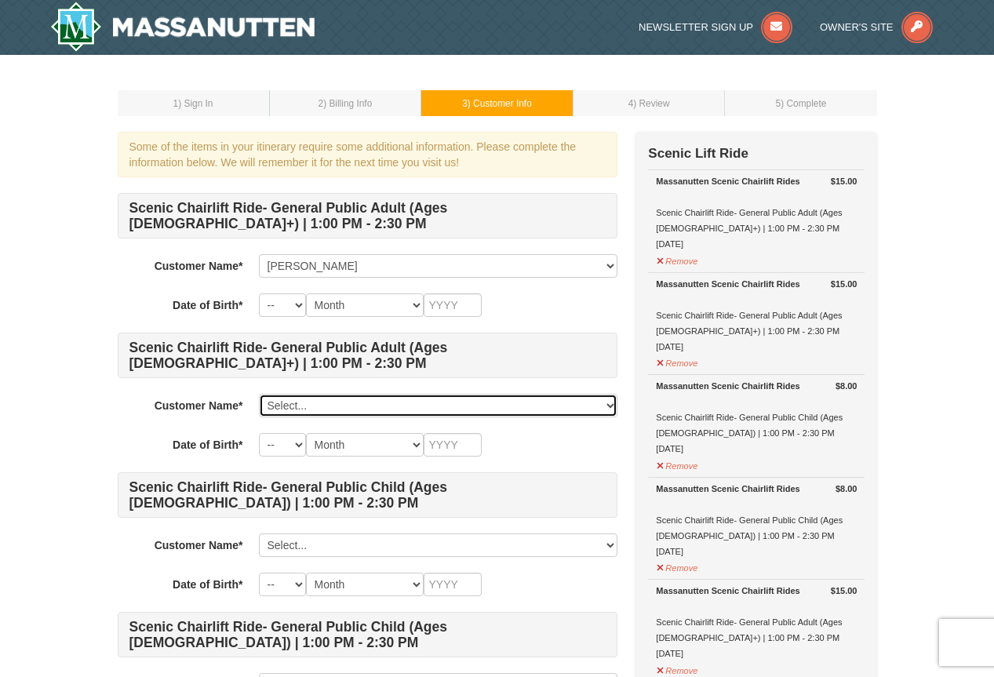
click at [371, 407] on select "Select... [PERSON_NAME] Groua Christelle Eloumou [PERSON_NAME] Eloumou [PERSON_…" at bounding box center [438, 406] width 359 height 24
select select "28329980"
click at [259, 394] on select "Select... [PERSON_NAME] Groua Christelle Eloumou [PERSON_NAME] Eloumou [PERSON_…" at bounding box center [438, 406] width 359 height 24
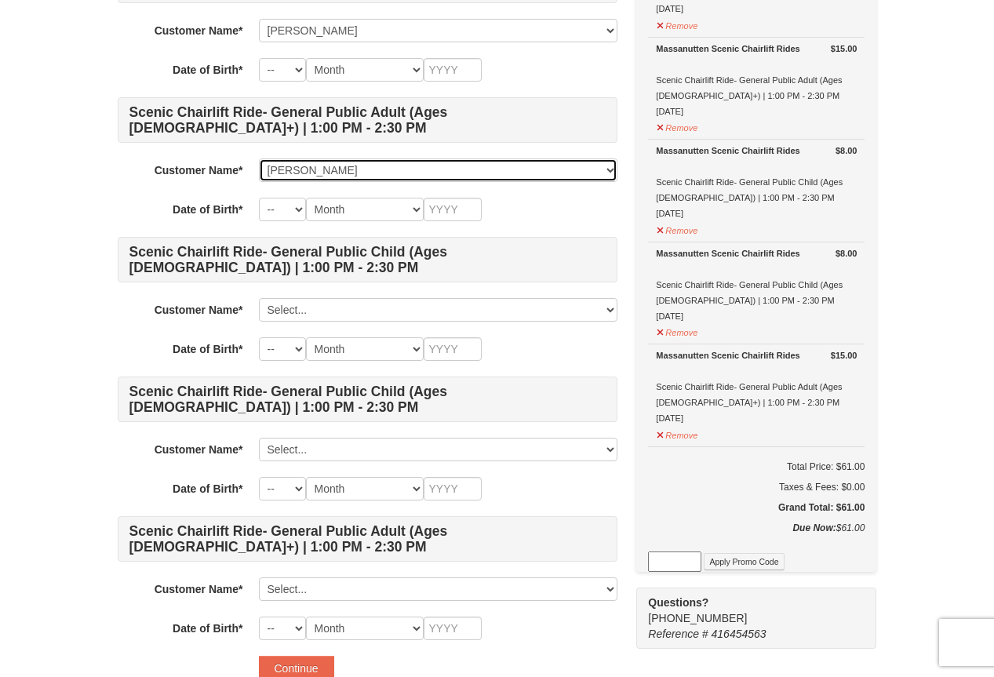
scroll to position [314, 0]
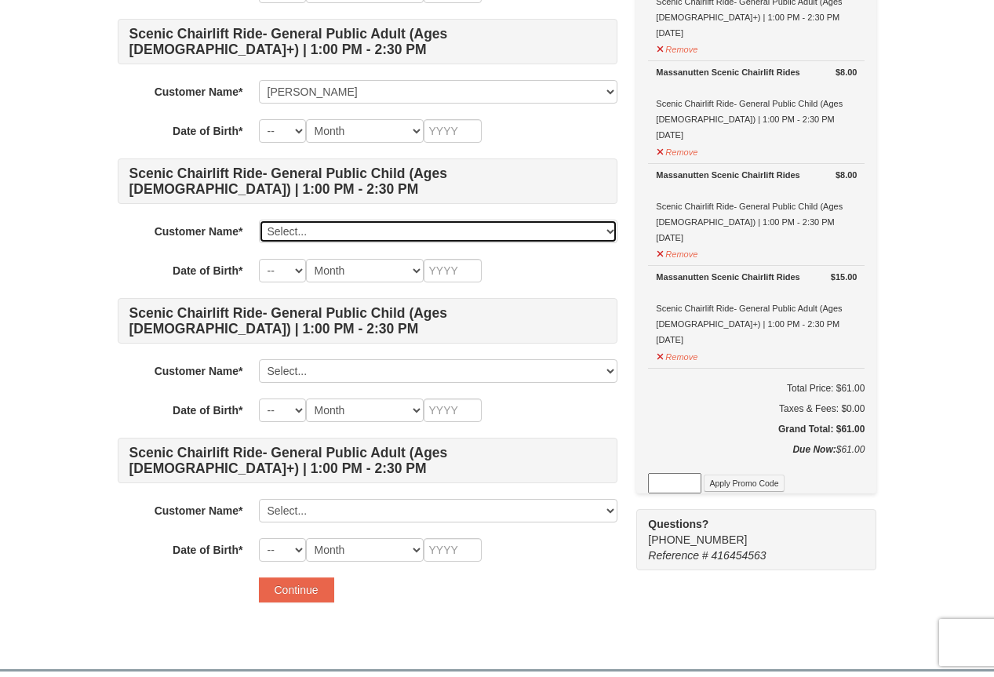
click at [365, 229] on select "Select... [PERSON_NAME] Groua Christelle Eloumou [PERSON_NAME] Eloumou [PERSON_…" at bounding box center [438, 232] width 359 height 24
select select "28329986"
click at [259, 220] on select "Select... [PERSON_NAME] Groua Christelle Eloumou [PERSON_NAME] Eloumou [PERSON_…" at bounding box center [438, 232] width 359 height 24
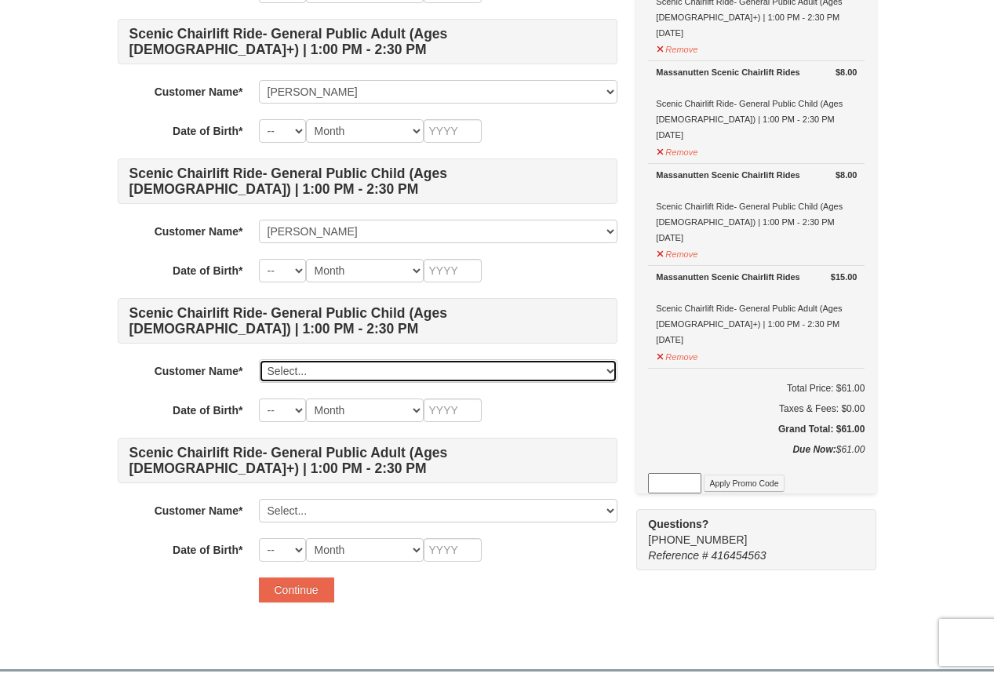
click at [351, 371] on select "Select... [PERSON_NAME] Groua Christelle Eloumou [PERSON_NAME] Eloumou [PERSON_…" at bounding box center [438, 371] width 359 height 24
select select "28329987"
click at [259, 359] on select "Select... [PERSON_NAME] Groua Christelle Eloumou [PERSON_NAME] Eloumou [PERSON_…" at bounding box center [438, 371] width 359 height 24
